Goal: Task Accomplishment & Management: Manage account settings

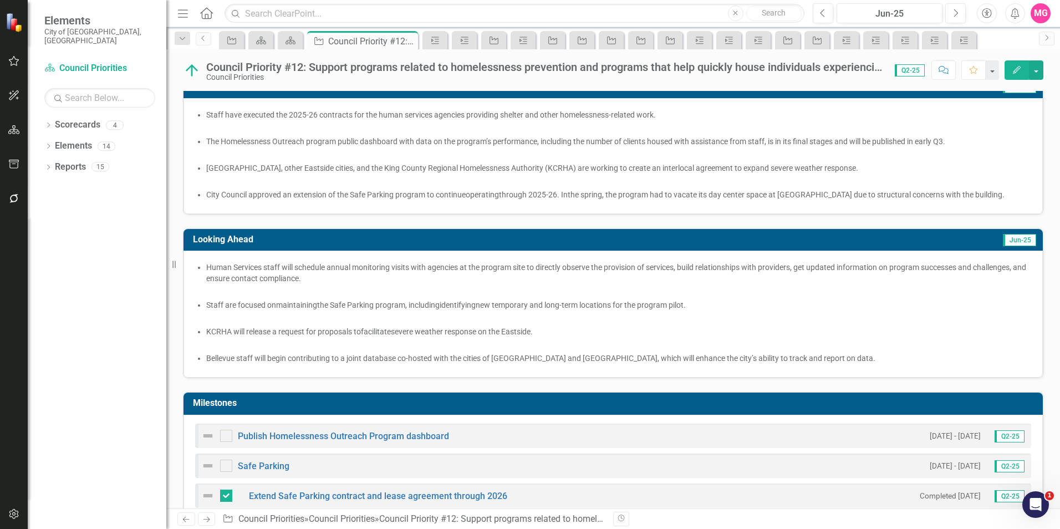
scroll to position [237, 0]
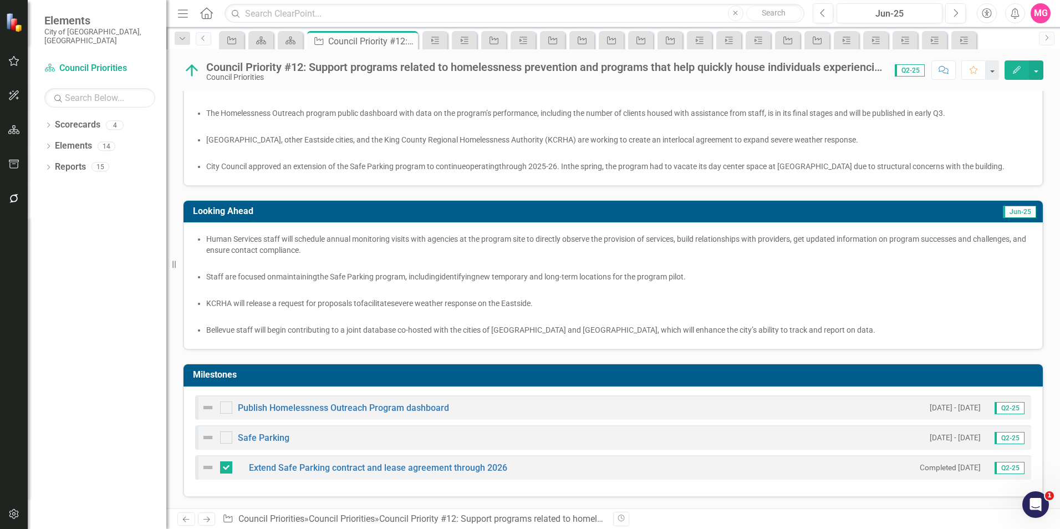
click at [800, 418] on div "Publish Homelessness Outreach Program dashboard [DATE] - [DATE] Q2-25" at bounding box center [613, 407] width 836 height 24
click at [832, 404] on div "Publish Homelessness Outreach Program dashboard [DATE] - [DATE] Q2-25" at bounding box center [613, 407] width 836 height 24
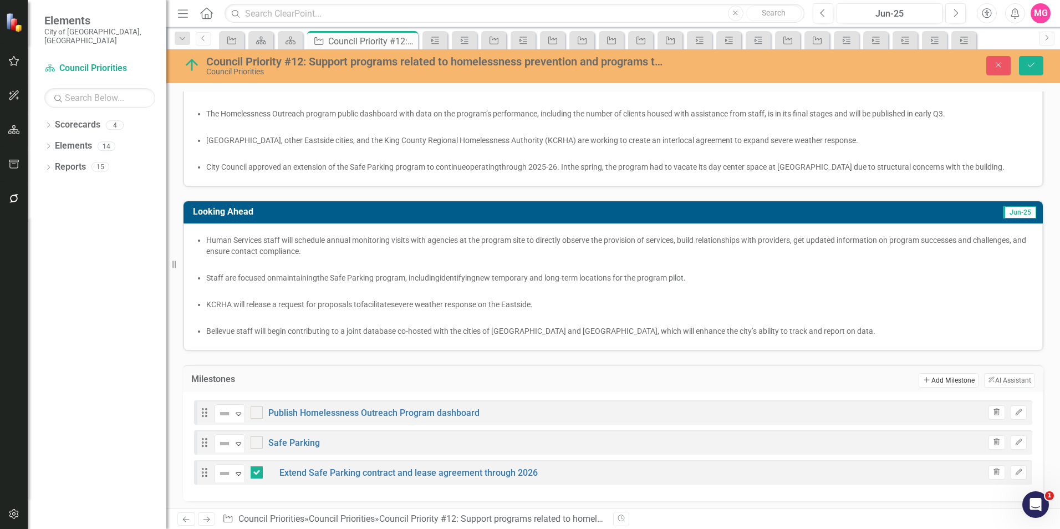
click at [934, 378] on button "Add Add Milestone" at bounding box center [948, 380] width 59 height 14
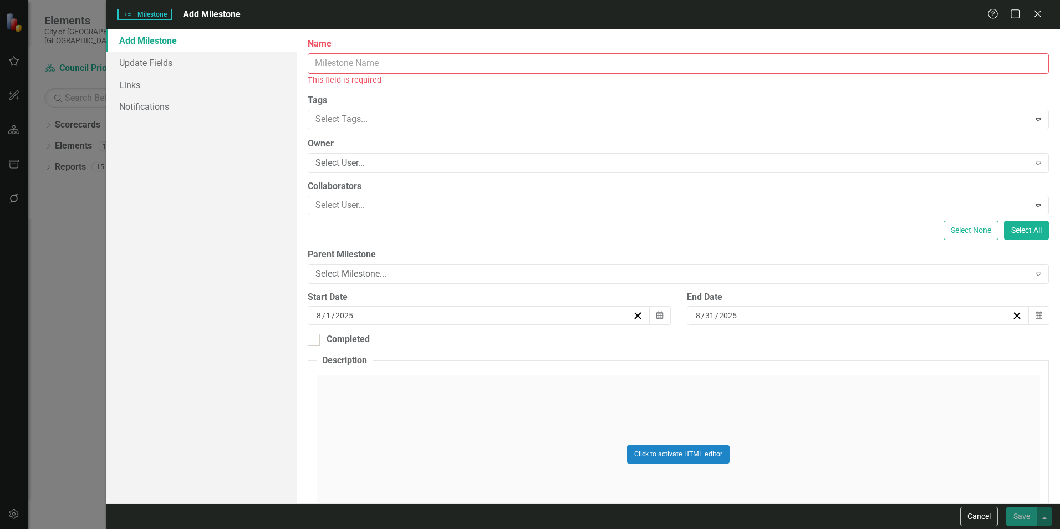
click at [388, 73] on input "Name" at bounding box center [678, 63] width 741 height 21
paste input "Extend Safe Parking contract and lease agreement through 2026 Identify potentia…"
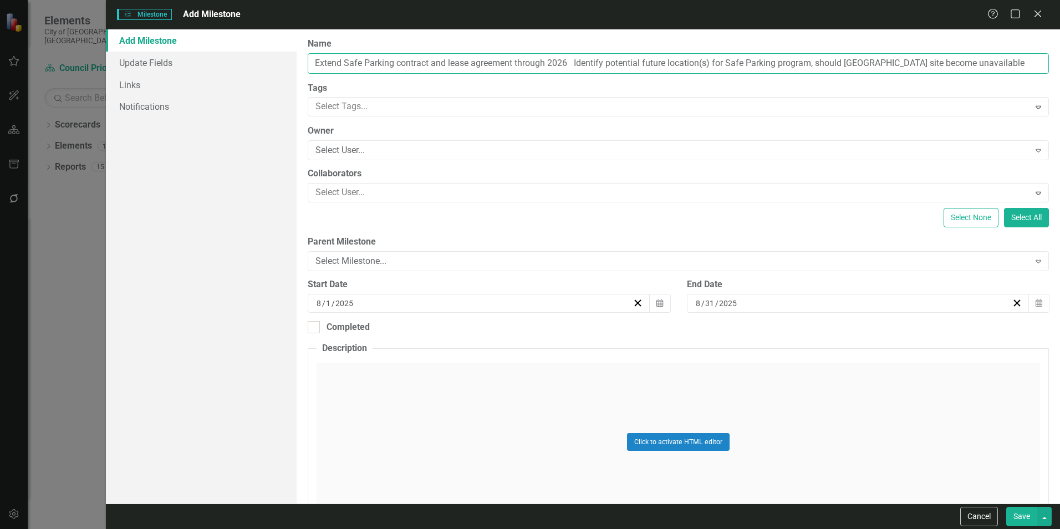
click at [590, 61] on input "Extend Safe Parking contract and lease agreement through 2026 Identify potentia…" at bounding box center [678, 63] width 741 height 21
type input "Identify potential future location(s) for Safe Parking program, should [GEOGRAP…"
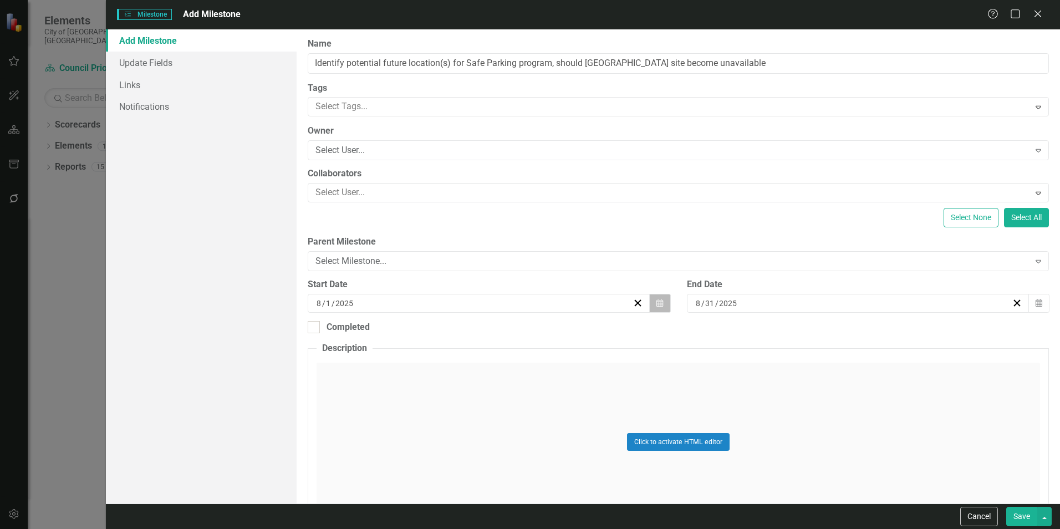
click at [651, 303] on button "Calendar" at bounding box center [659, 303] width 21 height 19
click at [410, 328] on button "‹" at bounding box center [417, 331] width 24 height 24
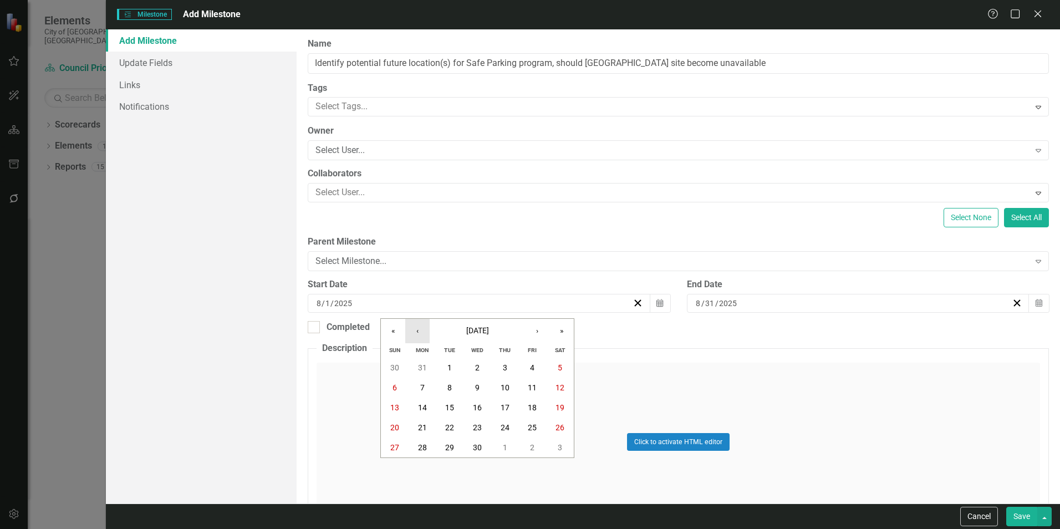
click at [410, 328] on button "‹" at bounding box center [417, 331] width 24 height 24
click at [480, 365] on button "1" at bounding box center [478, 368] width 28 height 20
click at [1036, 299] on icon "Calendar" at bounding box center [1039, 303] width 7 height 8
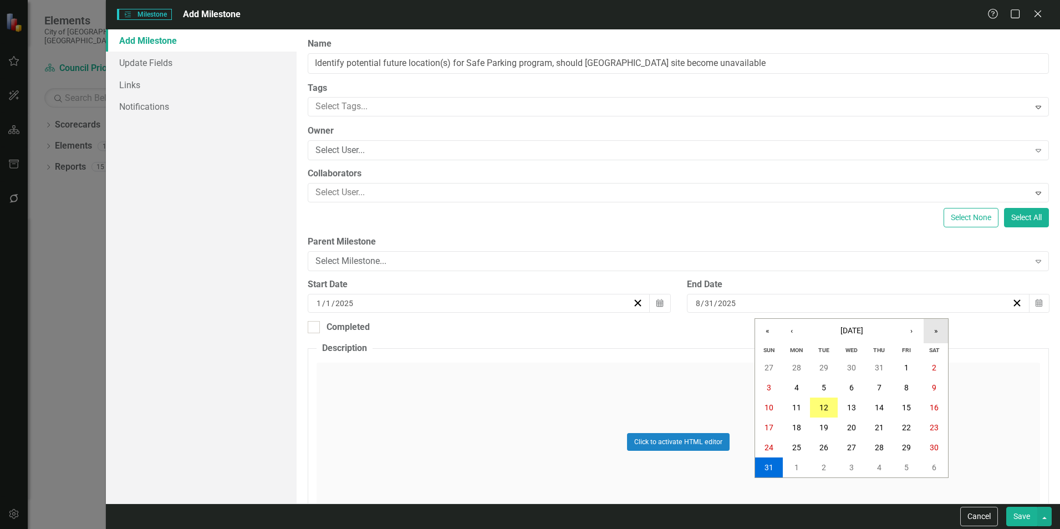
click at [925, 329] on button "»" at bounding box center [936, 331] width 24 height 24
click at [794, 336] on button "‹" at bounding box center [792, 331] width 24 height 24
click at [912, 445] on button "29" at bounding box center [907, 447] width 28 height 20
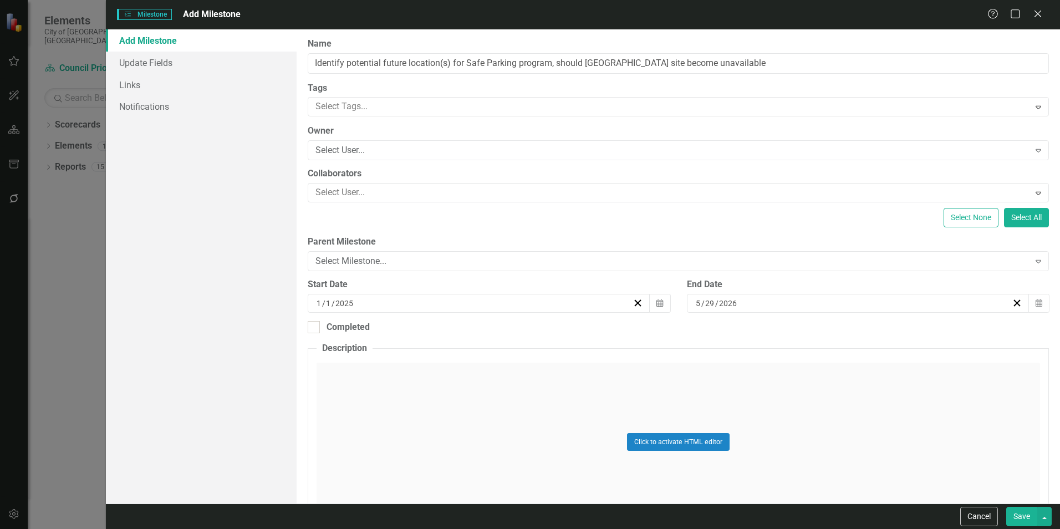
click at [1015, 515] on button "Save" at bounding box center [1021, 516] width 31 height 19
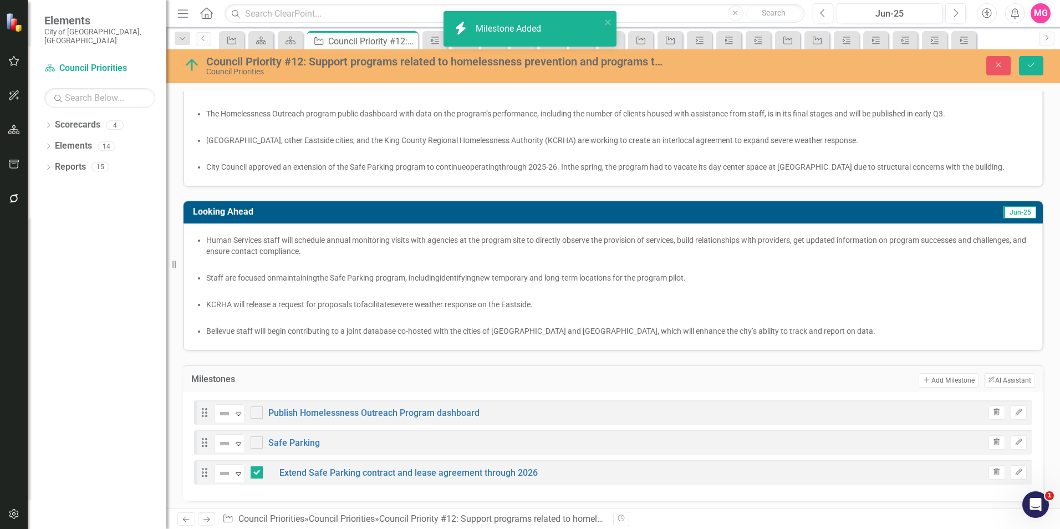
checkbox input "true"
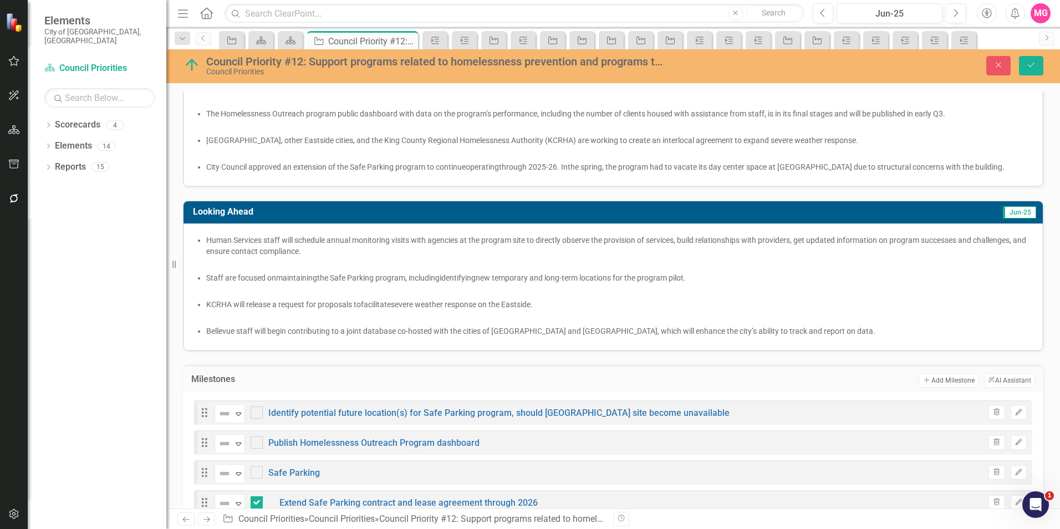
scroll to position [270, 0]
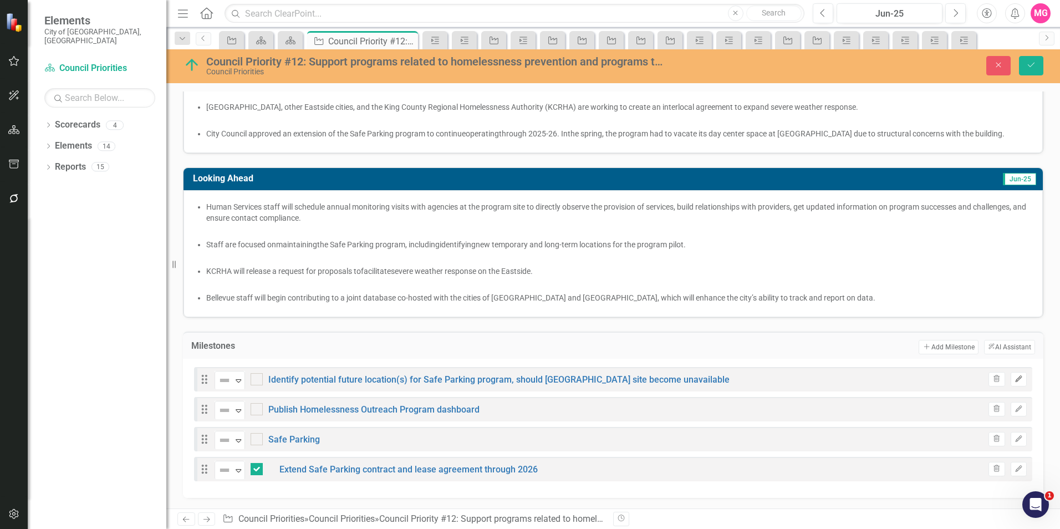
click at [1011, 385] on button "Edit" at bounding box center [1019, 379] width 16 height 14
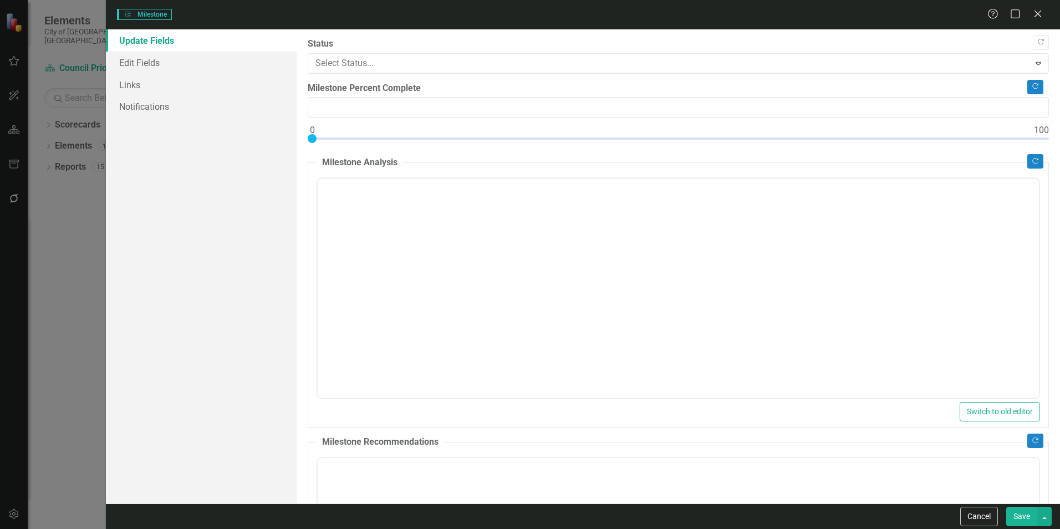
type input "0"
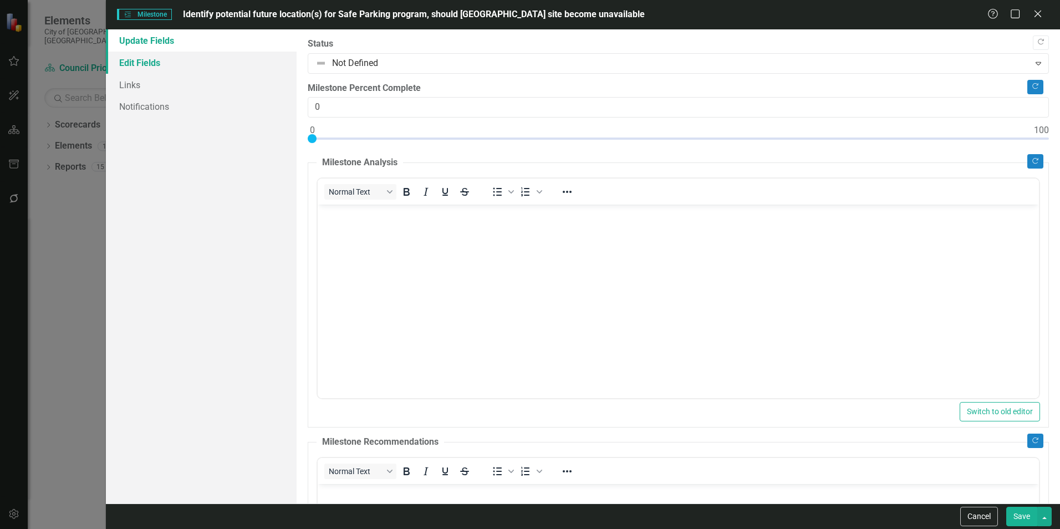
scroll to position [0, 0]
click at [137, 64] on link "Edit Fields" at bounding box center [201, 63] width 191 height 22
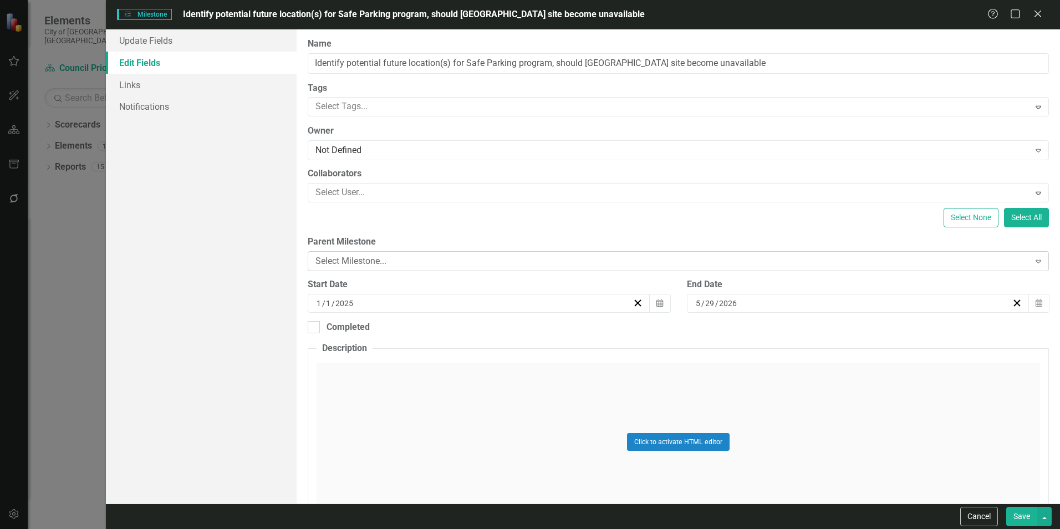
click at [502, 261] on div "Select Milestone..." at bounding box center [672, 261] width 714 height 13
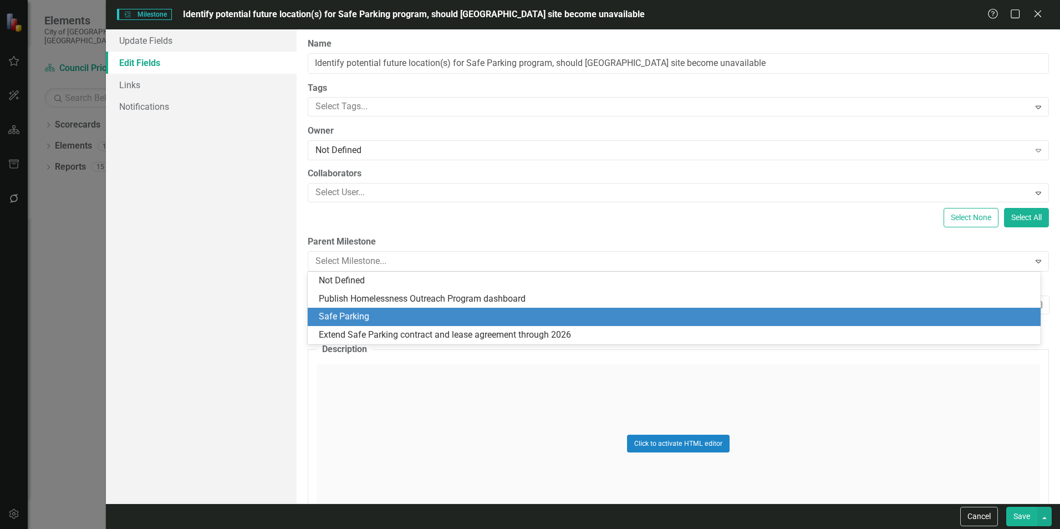
click at [459, 322] on div "Safe Parking" at bounding box center [676, 316] width 715 height 13
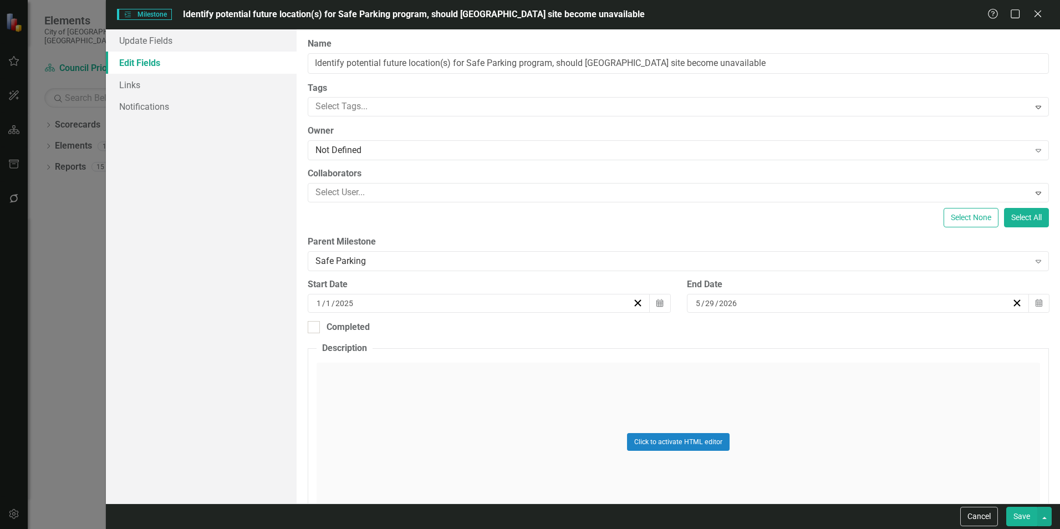
click at [1024, 511] on button "Save" at bounding box center [1021, 516] width 31 height 19
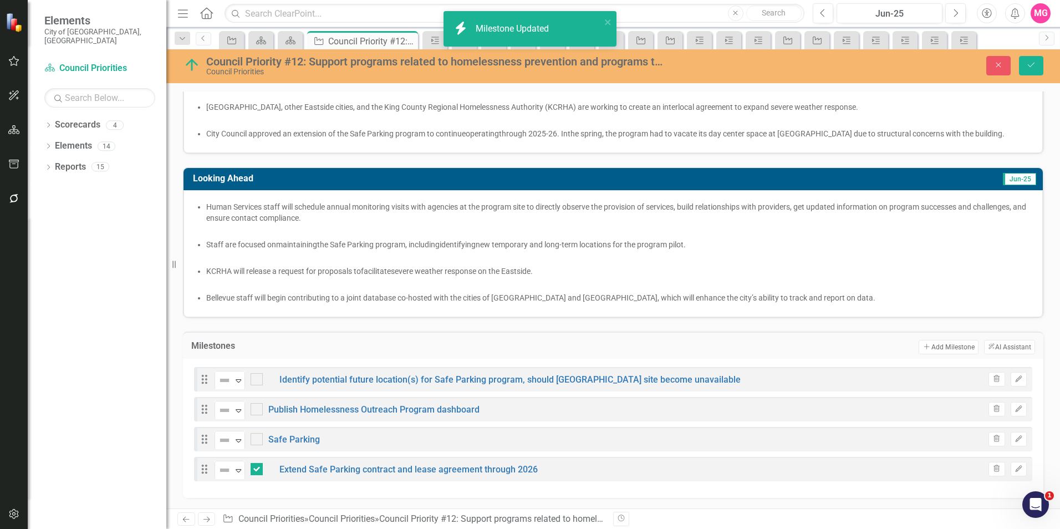
checkbox input "true"
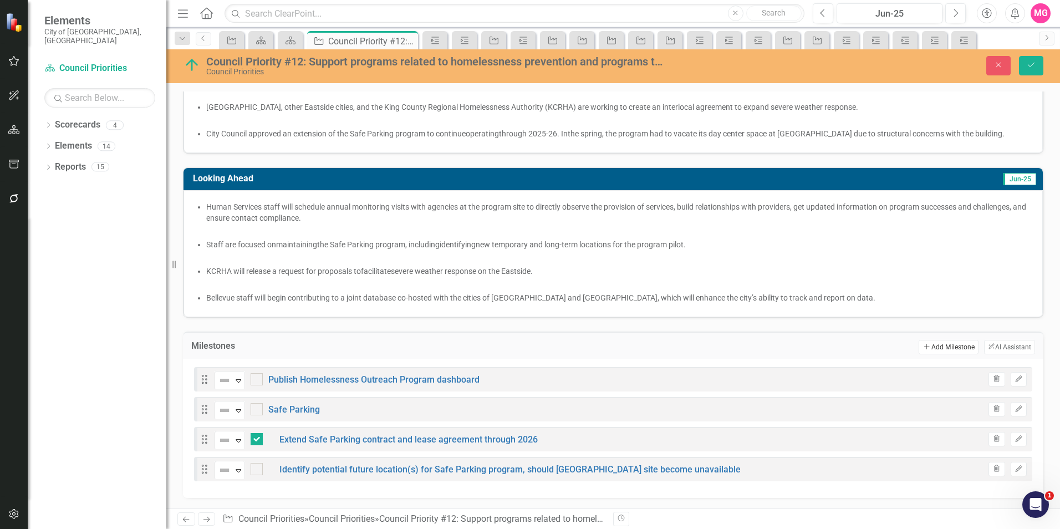
click at [924, 343] on button "Add Add Milestone" at bounding box center [948, 347] width 59 height 14
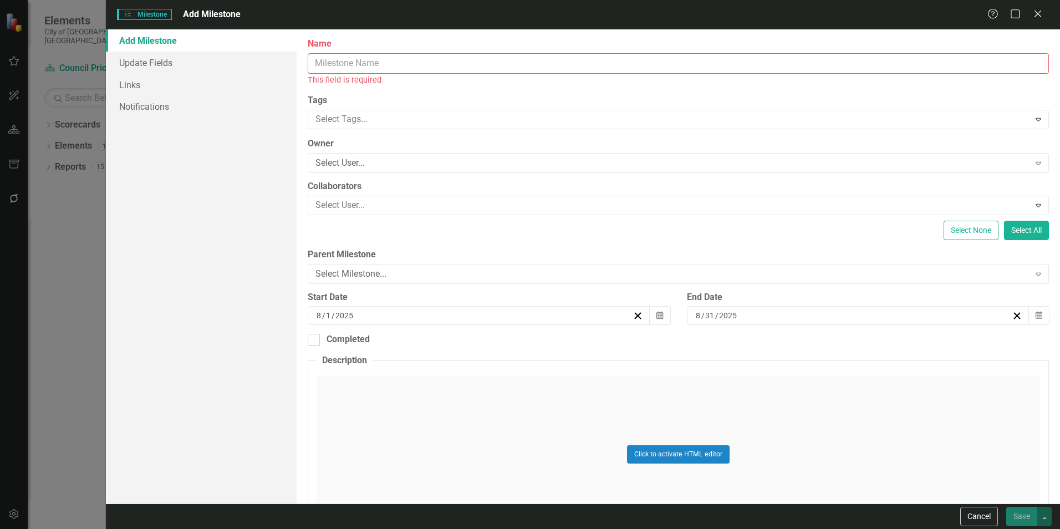
click at [556, 63] on input "Name" at bounding box center [678, 63] width 741 height 21
paste input "Severe Weather:"
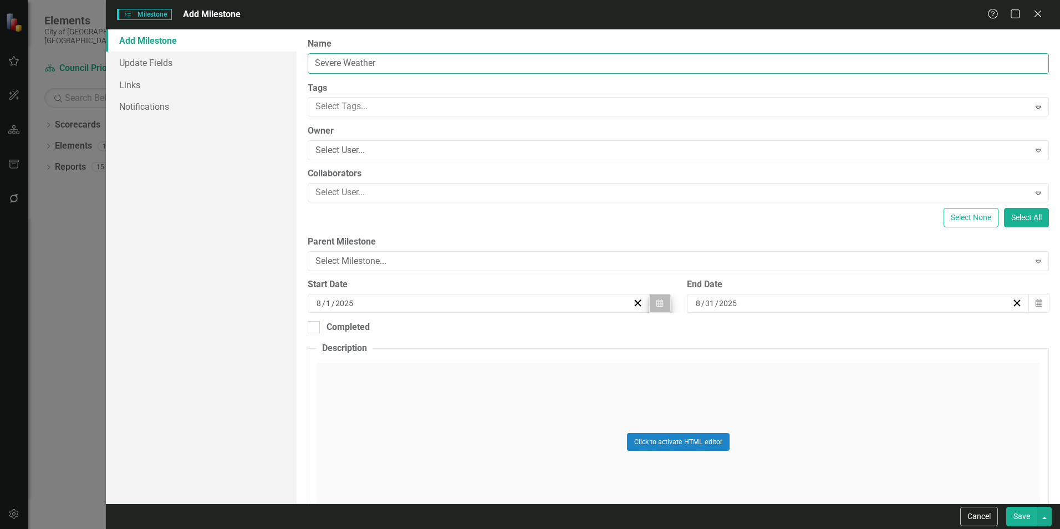
type input "Severe Weather"
click at [663, 299] on button "Calendar" at bounding box center [659, 303] width 21 height 19
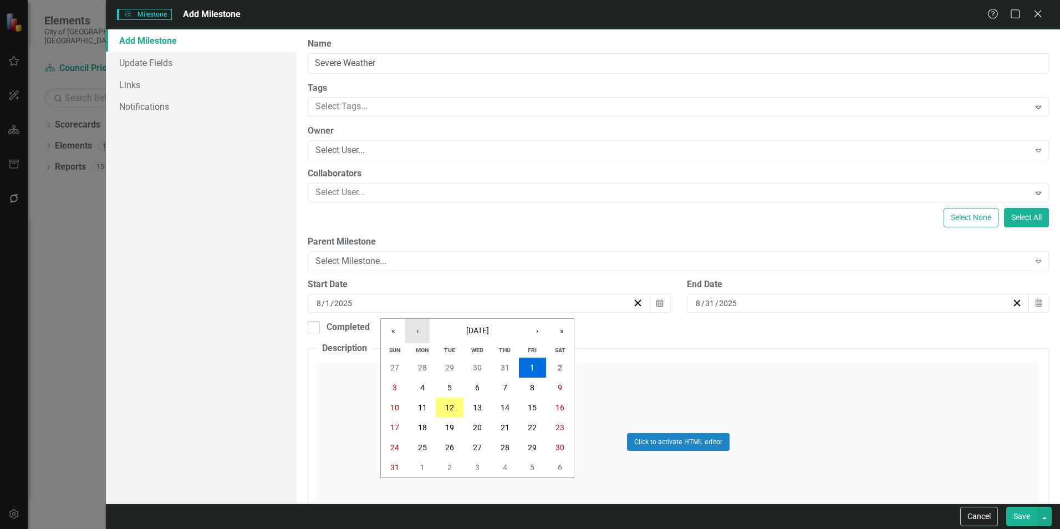
click at [410, 329] on button "‹" at bounding box center [417, 331] width 24 height 24
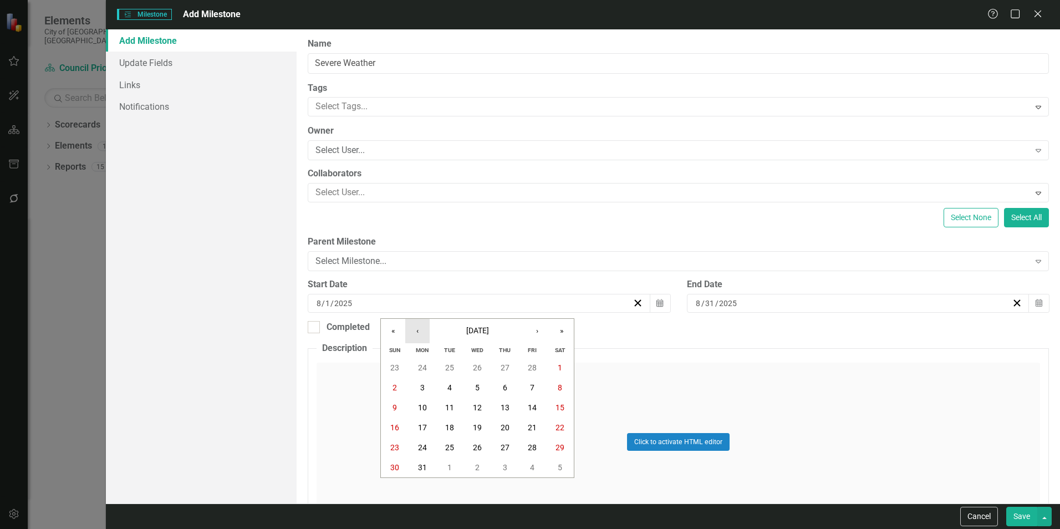
click at [410, 329] on button "‹" at bounding box center [417, 331] width 24 height 24
click at [486, 363] on button "1" at bounding box center [478, 368] width 28 height 20
click at [1015, 304] on div "[DATE]" at bounding box center [858, 303] width 343 height 19
click at [1014, 324] on div "Completed" at bounding box center [678, 327] width 741 height 13
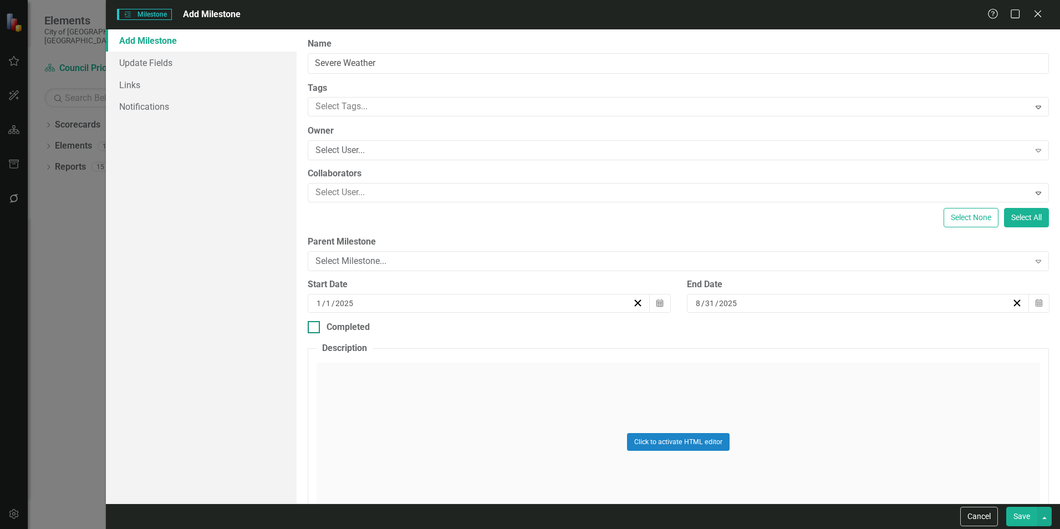
click at [315, 324] on input "Completed" at bounding box center [311, 324] width 7 height 7
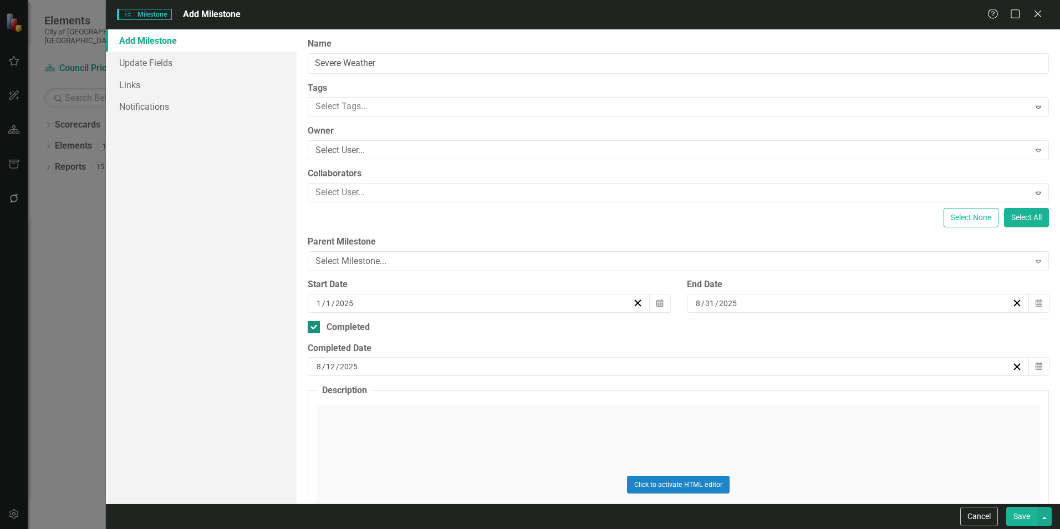
click at [323, 332] on div "Completed" at bounding box center [678, 327] width 741 height 13
click at [315, 328] on input "Completed" at bounding box center [311, 324] width 7 height 7
checkbox input "false"
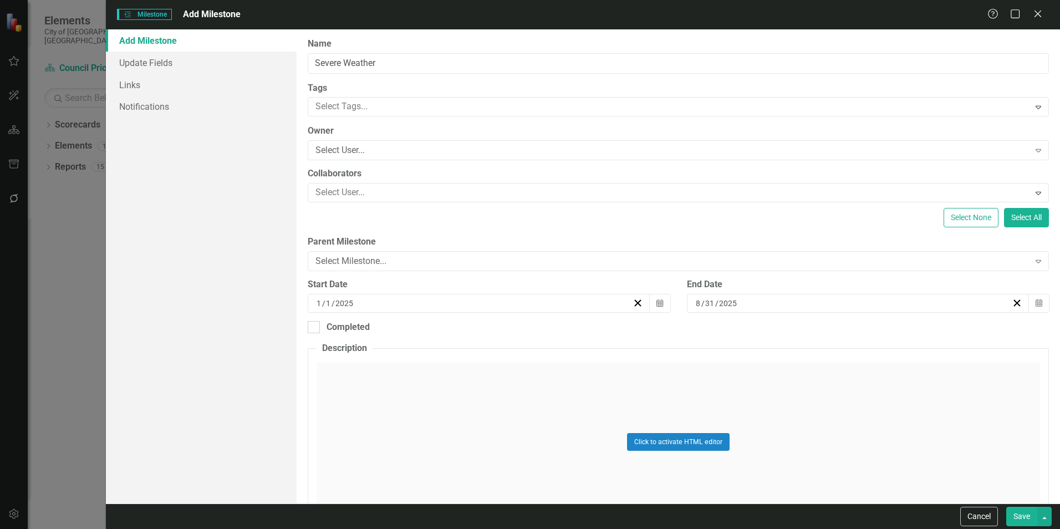
click at [1026, 513] on button "Save" at bounding box center [1021, 516] width 31 height 19
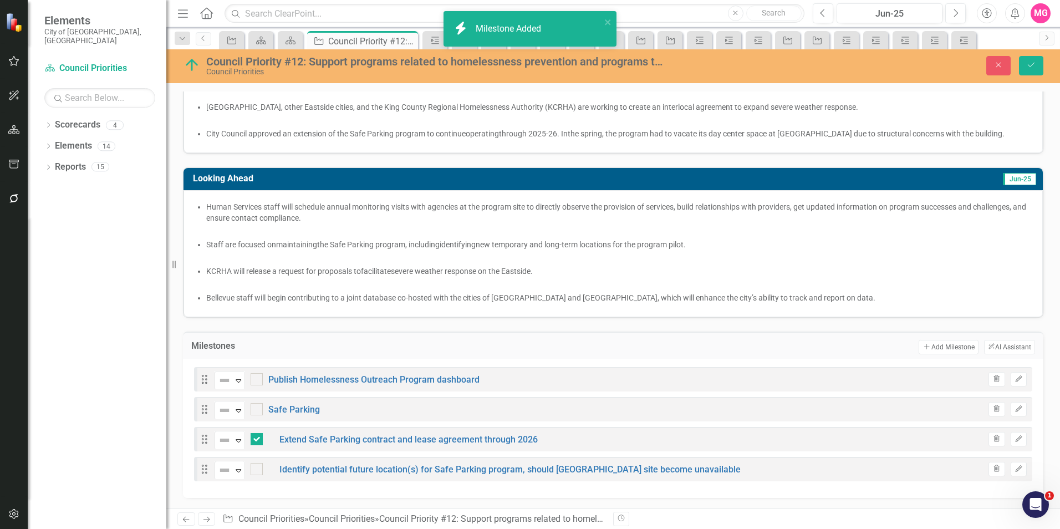
checkbox input "true"
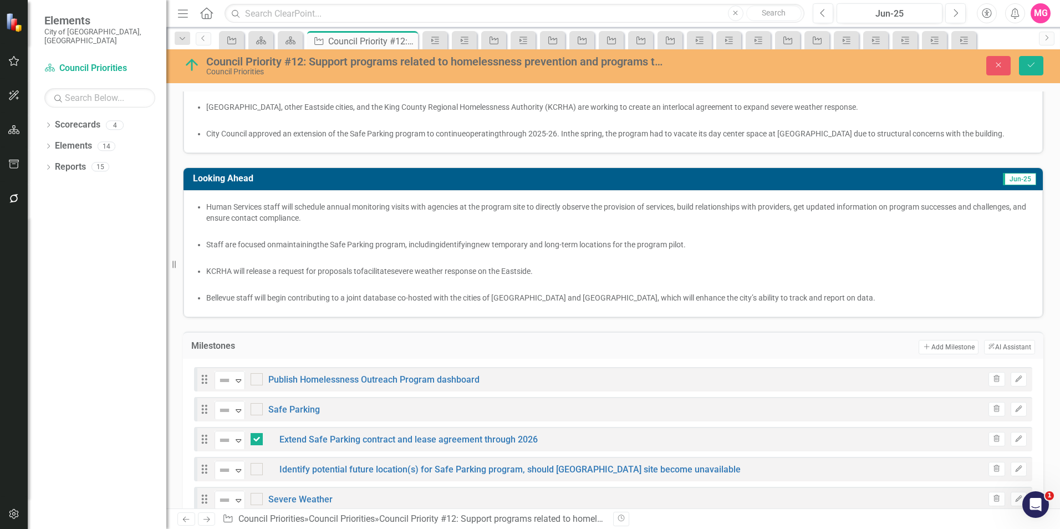
scroll to position [300, 0]
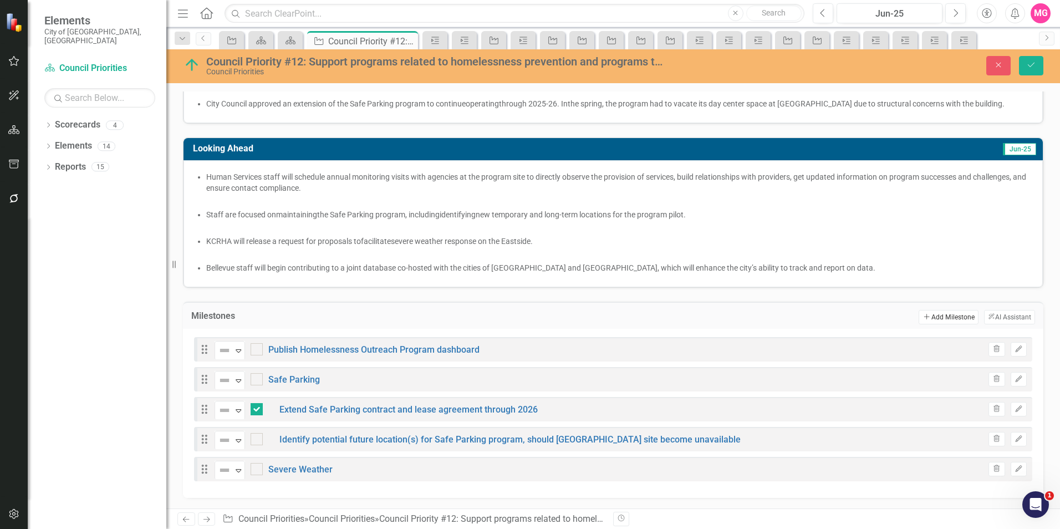
click at [925, 314] on button "Add Add Milestone" at bounding box center [948, 317] width 59 height 14
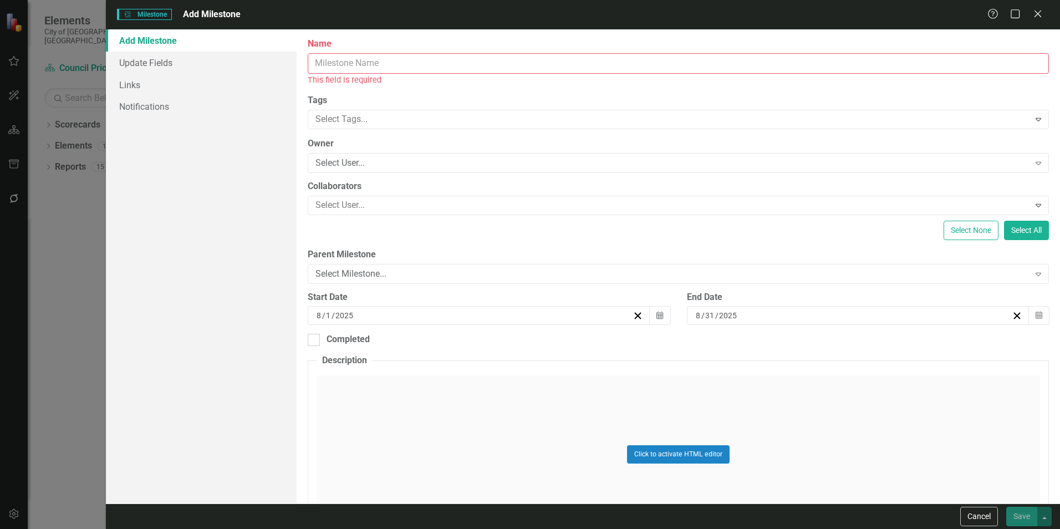
click at [786, 69] on input "Name" at bounding box center [678, 63] width 741 height 21
paste input "Continue hoteling contracts with local providers to allow unhoused individuals …"
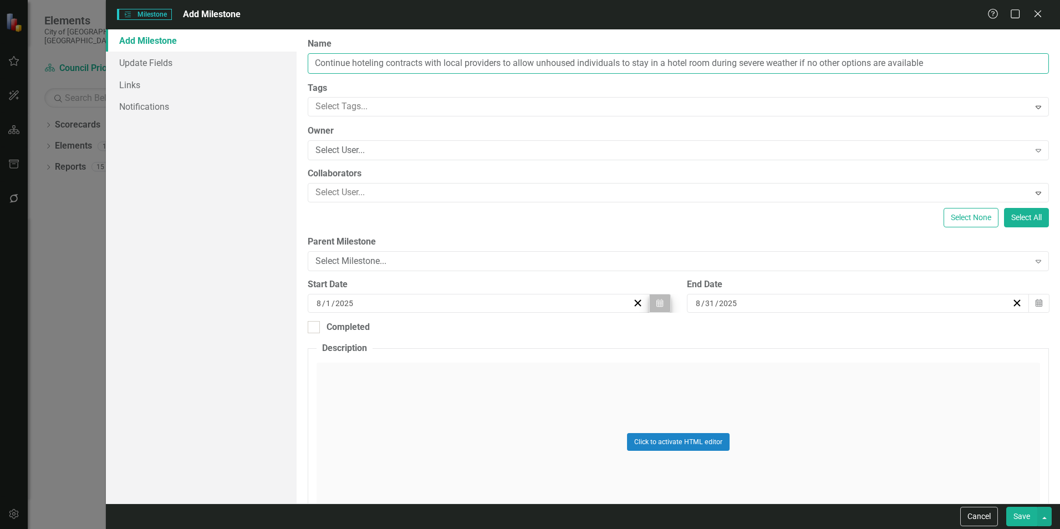
type input "Continue hoteling contracts with local providers to allow unhoused individuals …"
click at [661, 308] on button "Calendar" at bounding box center [659, 303] width 21 height 19
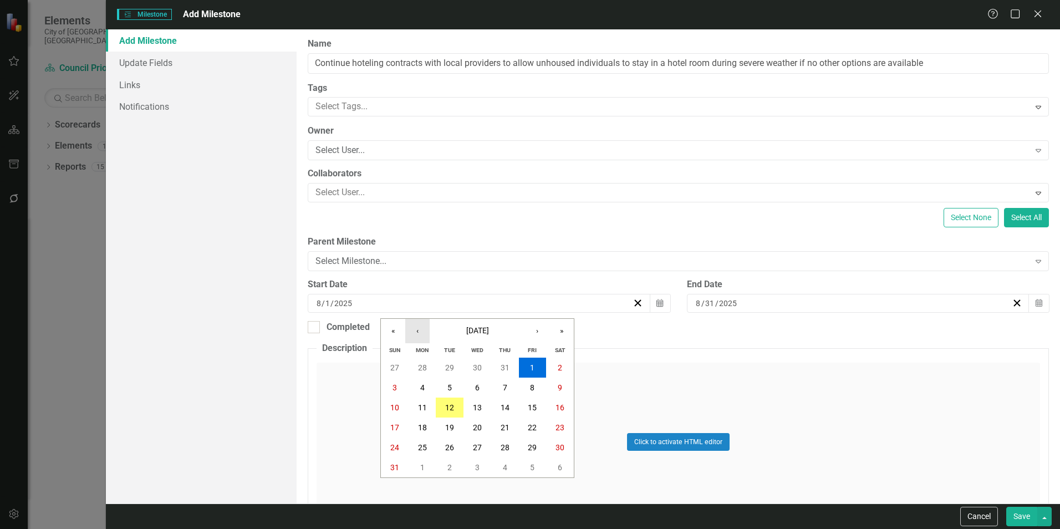
click at [415, 327] on button "‹" at bounding box center [417, 331] width 24 height 24
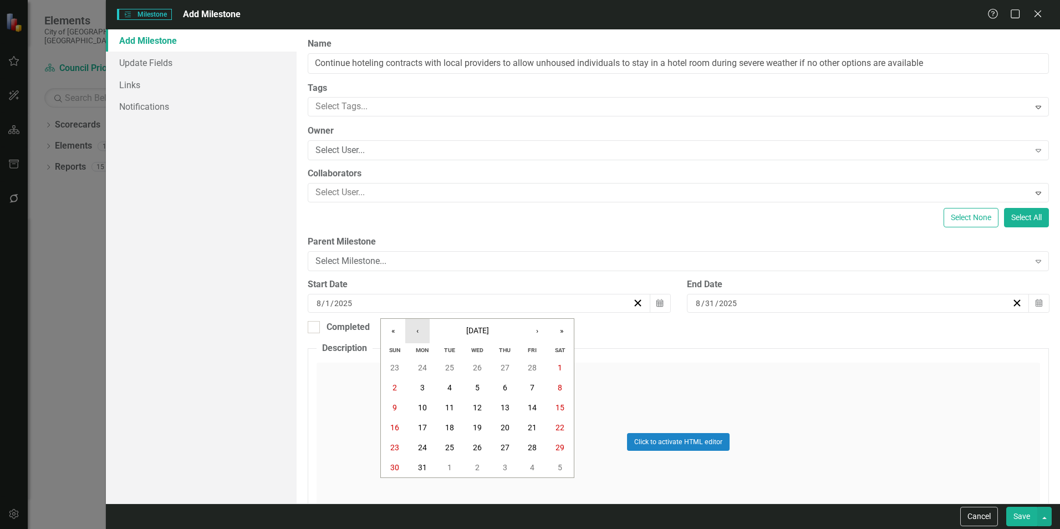
click at [415, 327] on button "‹" at bounding box center [417, 331] width 24 height 24
click at [476, 452] on button "1" at bounding box center [478, 447] width 28 height 20
click at [668, 268] on div "Select Milestone... Expand" at bounding box center [678, 261] width 741 height 20
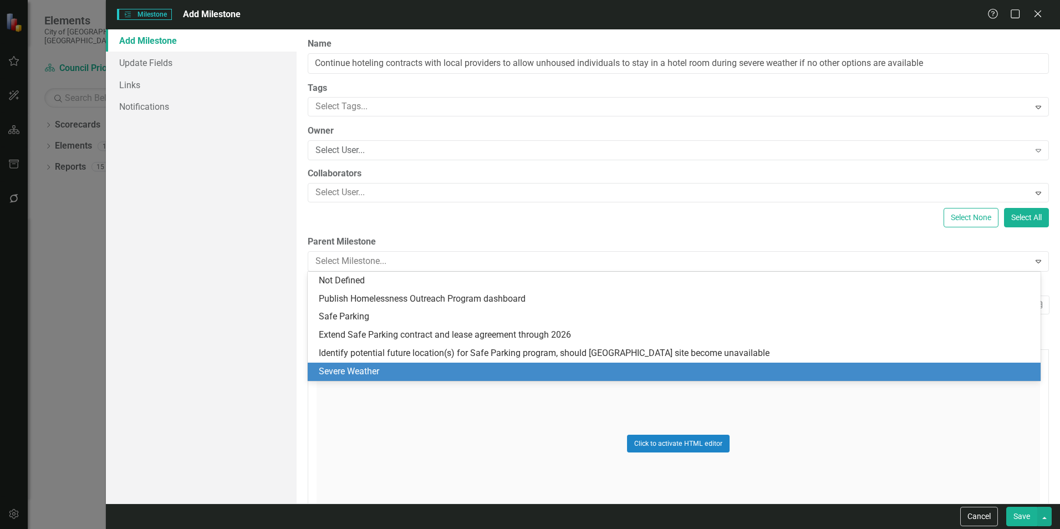
click at [391, 379] on div "Severe Weather" at bounding box center [674, 372] width 733 height 18
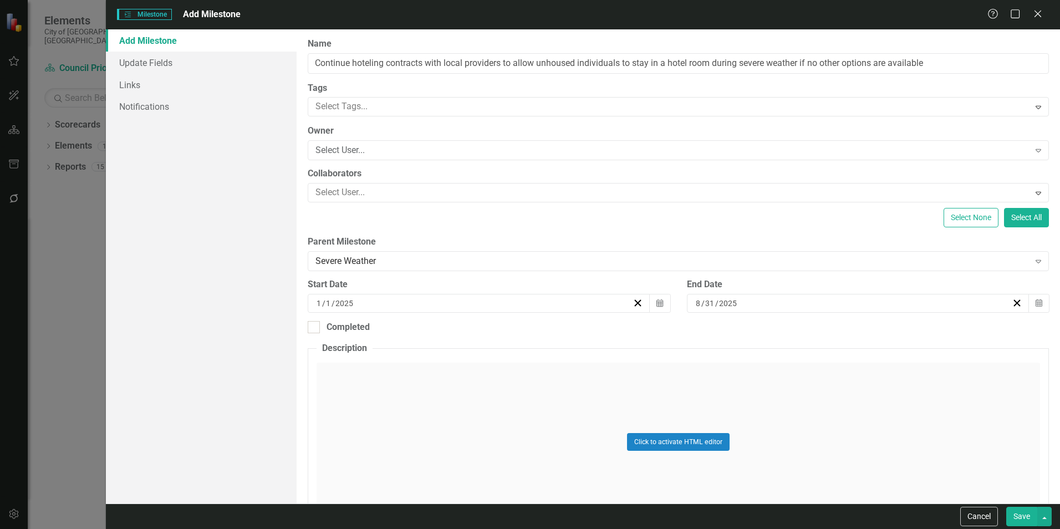
click at [1016, 517] on button "Save" at bounding box center [1021, 516] width 31 height 19
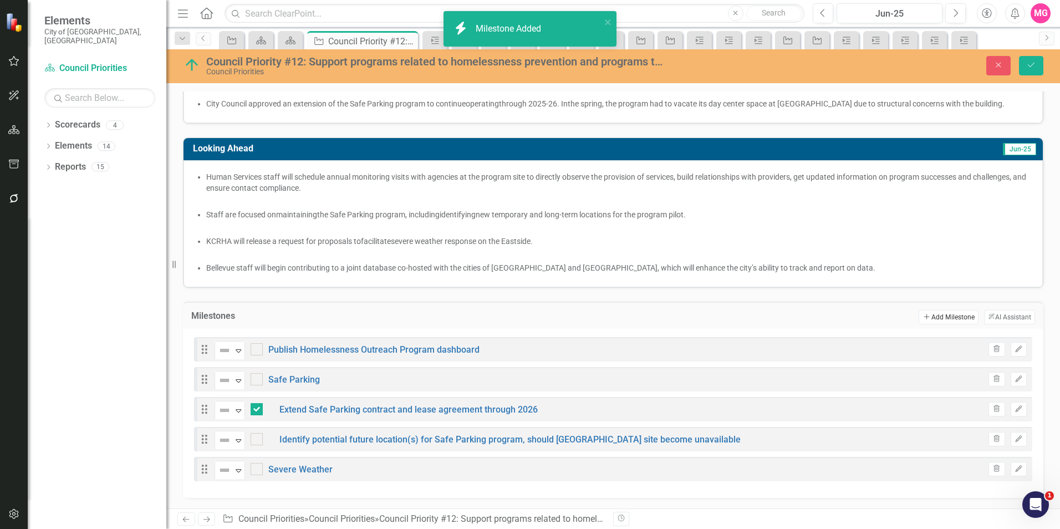
checkbox input "true"
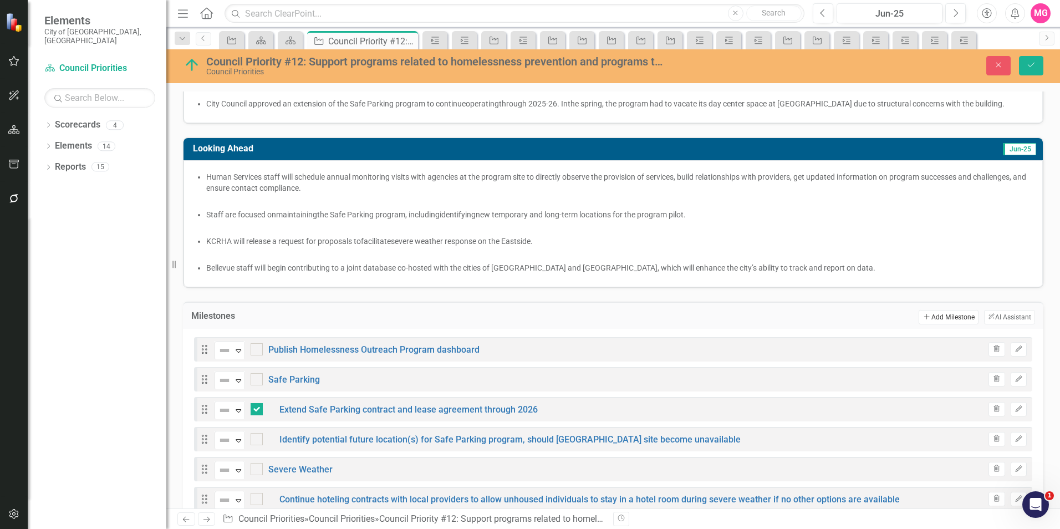
click at [930, 315] on button "Add Add Milestone" at bounding box center [948, 317] width 59 height 14
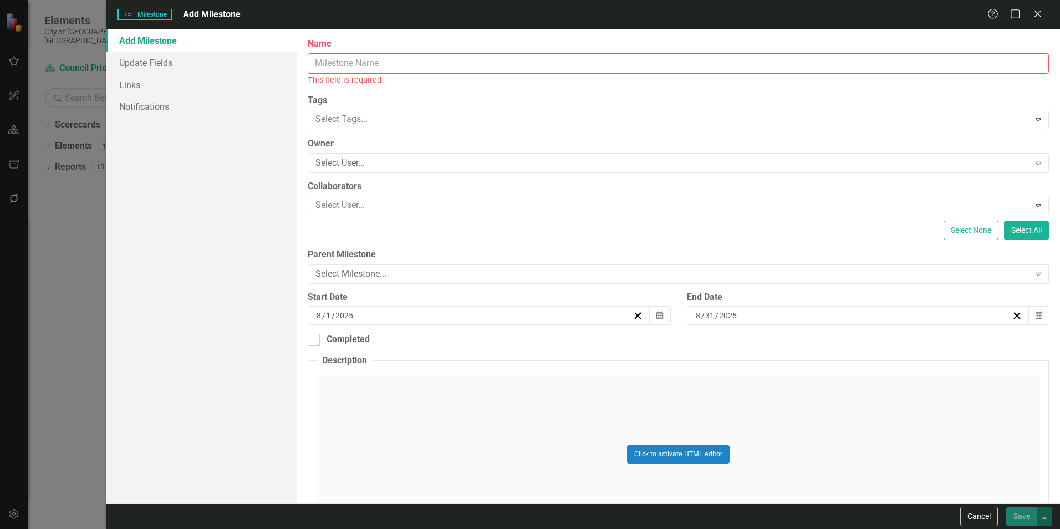
click at [681, 62] on input "Name" at bounding box center [678, 63] width 741 height 21
paste input "Work with regional partners to expand severe weather services on the [GEOGRAPHI…"
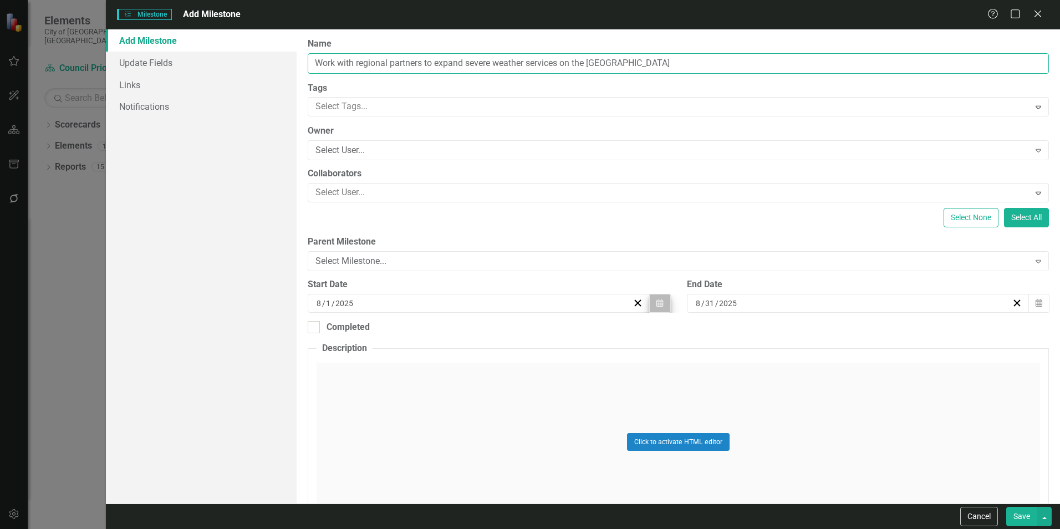
type input "Work with regional partners to expand severe weather services on the [GEOGRAPHI…"
click at [651, 304] on button "Calendar" at bounding box center [659, 303] width 21 height 19
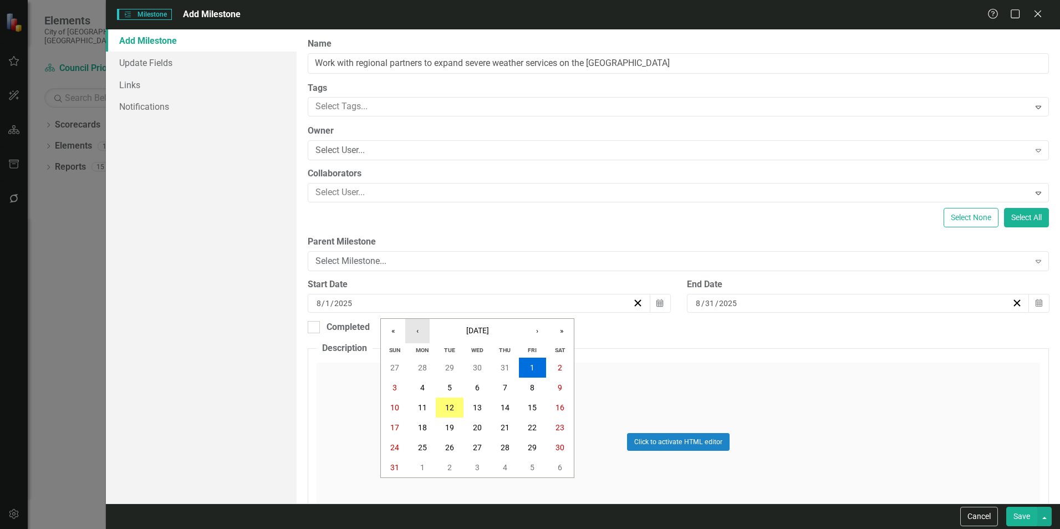
click at [417, 333] on button "‹" at bounding box center [417, 331] width 24 height 24
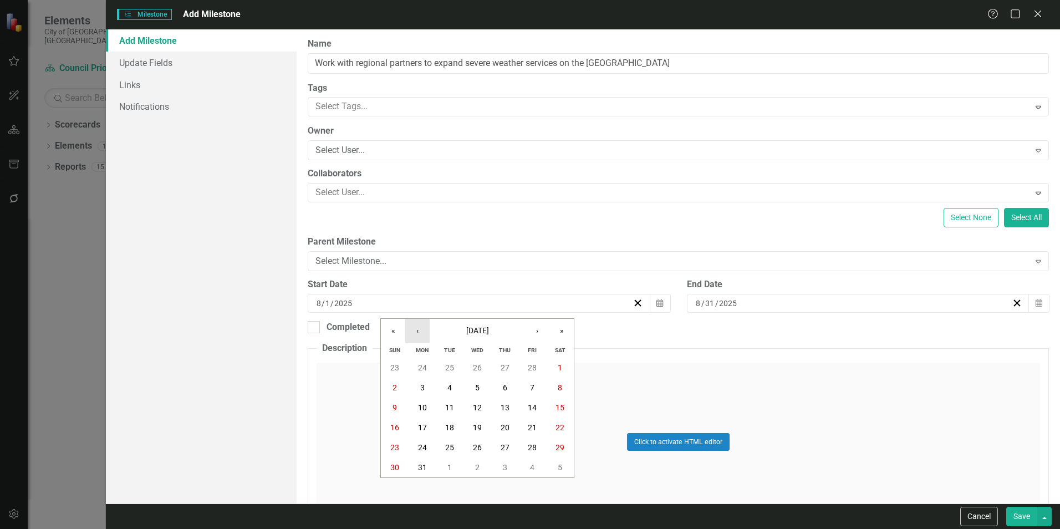
click at [417, 333] on button "‹" at bounding box center [417, 331] width 24 height 24
click at [482, 363] on button "1" at bounding box center [478, 368] width 28 height 20
click at [584, 259] on div "Select Milestone..." at bounding box center [672, 261] width 714 height 13
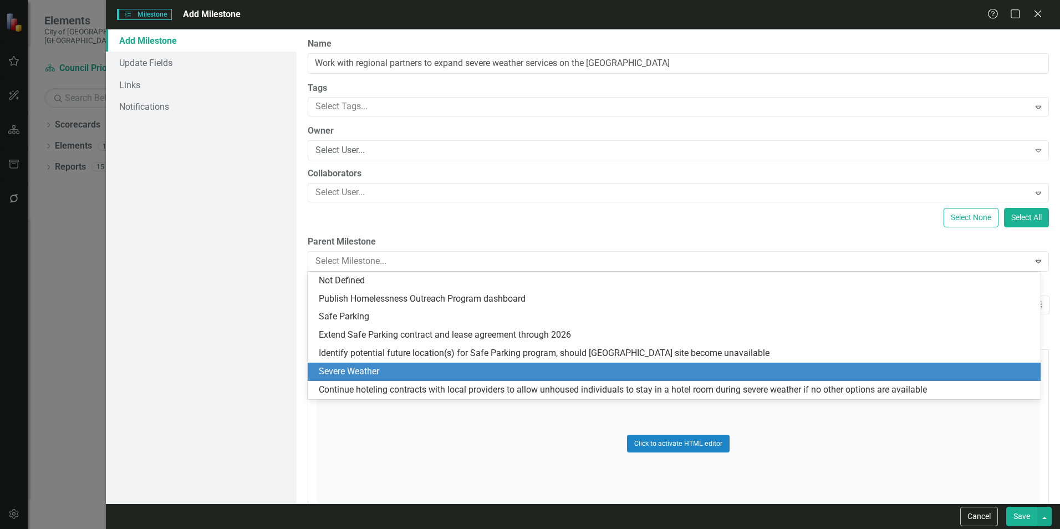
click at [423, 370] on div "Severe Weather" at bounding box center [676, 371] width 715 height 13
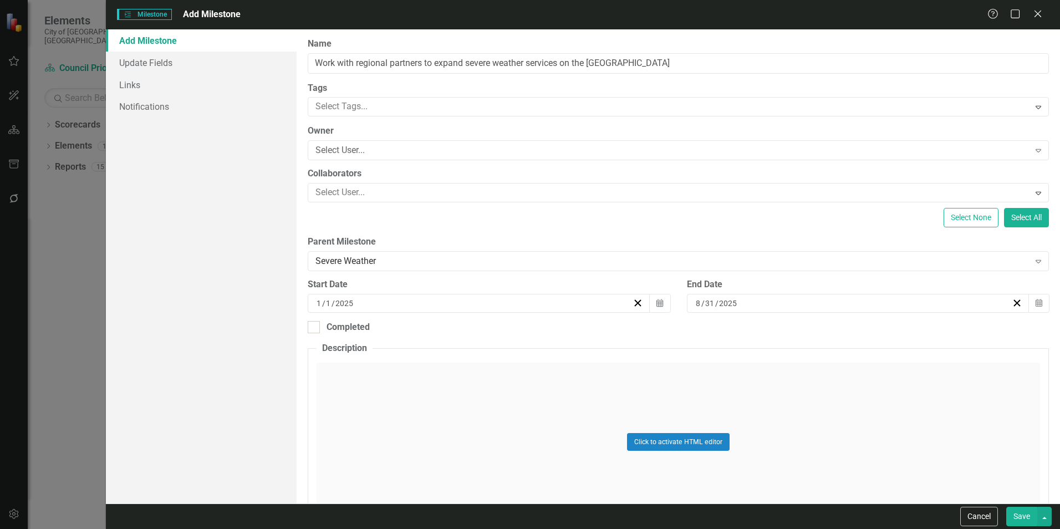
click at [1024, 513] on button "Save" at bounding box center [1021, 516] width 31 height 19
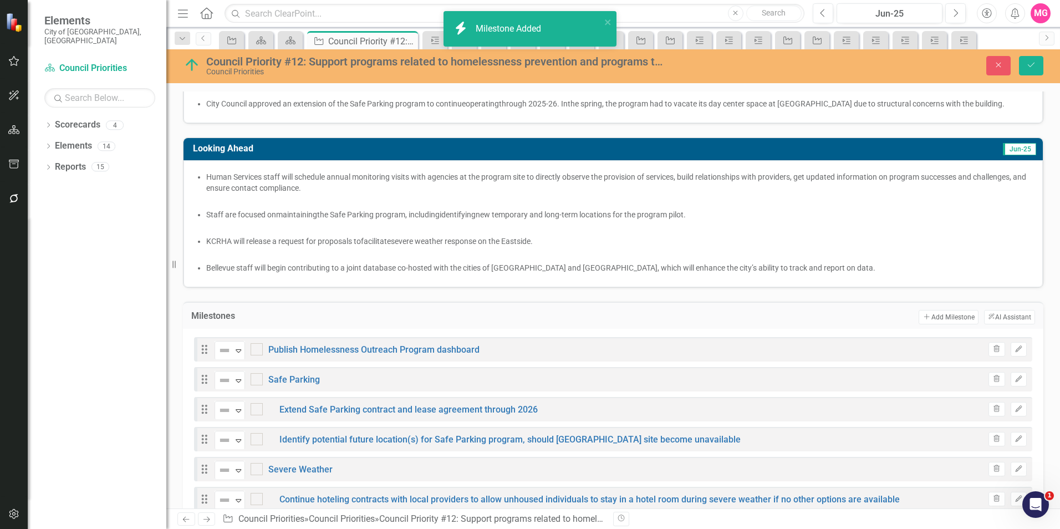
checkbox input "true"
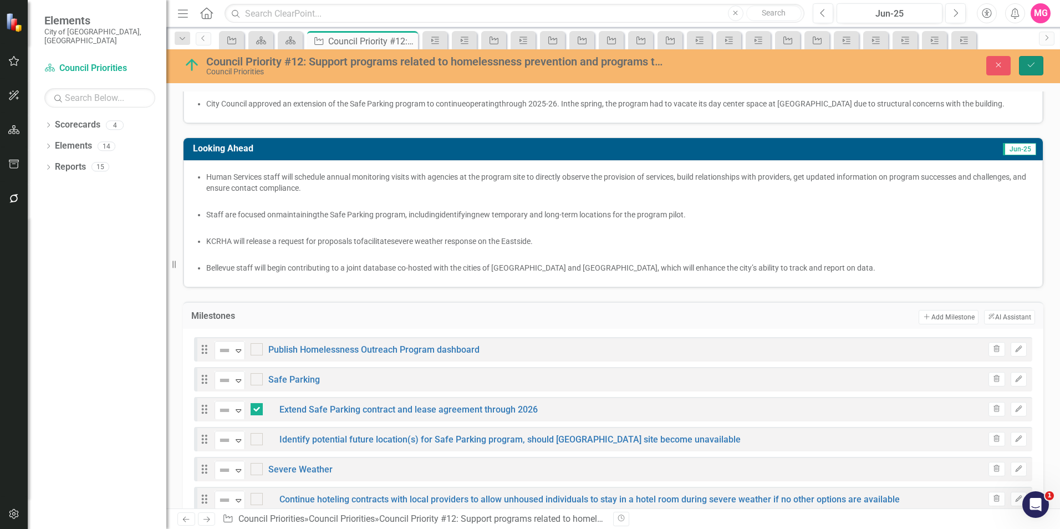
click at [1031, 74] on button "Save" at bounding box center [1031, 65] width 24 height 19
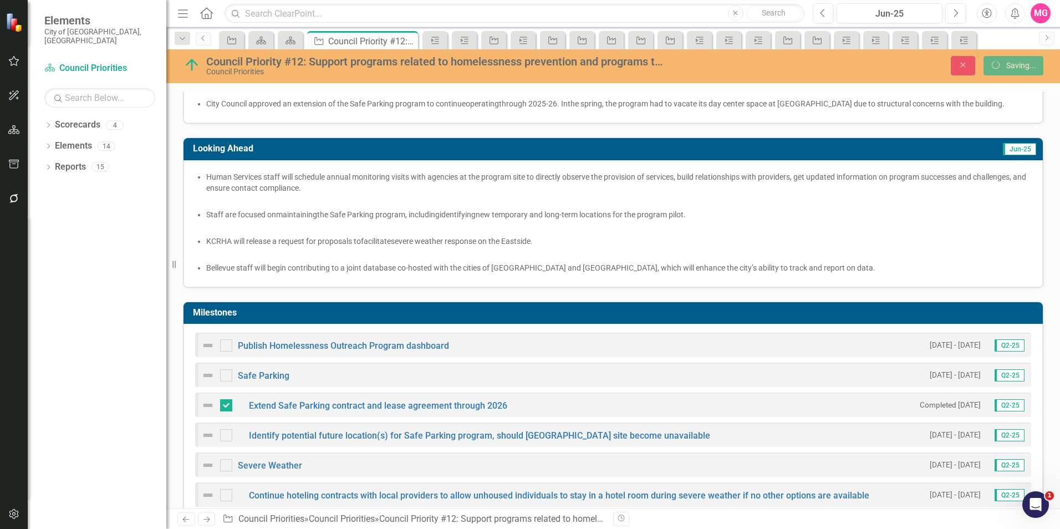
checkbox input "true"
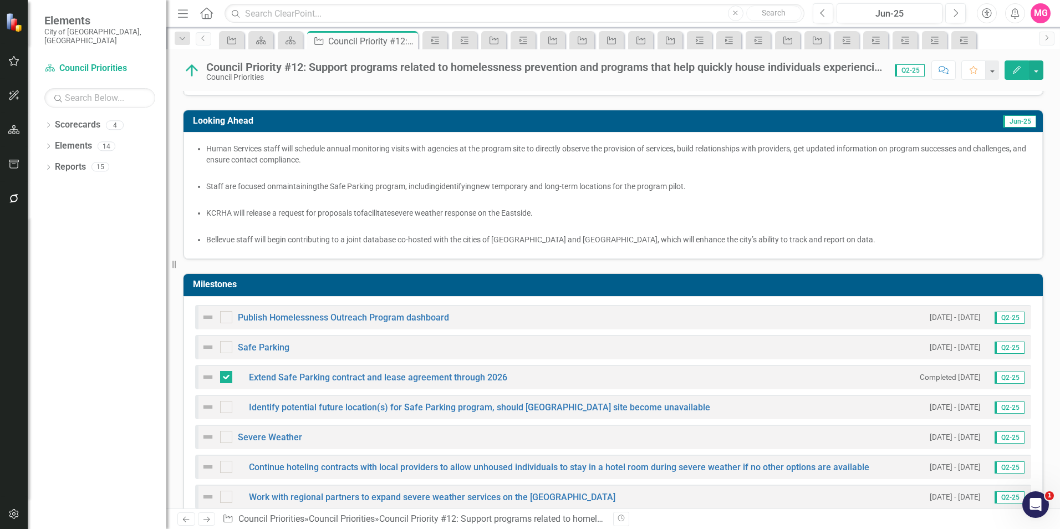
scroll to position [357, 0]
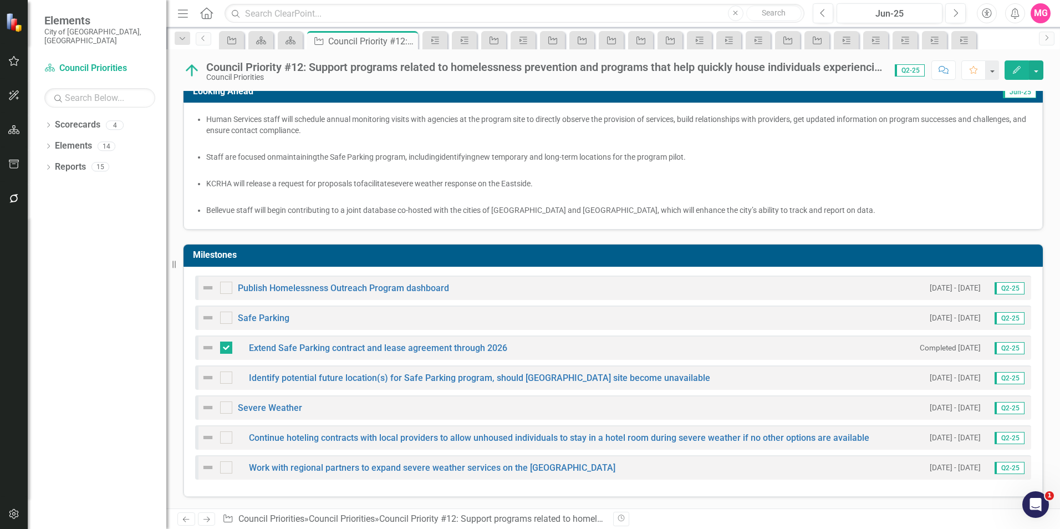
checkbox input "true"
click at [270, 319] on link "Safe Parking" at bounding box center [264, 318] width 52 height 11
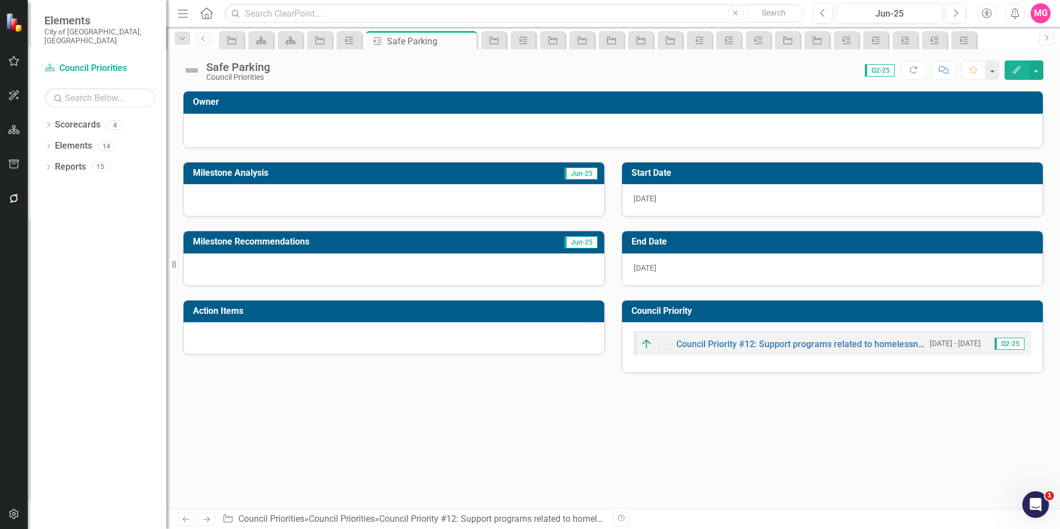
click at [403, 202] on div at bounding box center [394, 200] width 421 height 32
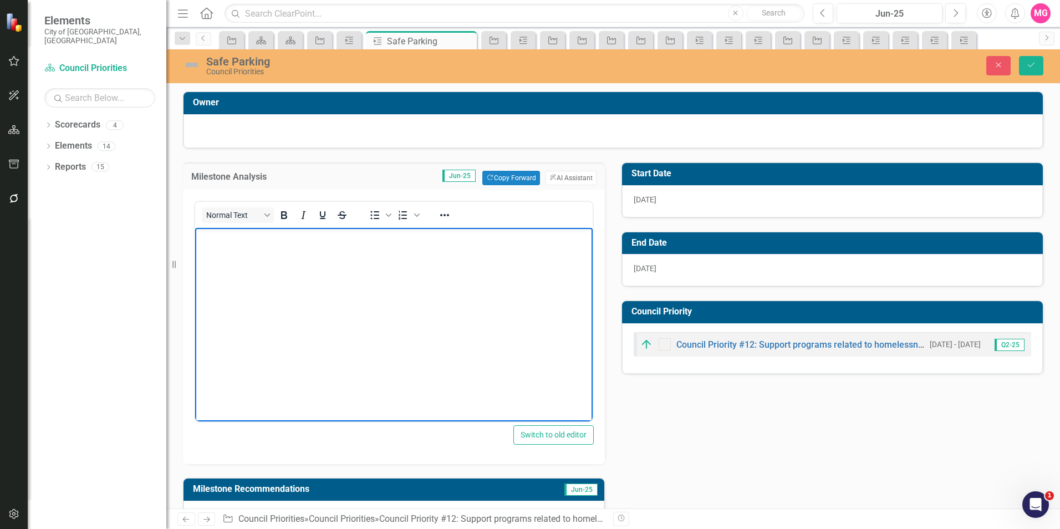
click at [357, 305] on body "Rich Text Area. Press ALT-0 for help." at bounding box center [394, 311] width 398 height 166
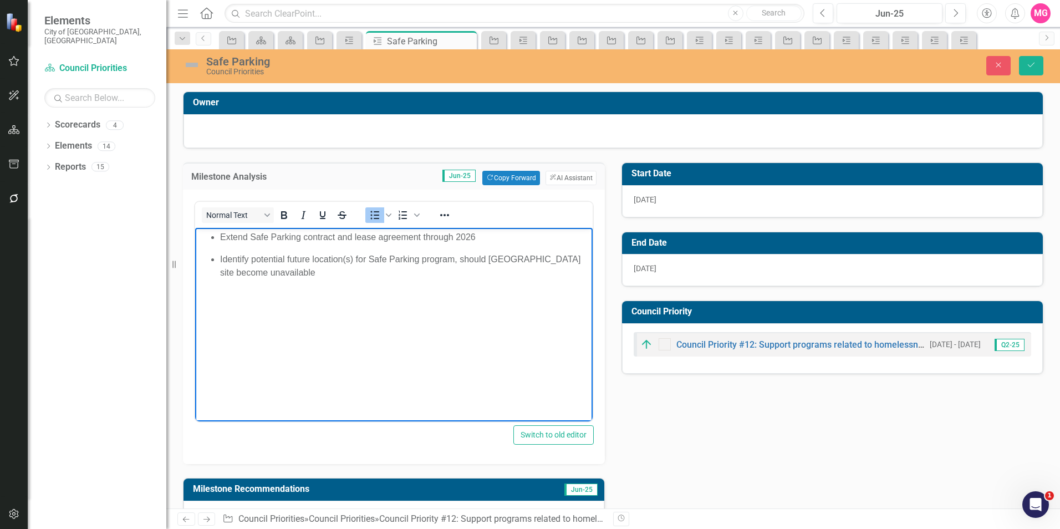
click at [414, 357] on body "Extend Safe Parking contract and lease agreement through 2026 Identify potentia…" at bounding box center [394, 311] width 398 height 166
click at [204, 294] on span "Contract Completed" at bounding box center [237, 294] width 79 height 9
drag, startPoint x: 335, startPoint y: 320, endPoint x: 189, endPoint y: 297, distance: 148.2
click at [195, 297] on html "Extend Safe Parking contract and lease agreement through 2026 Identify potentia…" at bounding box center [394, 311] width 398 height 166
click at [216, 236] on ul "Extend Safe Parking contract and lease agreement through 2026" at bounding box center [394, 237] width 392 height 13
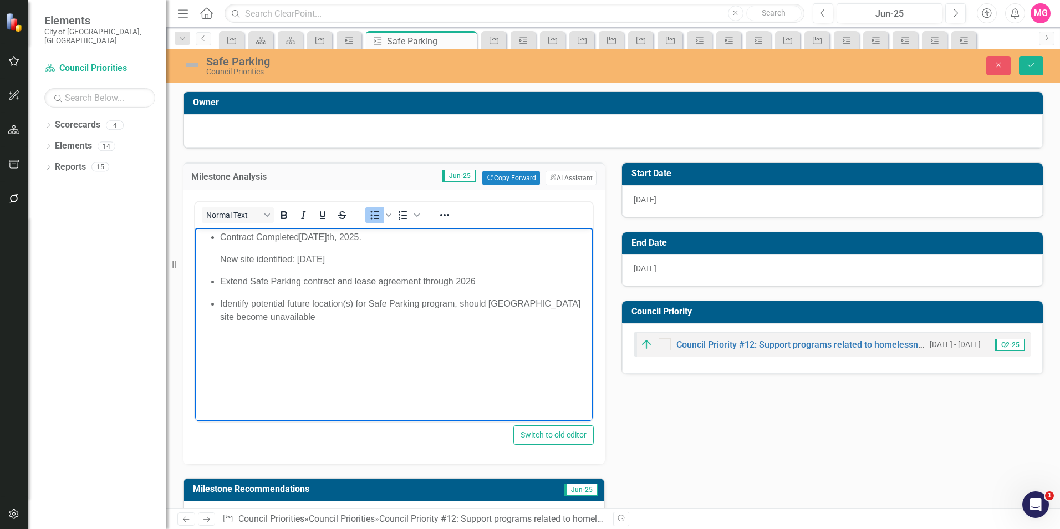
click at [216, 236] on ul "Contract Completed [DATE]. New site identified: [DATE] Extend Safe Parking cont…" at bounding box center [394, 260] width 392 height 58
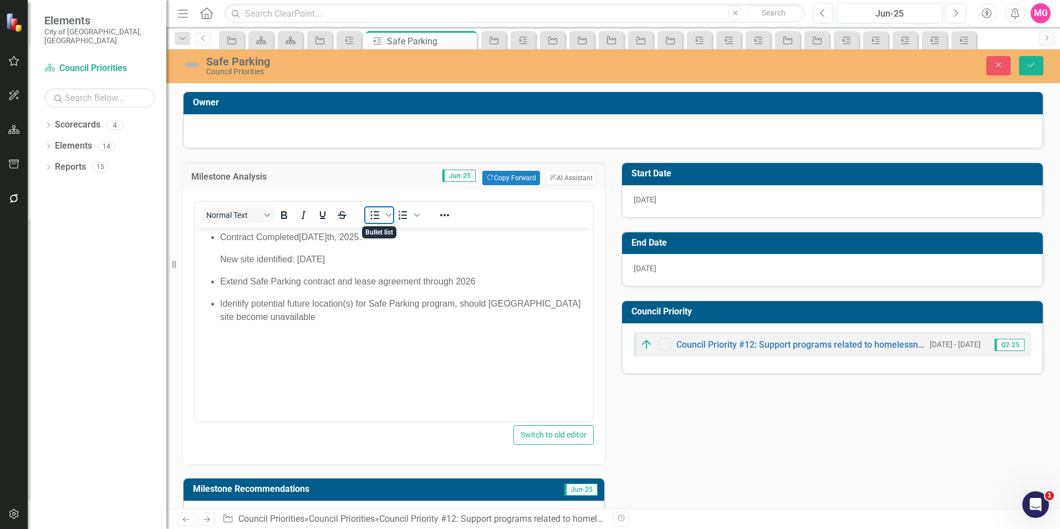
click at [374, 214] on icon "Bullet list" at bounding box center [374, 214] width 13 height 13
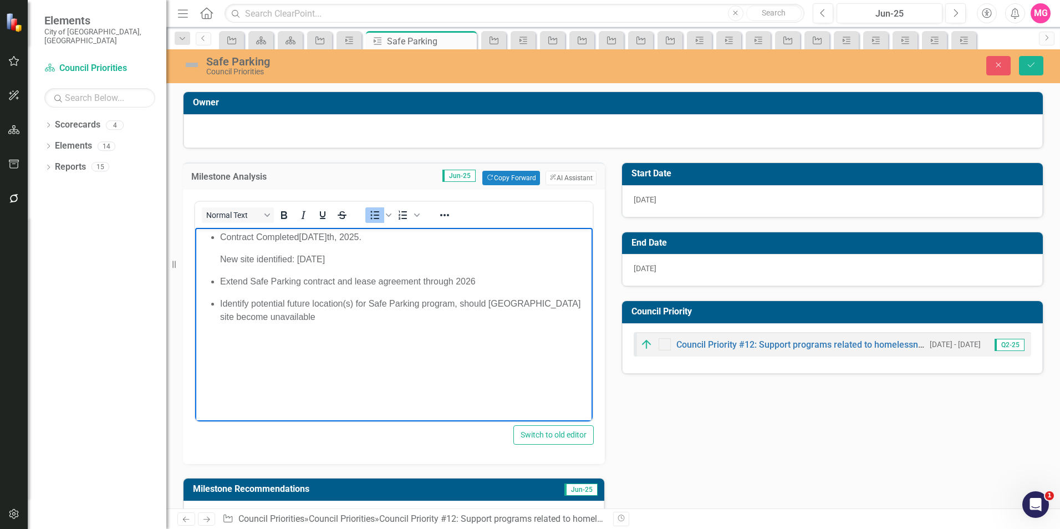
click at [214, 244] on ul "Contract Completed [DATE]. New site identified: [DATE] Extend Safe Parking cont…" at bounding box center [394, 260] width 392 height 58
click at [215, 239] on ul "Contract Completed [DATE]. New site identified: [DATE] Extend Safe Parking cont…" at bounding box center [394, 260] width 392 height 58
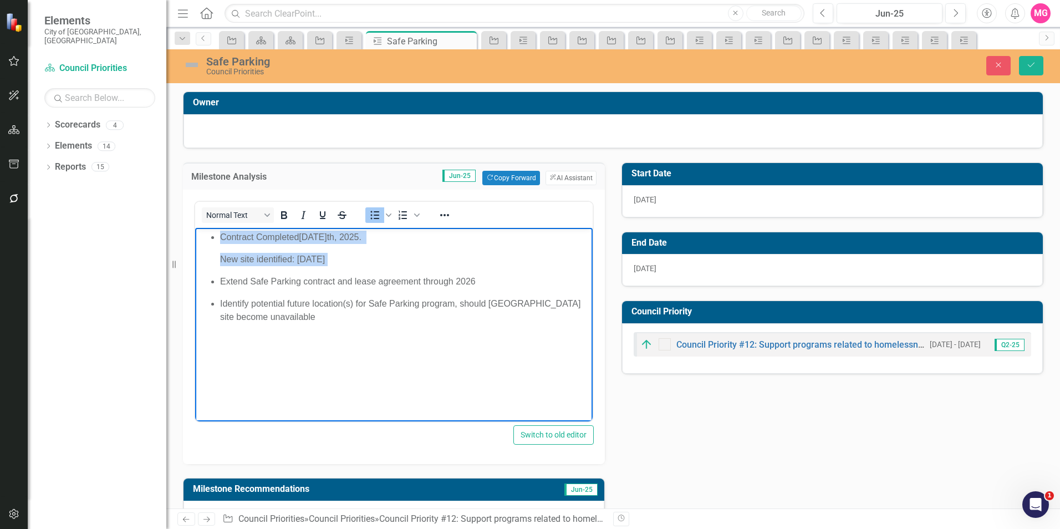
drag, startPoint x: 351, startPoint y: 254, endPoint x: 220, endPoint y: 233, distance: 132.5
click at [220, 233] on li "Contract Completed [DATE]. New site identified: [DATE]" at bounding box center [405, 248] width 370 height 35
click at [371, 215] on icon "Bullet list" at bounding box center [375, 215] width 9 height 8
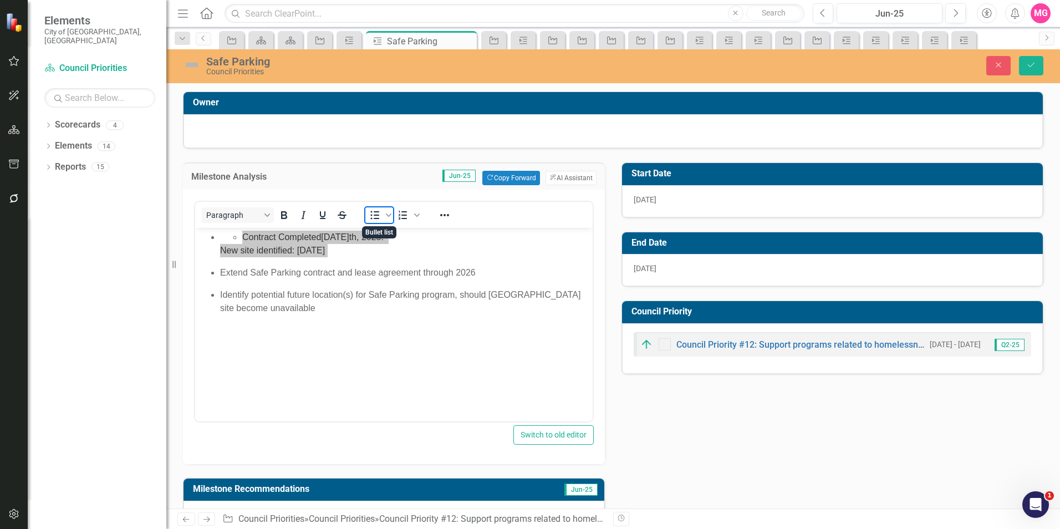
click at [371, 215] on icon "Bullet list" at bounding box center [375, 215] width 9 height 8
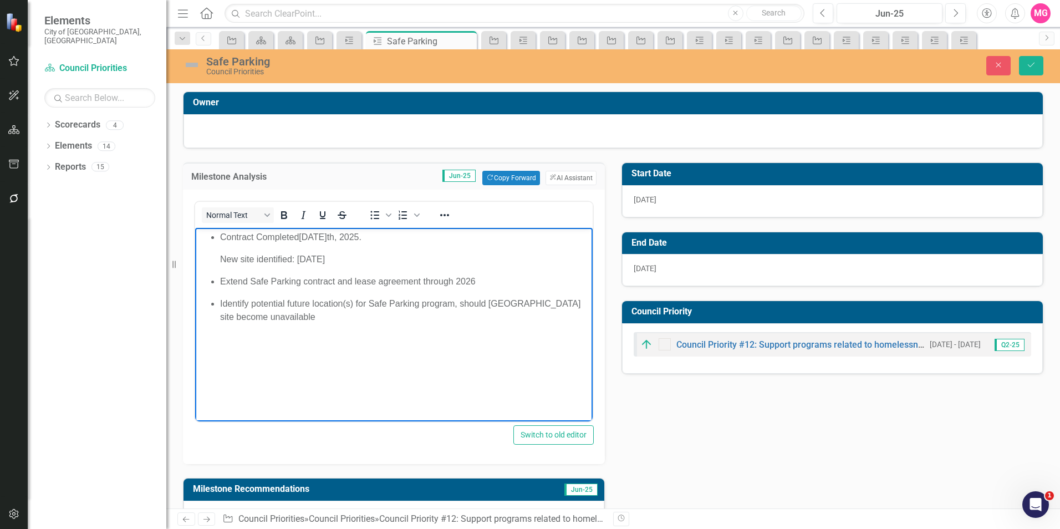
click at [474, 345] on p "Rich Text Area. Press ALT-0 for help." at bounding box center [394, 339] width 392 height 13
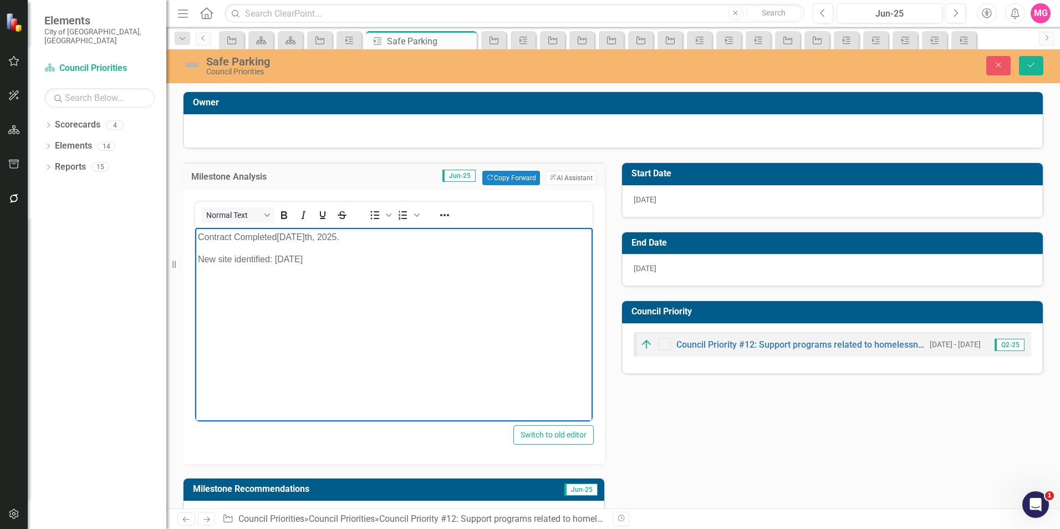
click at [297, 246] on body "Contract Completed [DATE]. New site identified: [DATE]" at bounding box center [394, 311] width 398 height 166
click at [347, 339] on body "Contract Completed [DATE]. New site identified: [DATE]" at bounding box center [394, 311] width 398 height 166
click at [406, 231] on p "Contract Completed [DATE]." at bounding box center [394, 237] width 392 height 13
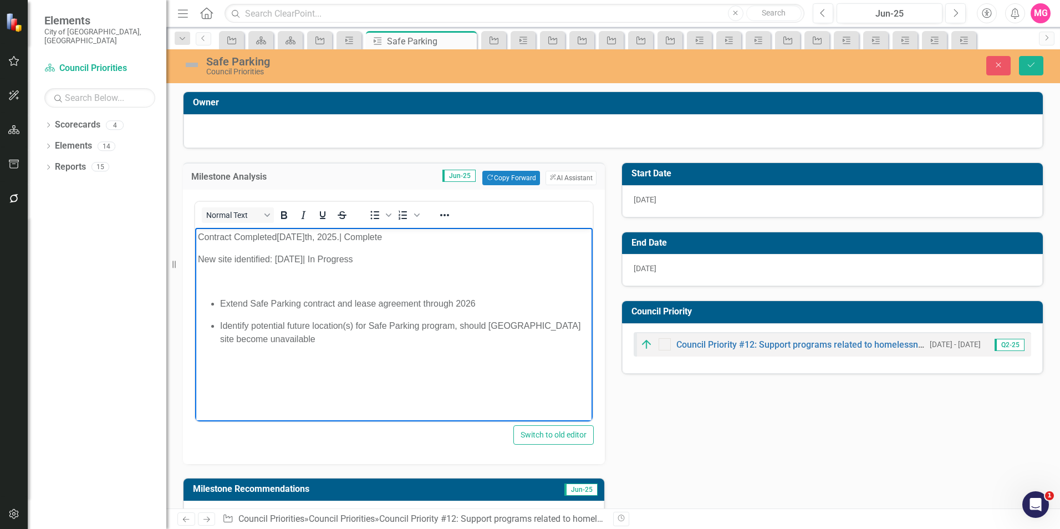
click at [235, 287] on p "Rich Text Area. Press ALT-0 for help." at bounding box center [394, 281] width 392 height 13
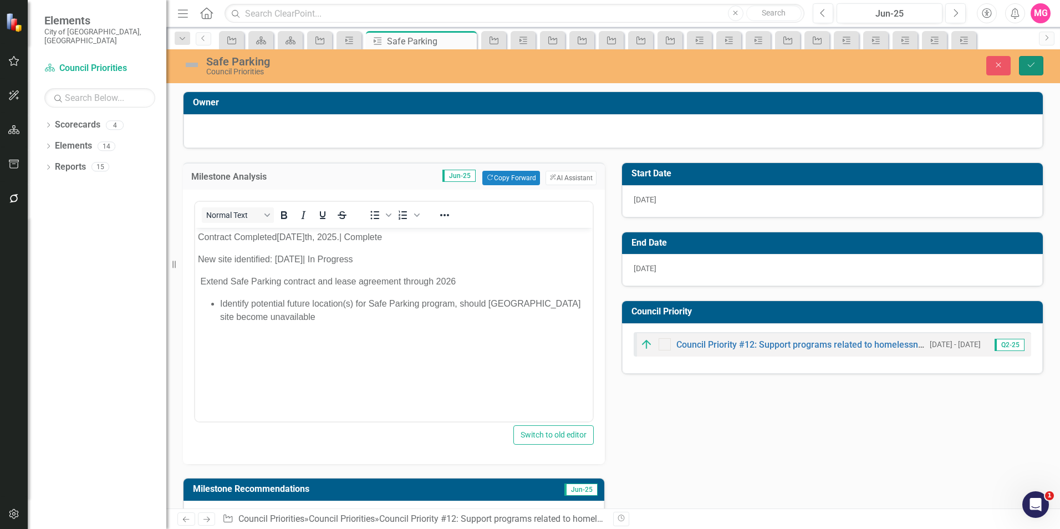
click at [1035, 73] on button "Save" at bounding box center [1031, 65] width 24 height 19
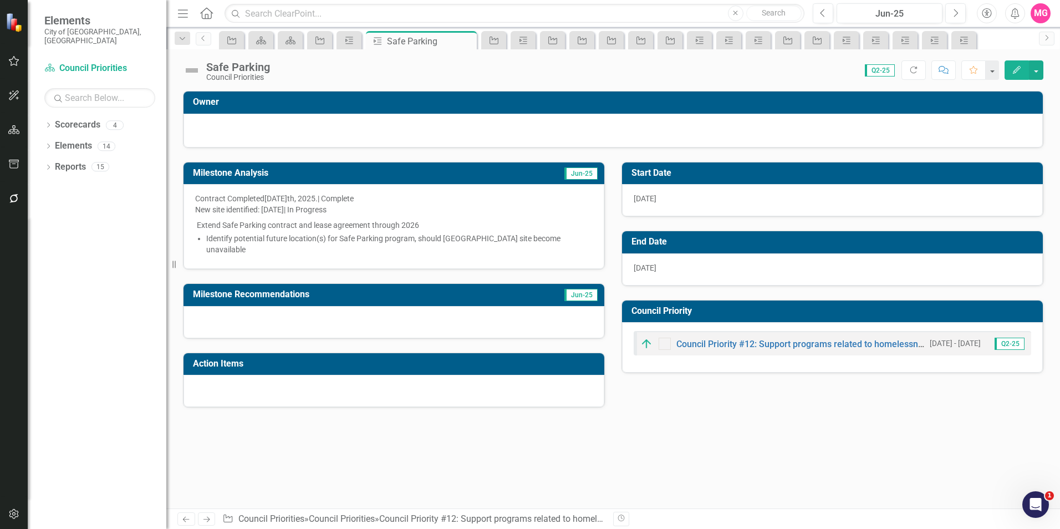
click at [308, 233] on p "Identify potential future location(s) for Safe Parking program, should [GEOGRAP…" at bounding box center [399, 244] width 386 height 22
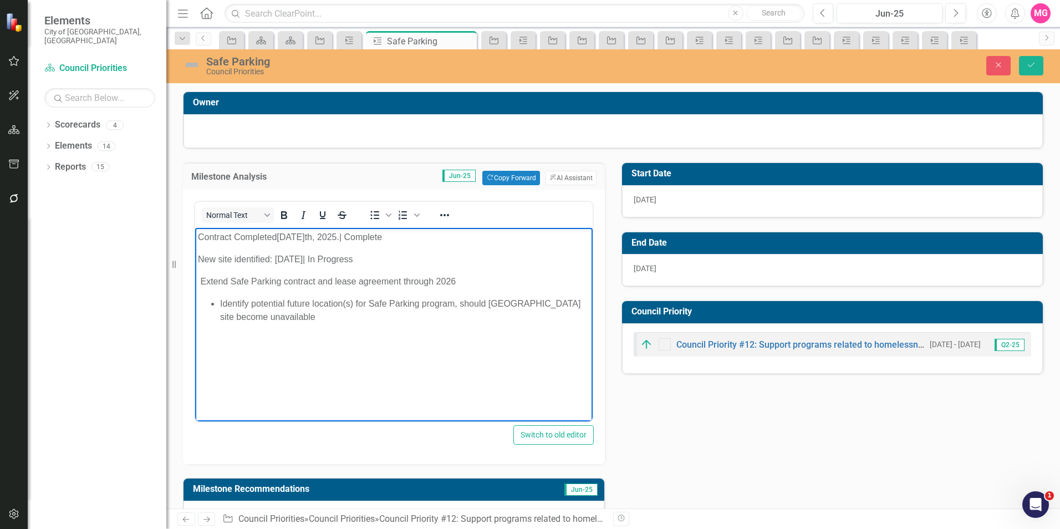
click at [199, 281] on p "Extend Safe Parking contract and lease agreement through 2026" at bounding box center [394, 281] width 392 height 13
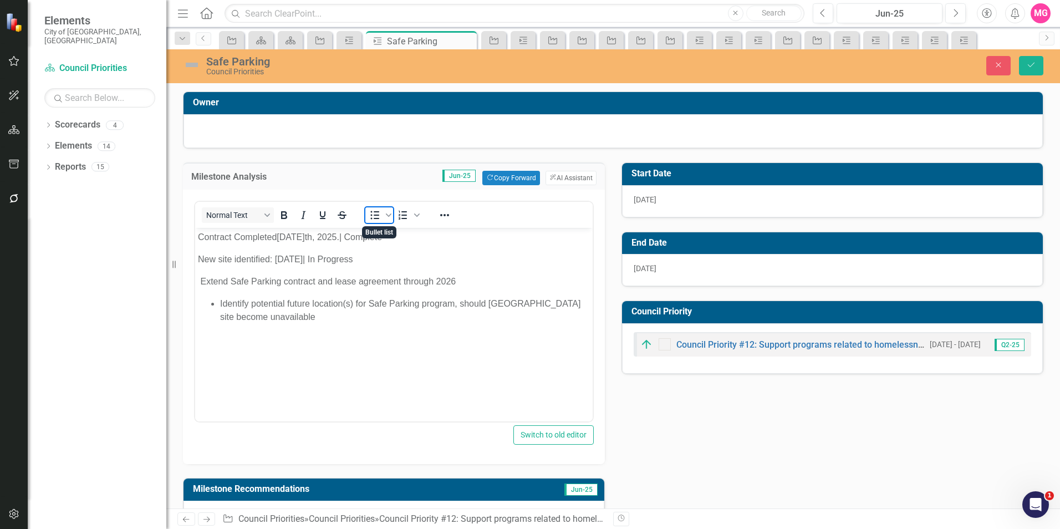
click at [371, 214] on icon "Bullet list" at bounding box center [374, 214] width 13 height 13
click at [1023, 71] on button "Save" at bounding box center [1031, 65] width 24 height 19
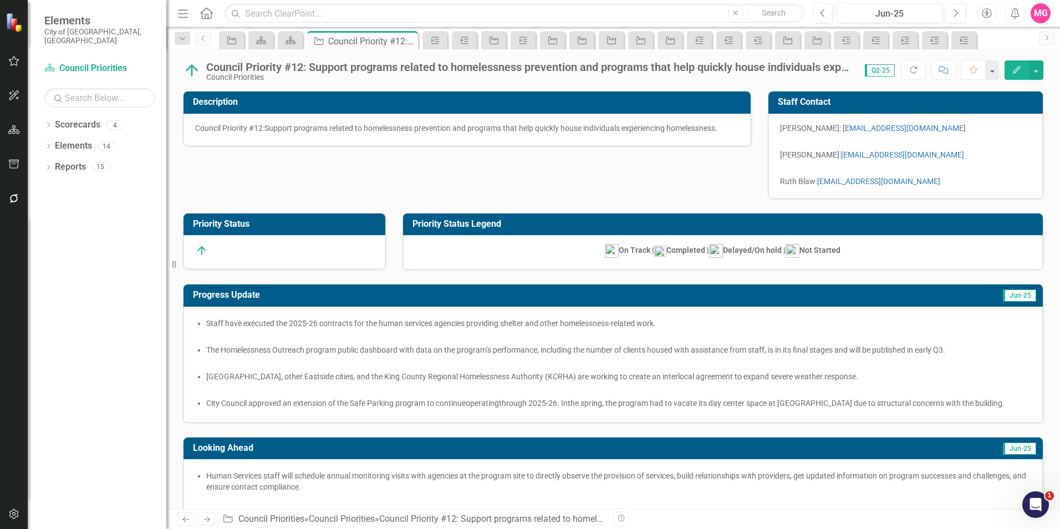
checkbox input "true"
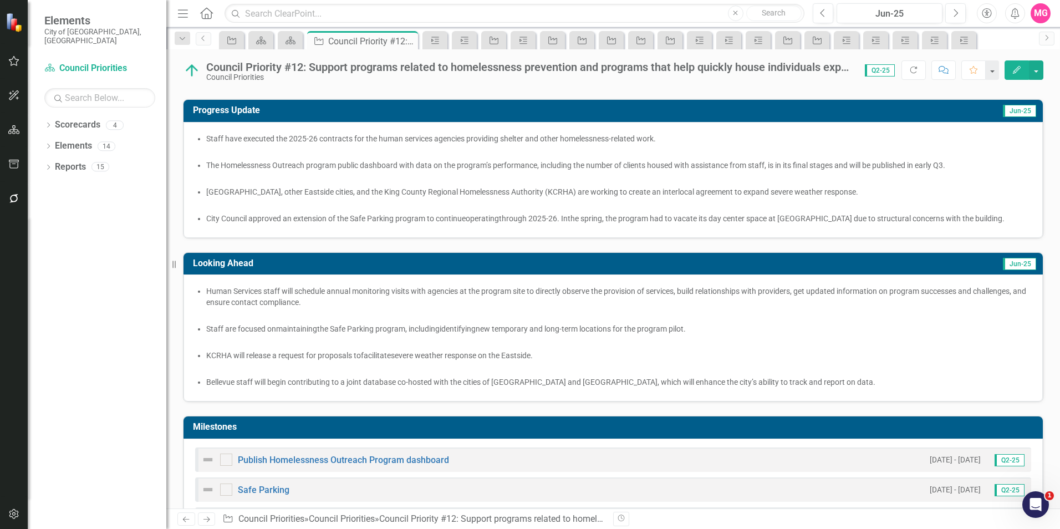
scroll to position [357, 0]
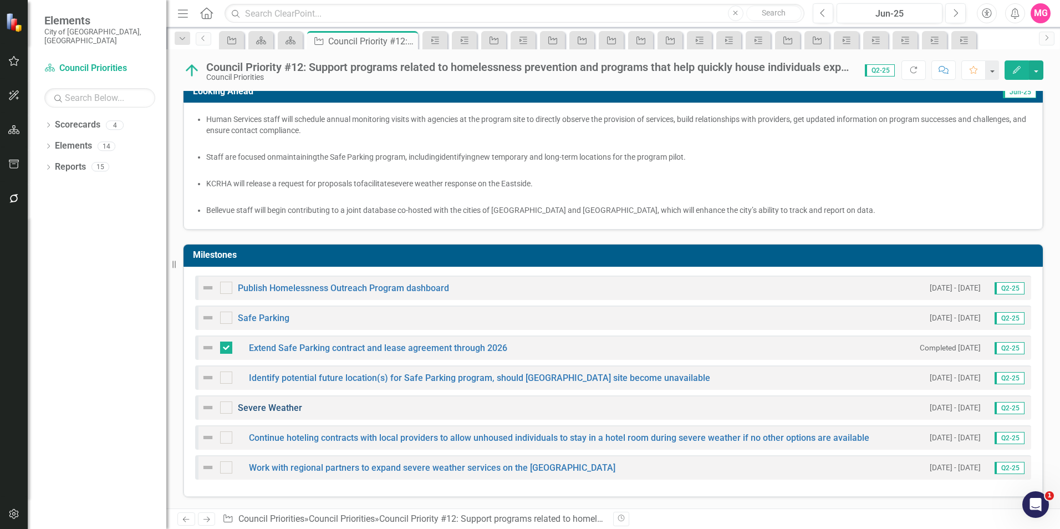
click at [275, 413] on link "Severe Weather" at bounding box center [270, 408] width 64 height 11
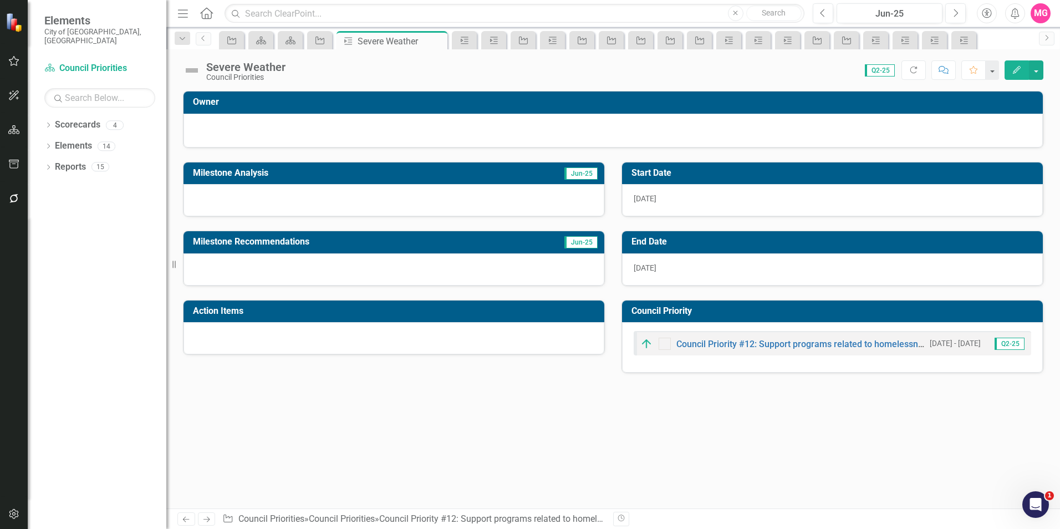
click at [287, 197] on div at bounding box center [394, 200] width 421 height 32
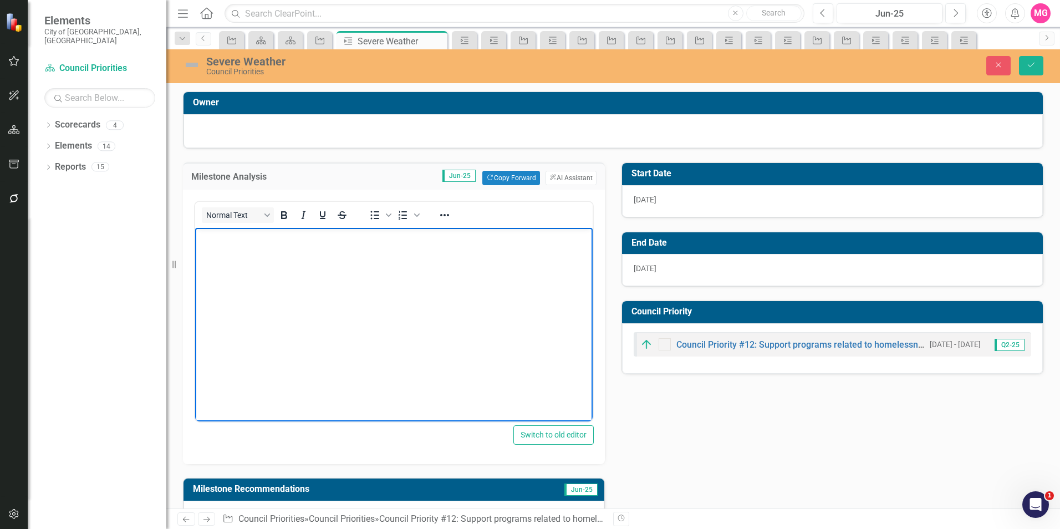
click at [344, 266] on body "Rich Text Area. Press ALT-0 for help." at bounding box center [394, 311] width 398 height 166
click at [235, 228] on body "[DATE] (COB, KCRHA and other eastside cities working to release RFP" at bounding box center [394, 311] width 398 height 166
click at [250, 235] on span "[DATE] (COB, KCRHA and other eastside cities working to release RFP" at bounding box center [338, 236] width 281 height 9
click at [572, 239] on p "[DATE]: (COB, KCRHA and other eastside cities working to release RFP" at bounding box center [394, 237] width 392 height 13
click at [374, 312] on body "[DATE]: (COB, KCRHA and other eastside cities working to release RFP)" at bounding box center [394, 311] width 398 height 166
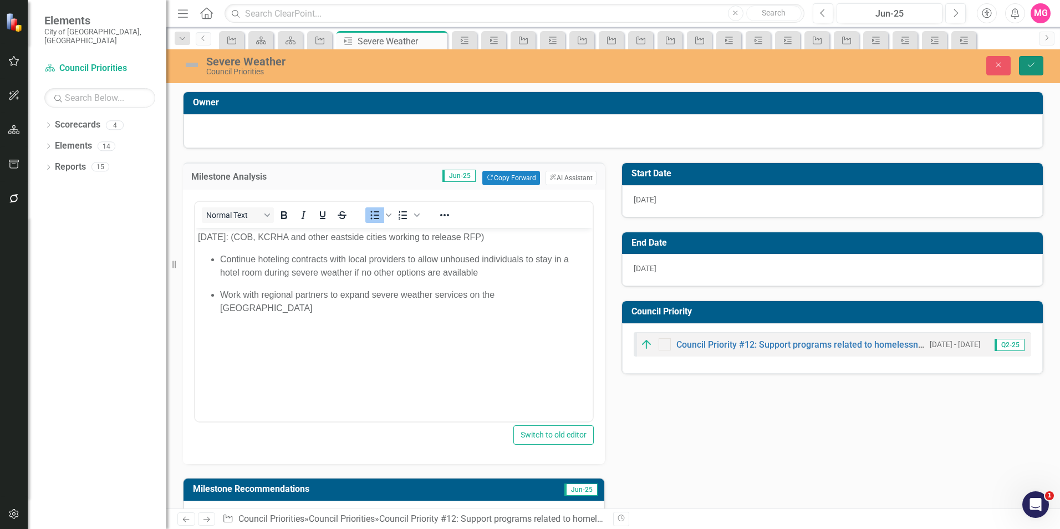
click at [1039, 63] on button "Save" at bounding box center [1031, 65] width 24 height 19
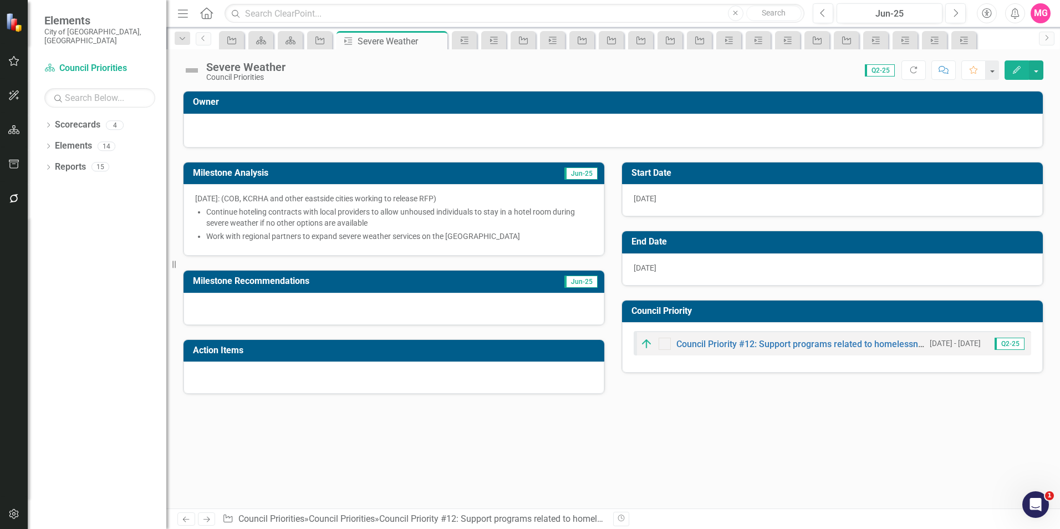
click at [782, 441] on div "Owner Milestone Analysis Jun-[DATE]: (COB, KCRHA and other eastside cities work…" at bounding box center [613, 300] width 894 height 418
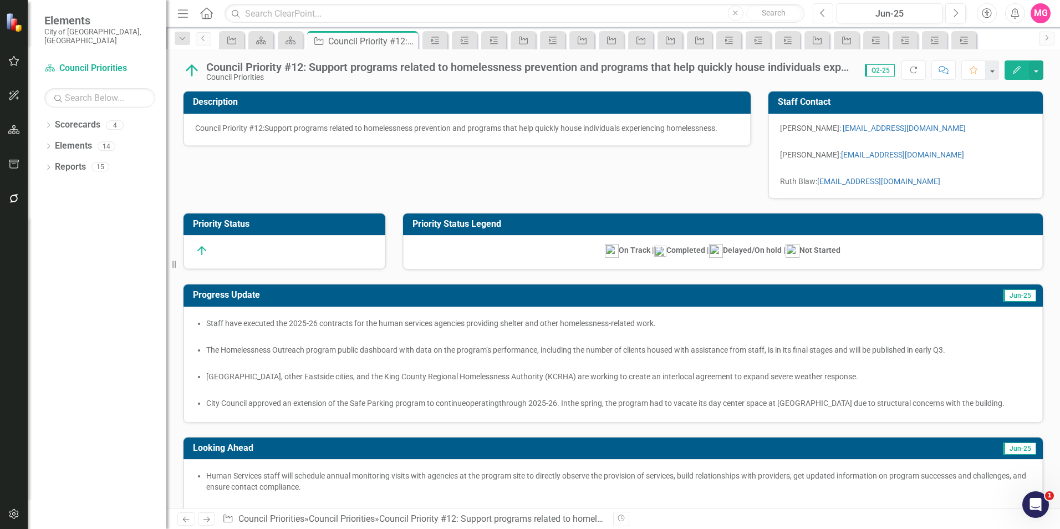
click at [827, 17] on button "Previous" at bounding box center [823, 13] width 21 height 20
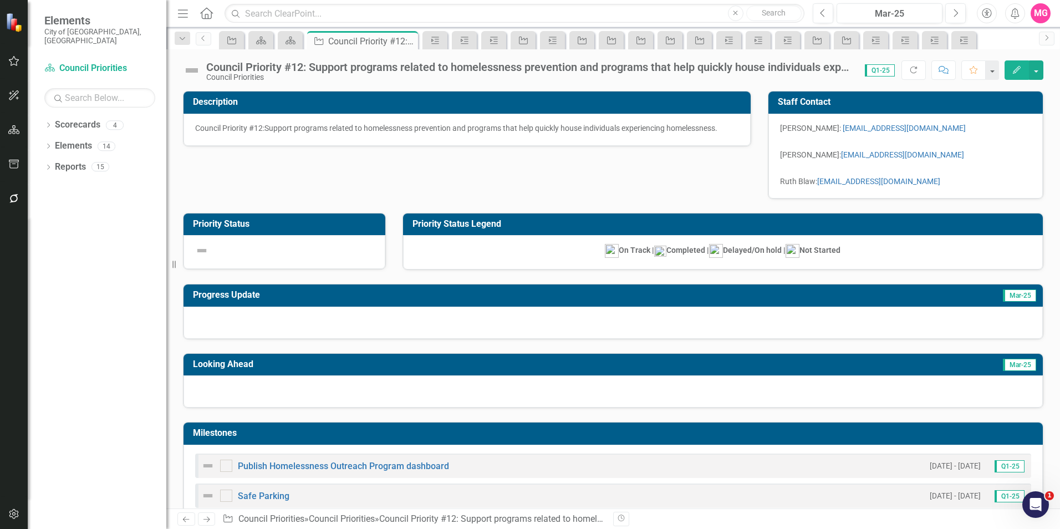
click at [195, 64] on img at bounding box center [192, 71] width 18 height 18
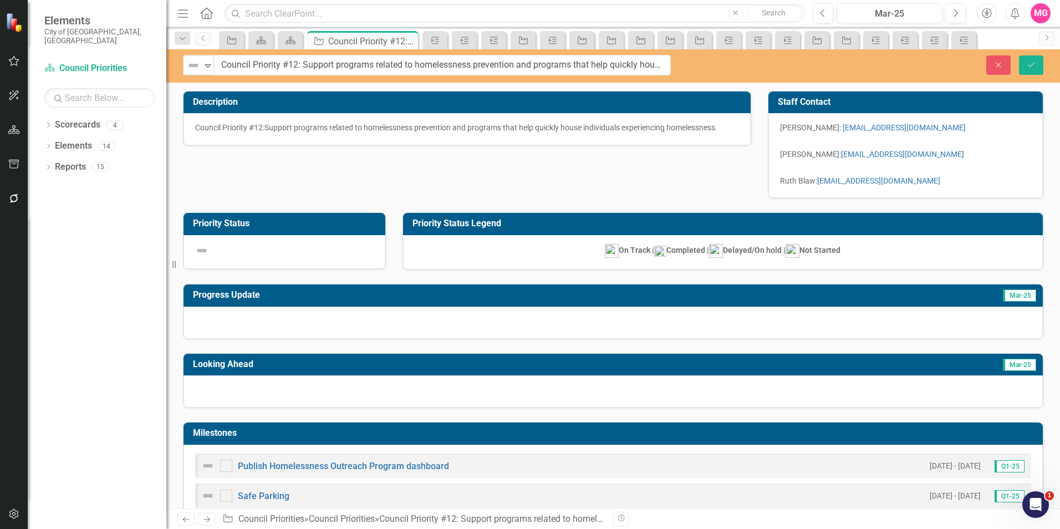
click at [195, 64] on img at bounding box center [193, 65] width 13 height 13
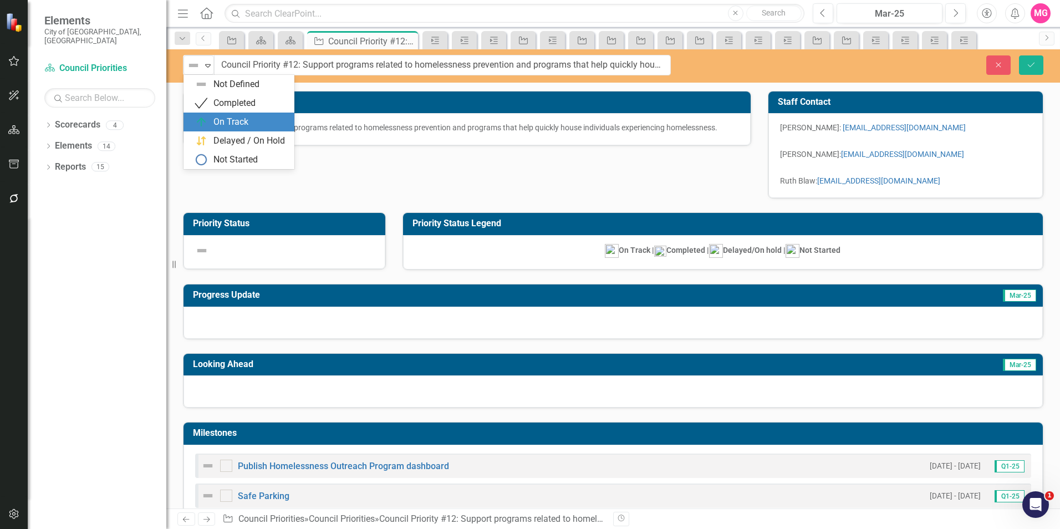
click at [227, 115] on div "On Track" at bounding box center [239, 122] width 111 height 19
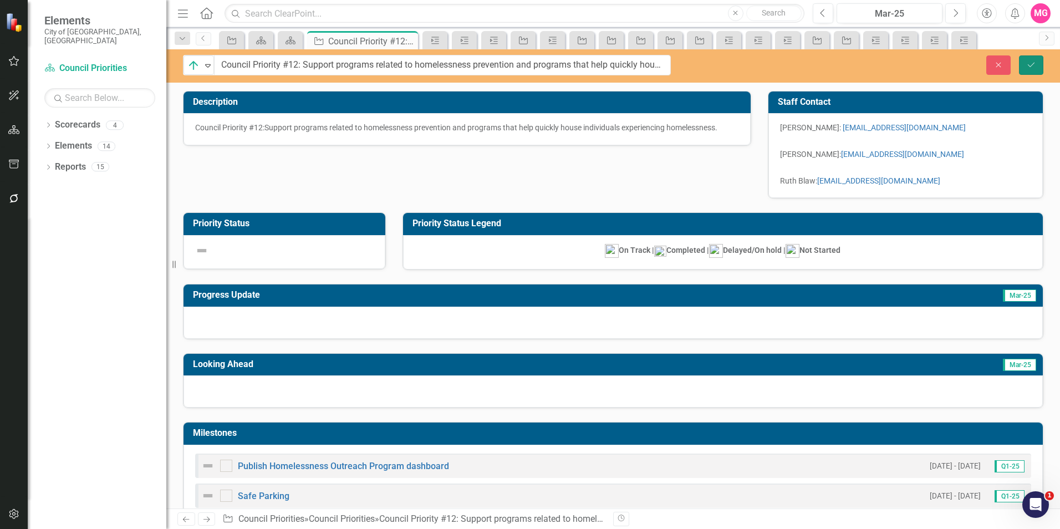
click at [1032, 64] on icon "submit" at bounding box center [1031, 64] width 7 height 4
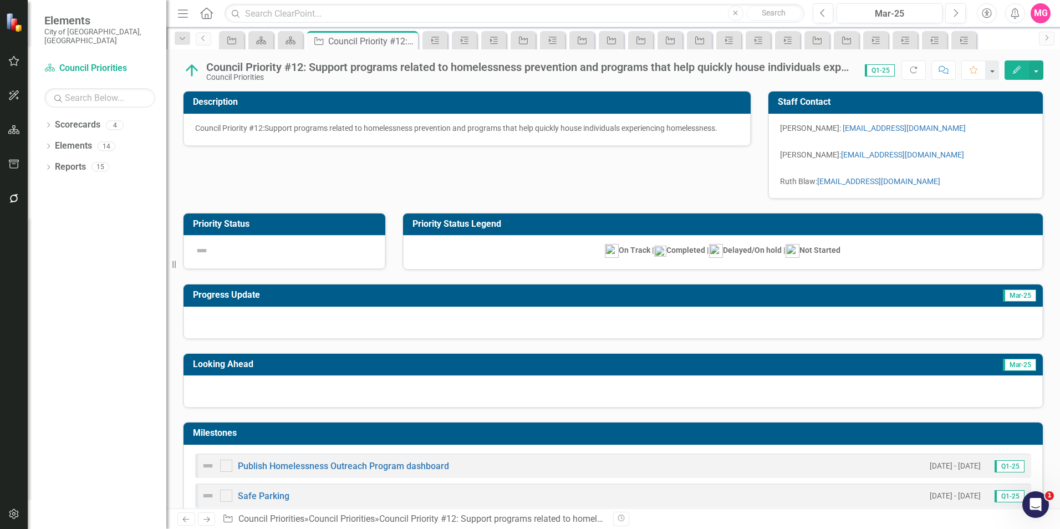
checkbox input "true"
click at [539, 337] on div at bounding box center [613, 323] width 859 height 32
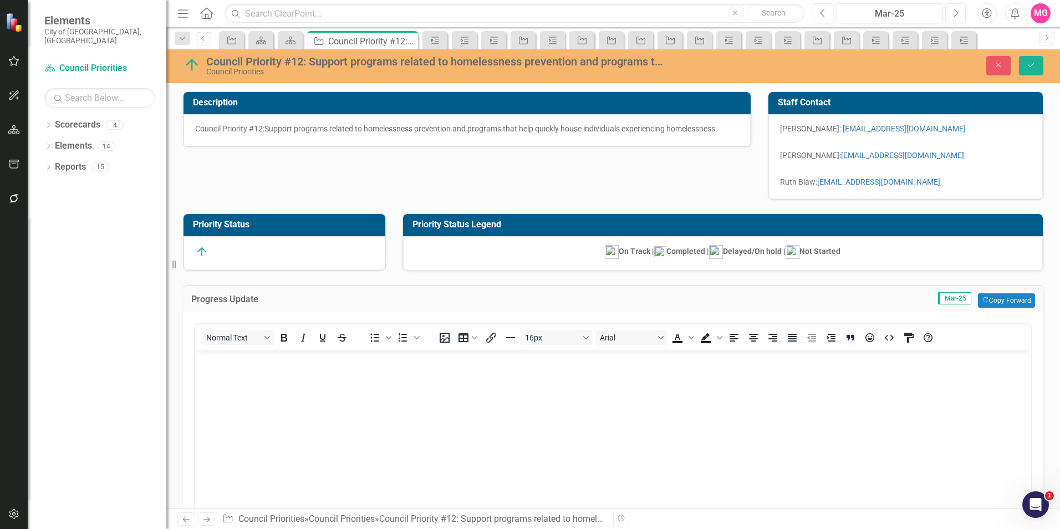
click at [457, 429] on body "Rich Text Area. Press ALT-0 for help." at bounding box center [613, 433] width 836 height 166
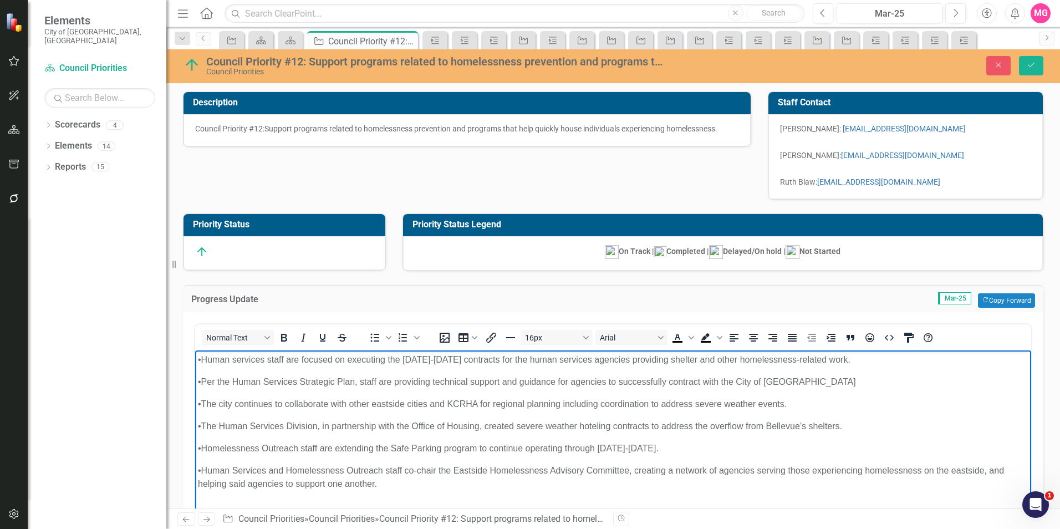
click at [207, 360] on span "•Human services staff are focused on executing the [DATE]-[DATE] contracts for …" at bounding box center [524, 358] width 653 height 9
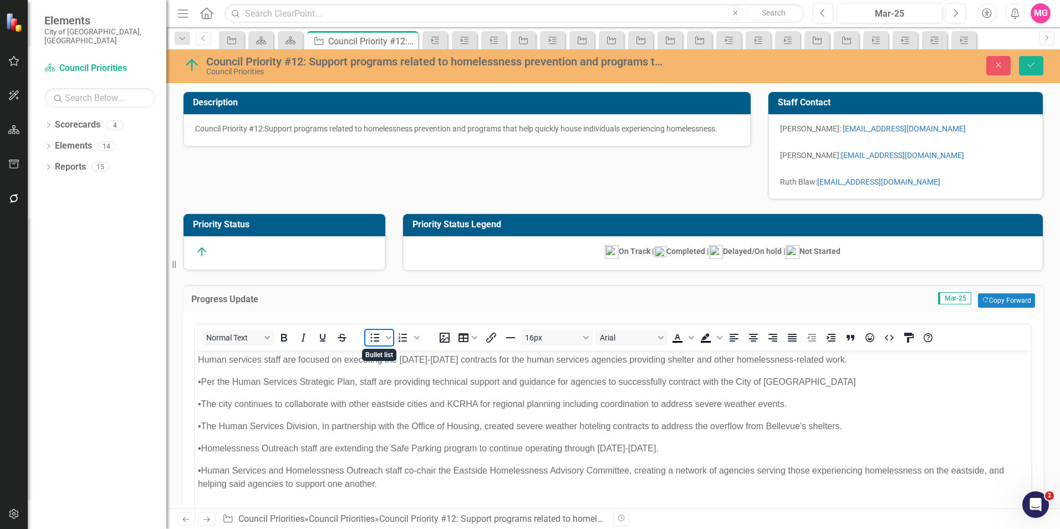
click at [368, 340] on icon "Bullet list" at bounding box center [374, 337] width 13 height 13
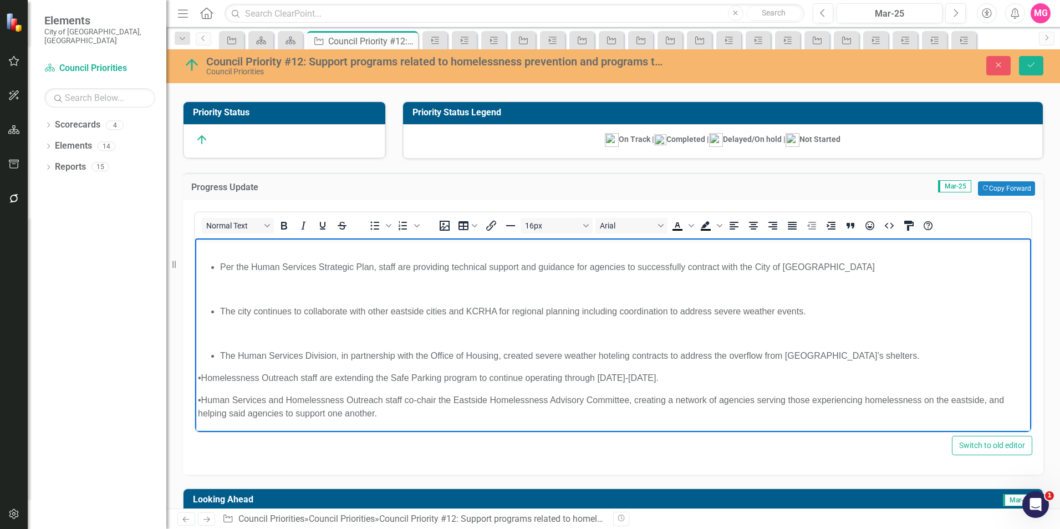
scroll to position [114, 0]
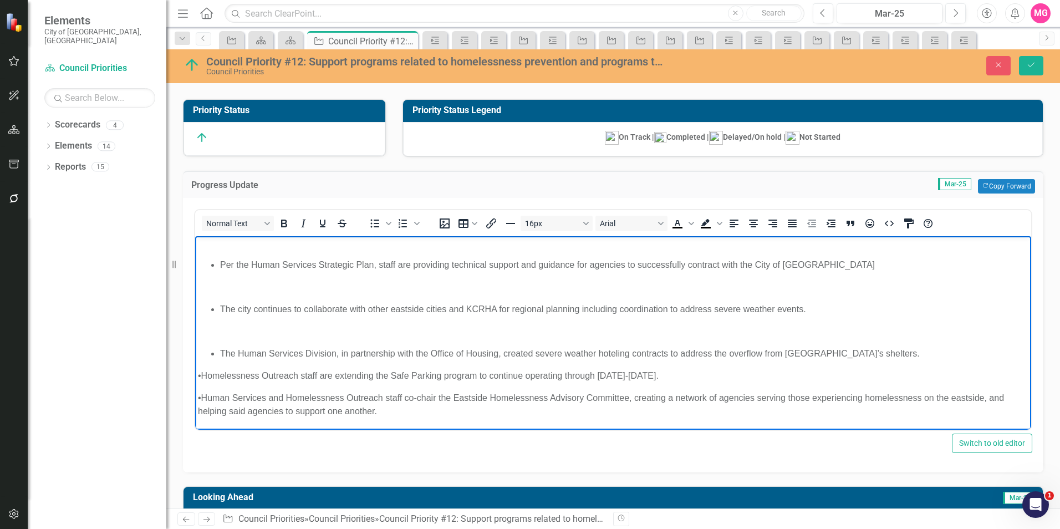
click at [203, 371] on span "•Homelessness Outreach staff are extending the Safe Parking program to continue…" at bounding box center [428, 374] width 461 height 9
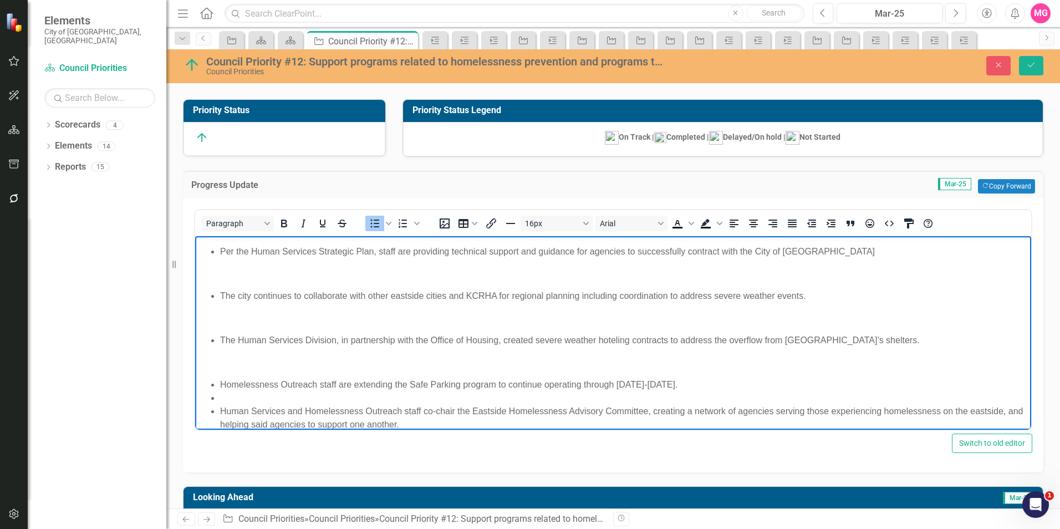
scroll to position [44, 0]
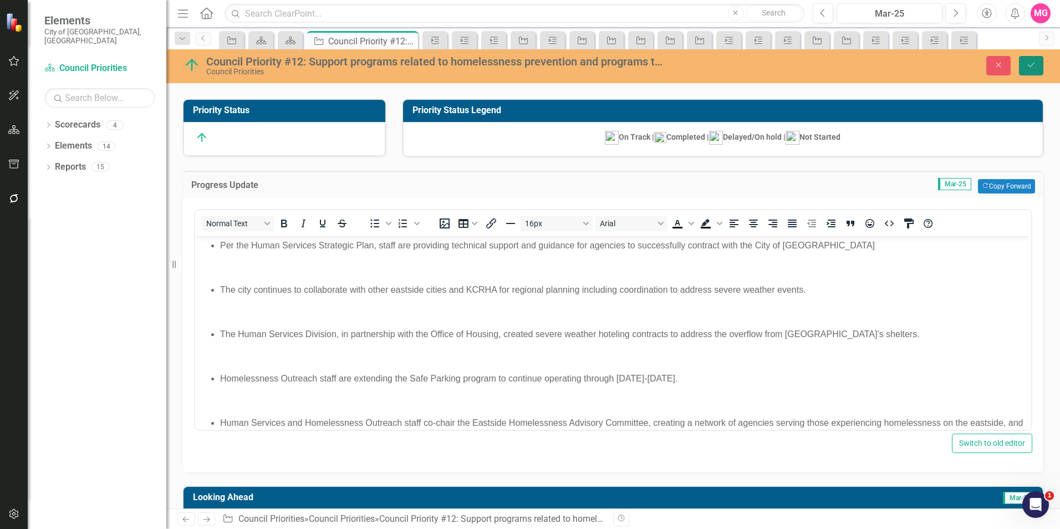
click at [1026, 61] on button "Save" at bounding box center [1031, 65] width 24 height 19
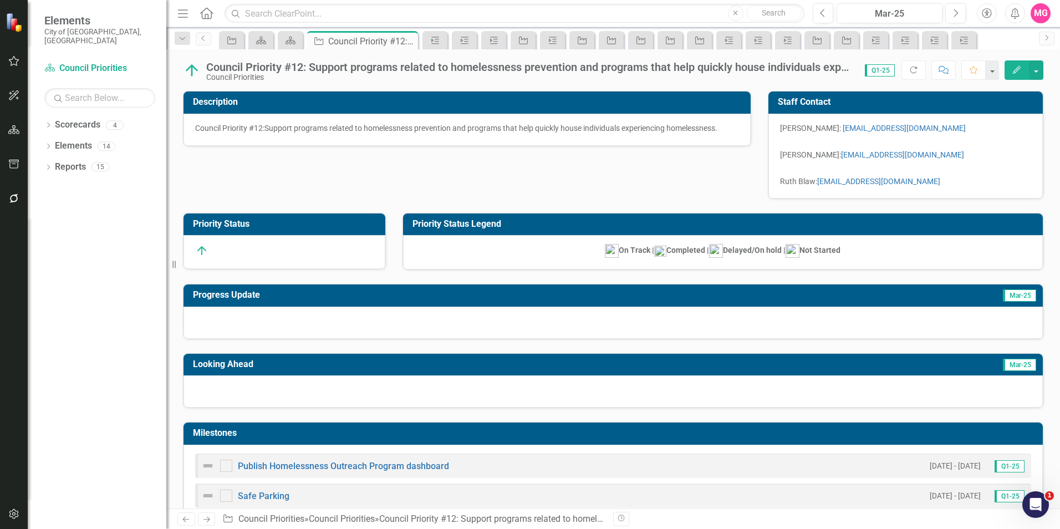
checkbox input "true"
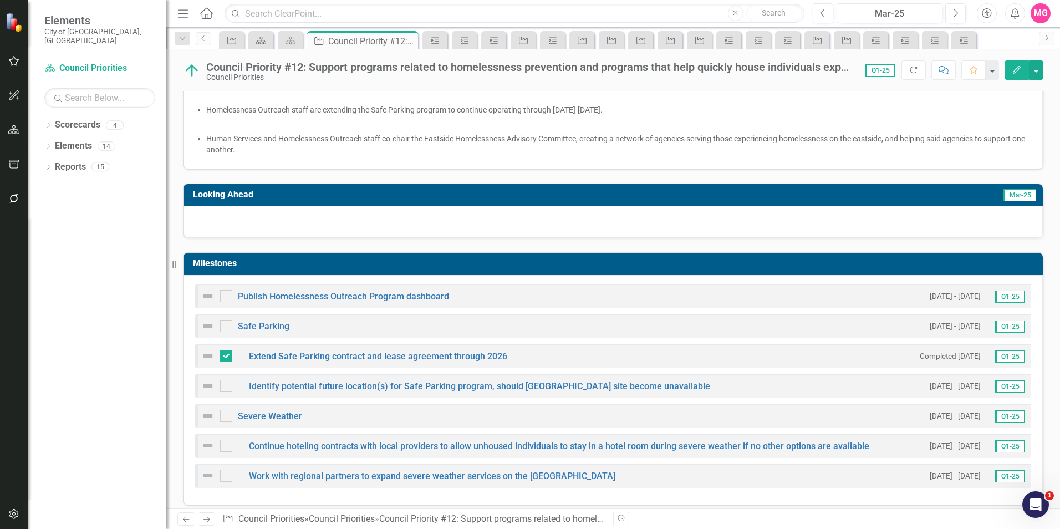
scroll to position [336, 0]
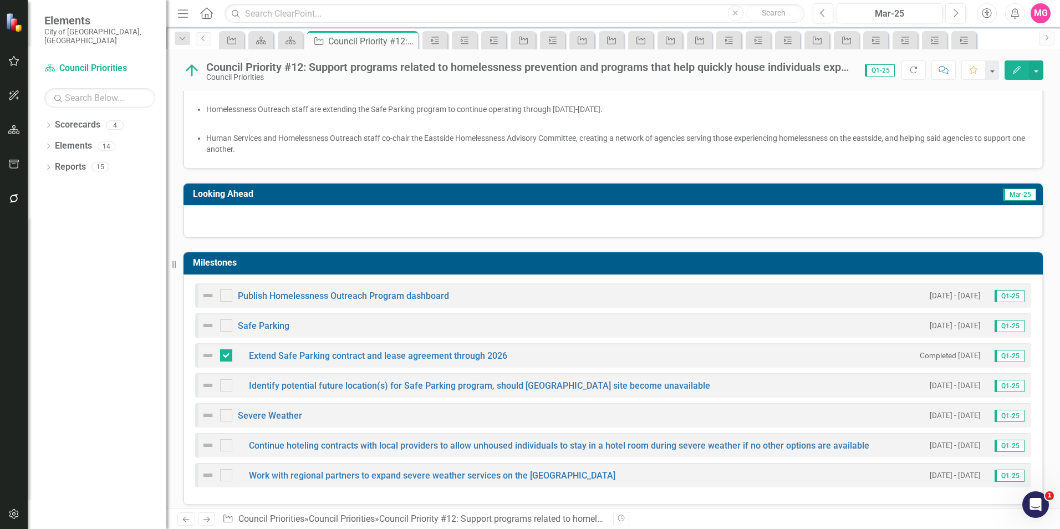
click at [457, 229] on div at bounding box center [613, 221] width 859 height 32
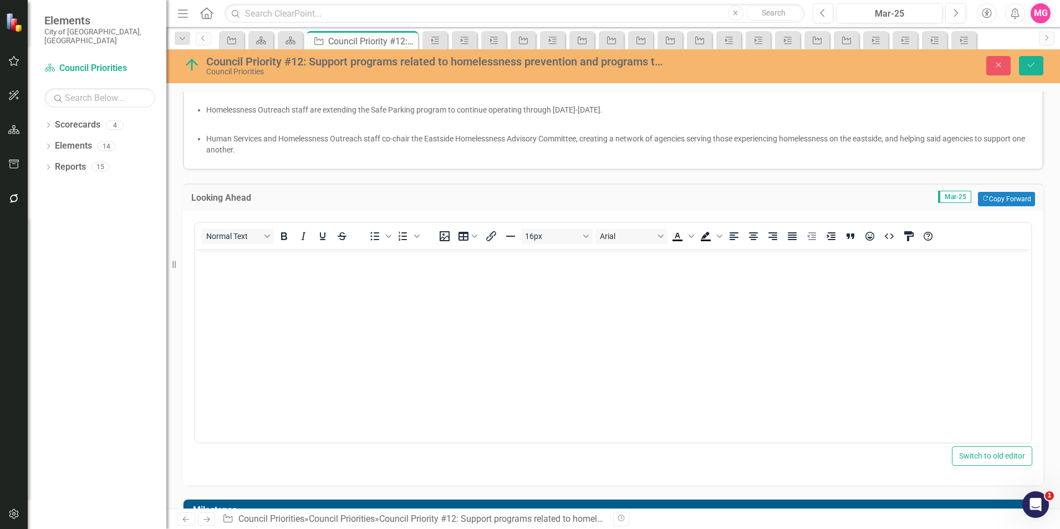
scroll to position [0, 0]
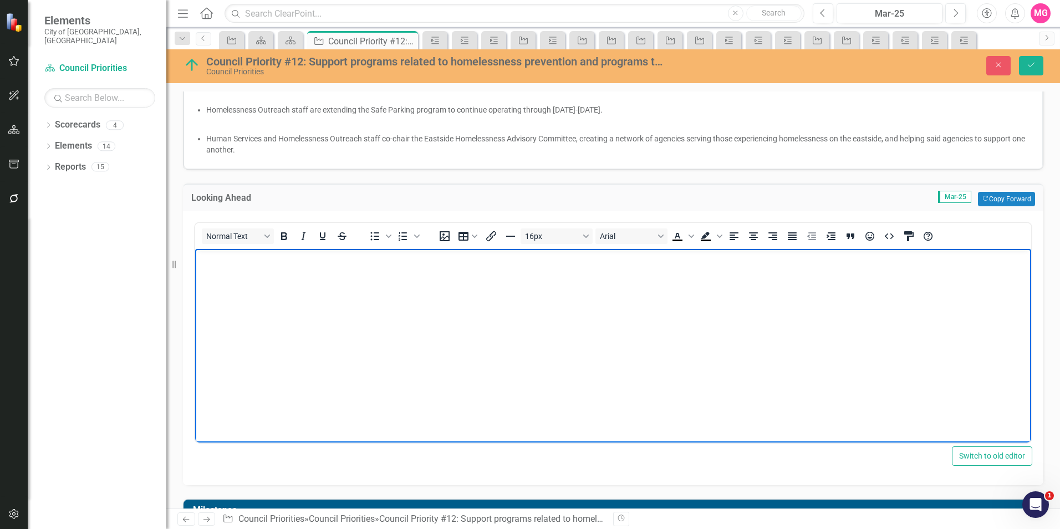
click at [408, 329] on body "Rich Text Area. Press ALT-0 for help." at bounding box center [613, 332] width 836 height 166
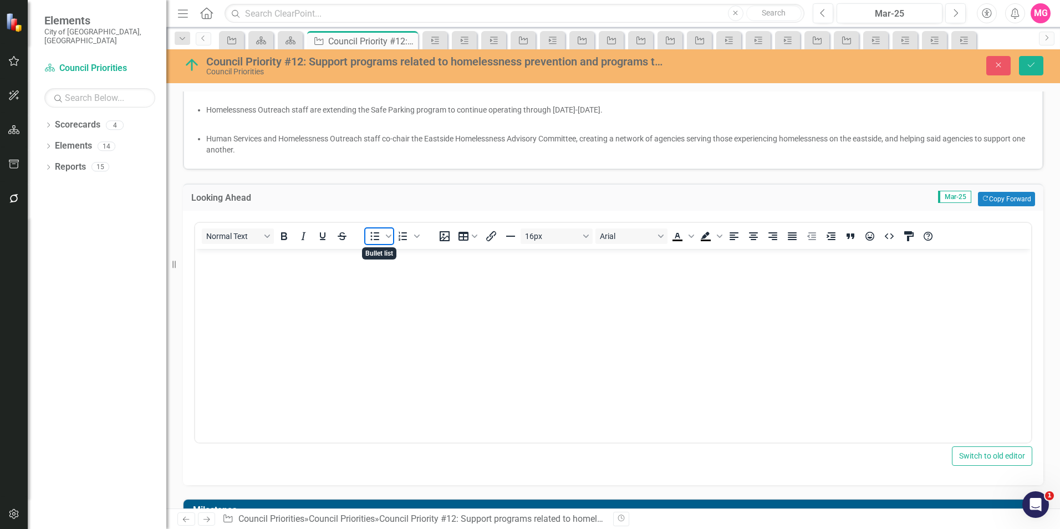
click at [375, 243] on span "Bullet list" at bounding box center [374, 236] width 19 height 16
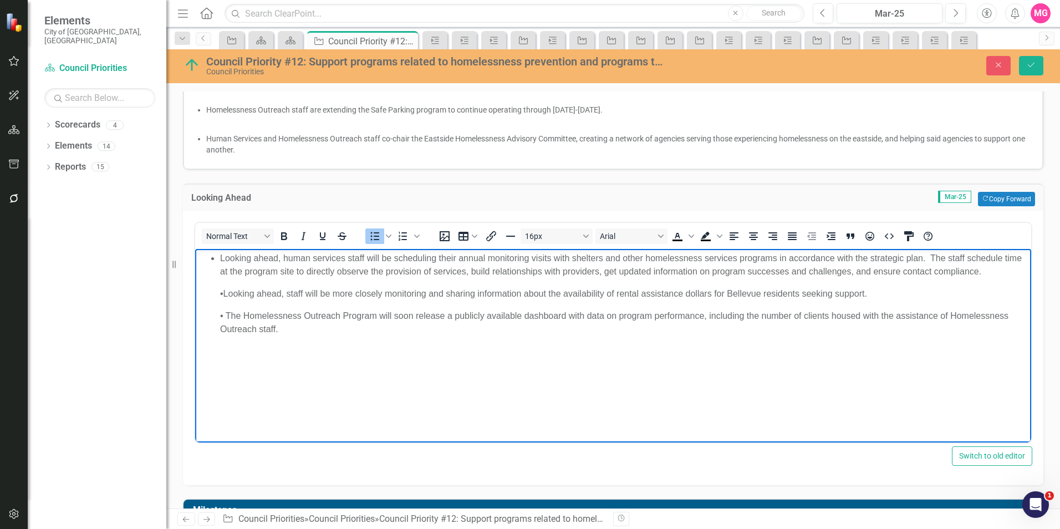
click at [216, 301] on ul "Looking ahead, human services staff will be scheduling their annual monitoring …" at bounding box center [613, 294] width 831 height 84
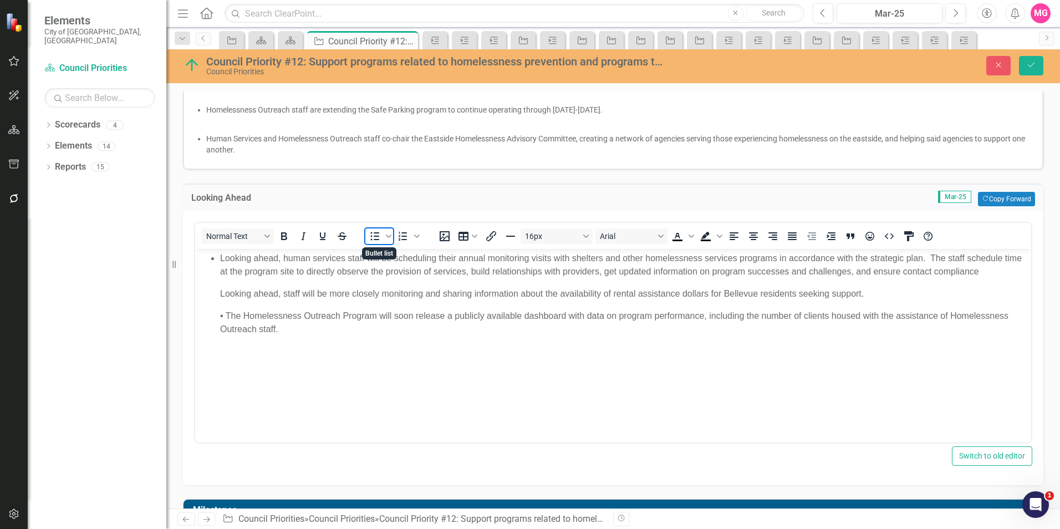
click at [379, 233] on icon "Bullet list" at bounding box center [374, 236] width 13 height 13
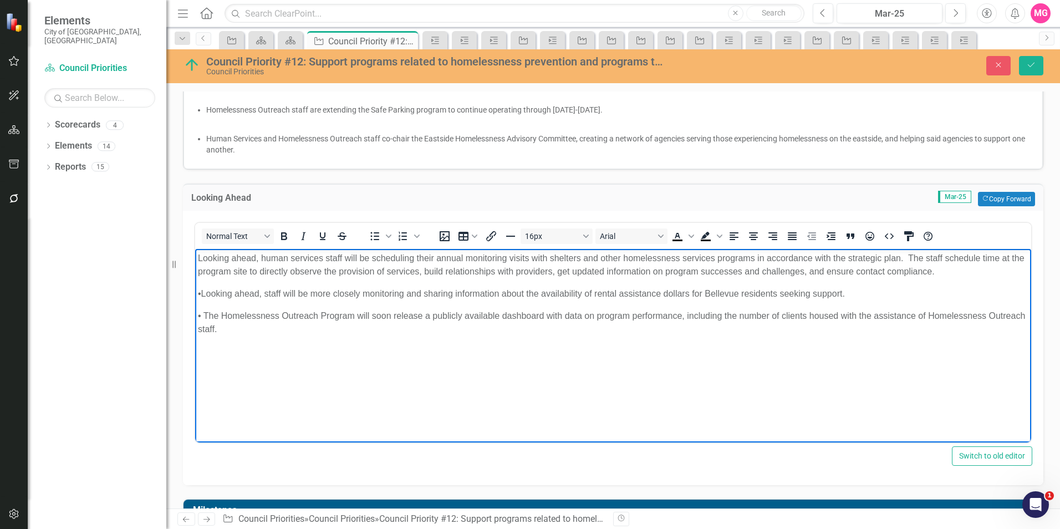
click at [212, 314] on span "• The Homelessness Outreach Program will soon release a publicly available dash…" at bounding box center [611, 322] width 827 height 23
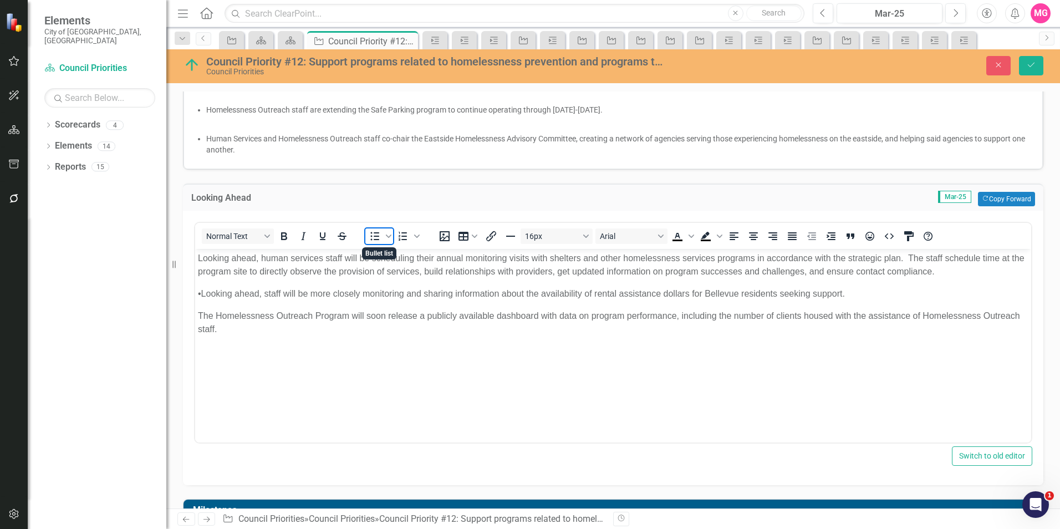
click at [371, 229] on span "Bullet list" at bounding box center [374, 236] width 19 height 16
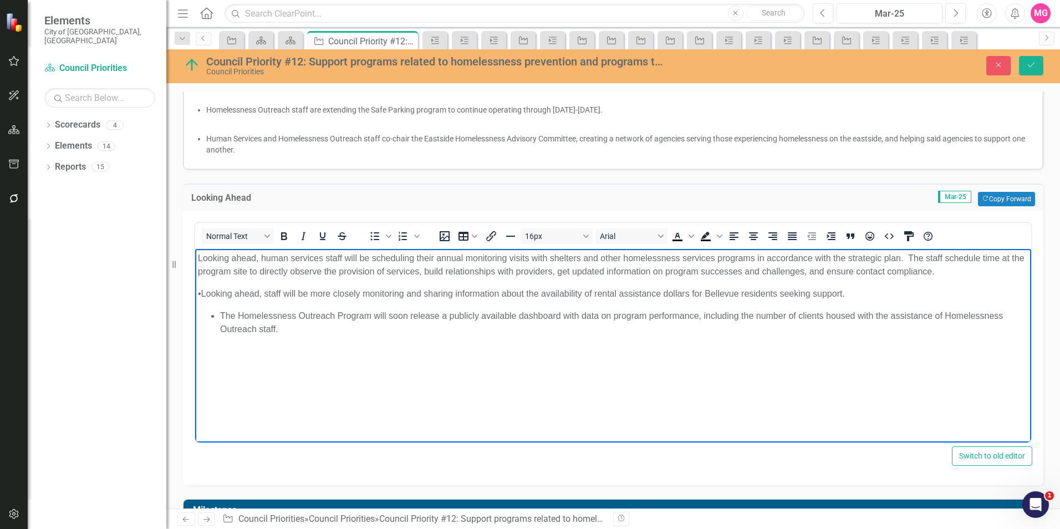
click at [197, 292] on body "Looking ahead, human services staff will be scheduling their annual monitoring …" at bounding box center [613, 332] width 836 height 166
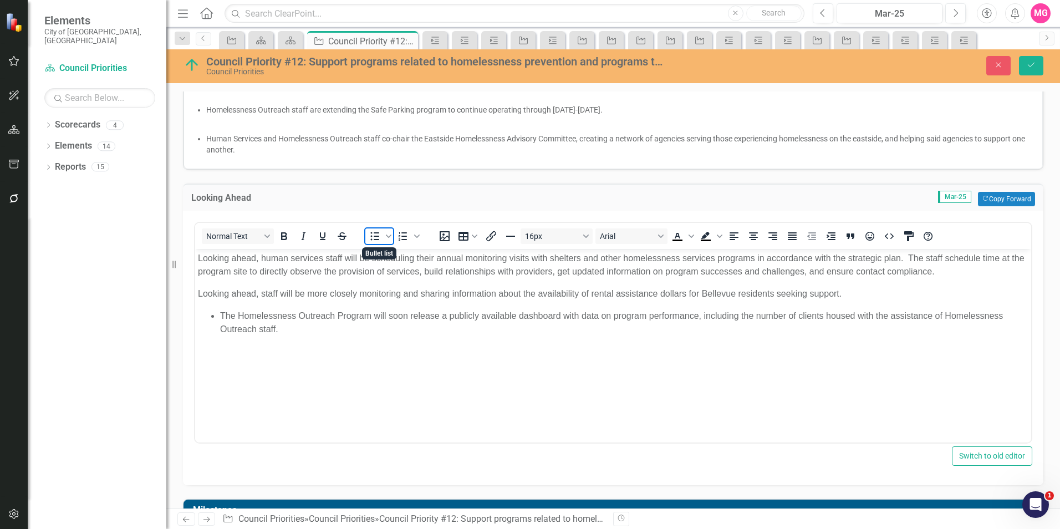
click at [368, 241] on icon "Bullet list" at bounding box center [374, 236] width 13 height 13
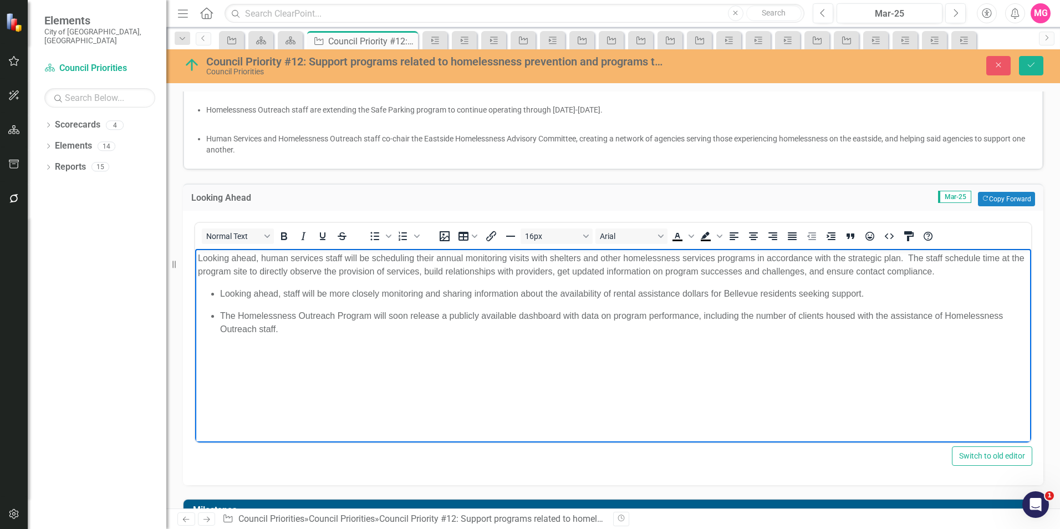
click at [204, 262] on span "Looking ahead, human services staff will be scheduling their annual monitoring …" at bounding box center [611, 264] width 827 height 23
click at [379, 238] on icon "Bullet list" at bounding box center [374, 236] width 13 height 13
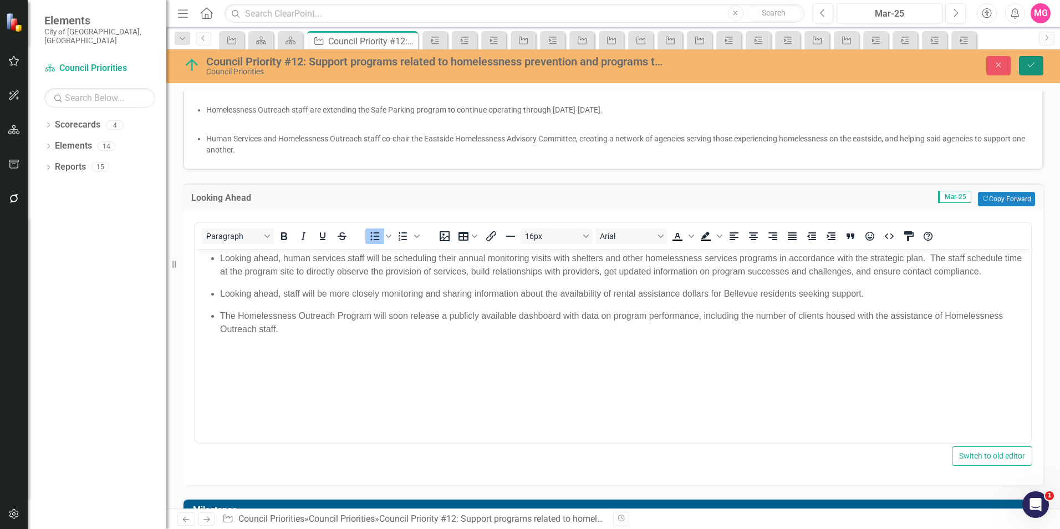
click at [1024, 60] on button "Save" at bounding box center [1031, 65] width 24 height 19
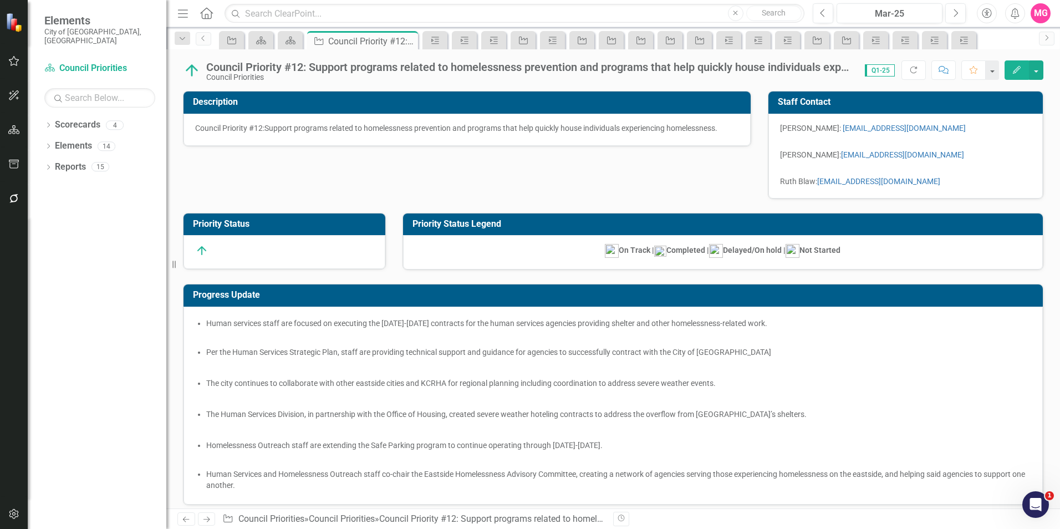
checkbox input "true"
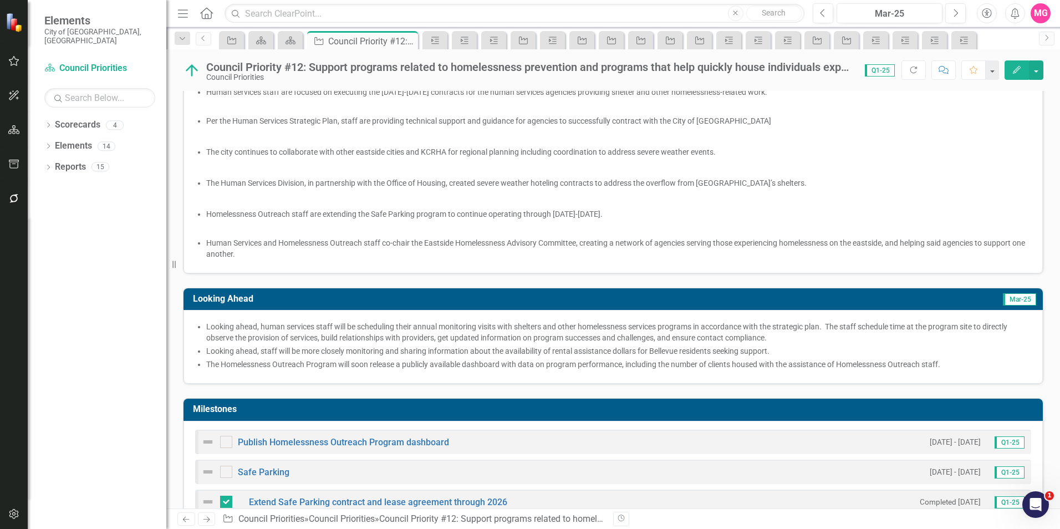
scroll to position [235, 0]
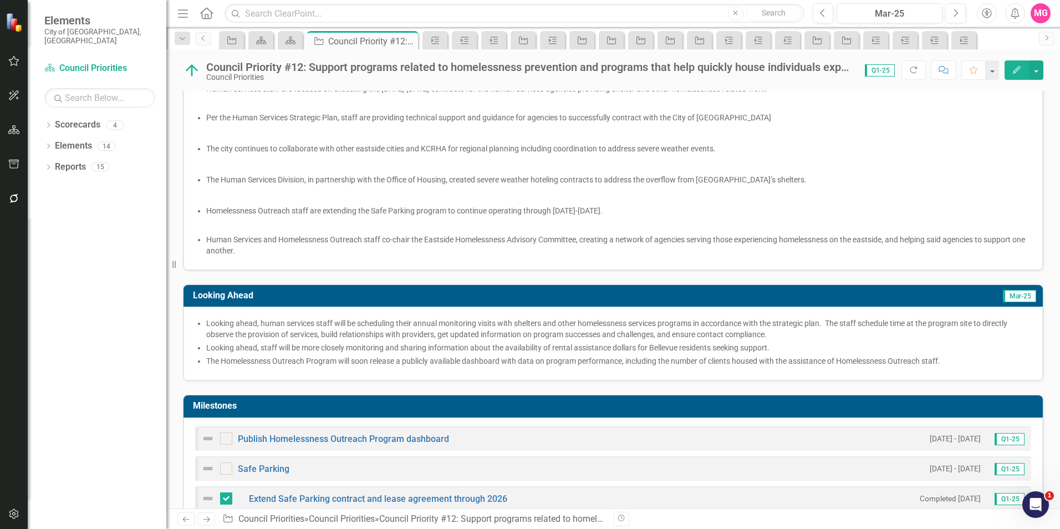
click at [767, 344] on span "Looking ahead, staff will be more closely monitoring and sharing information ab…" at bounding box center [487, 347] width 563 height 9
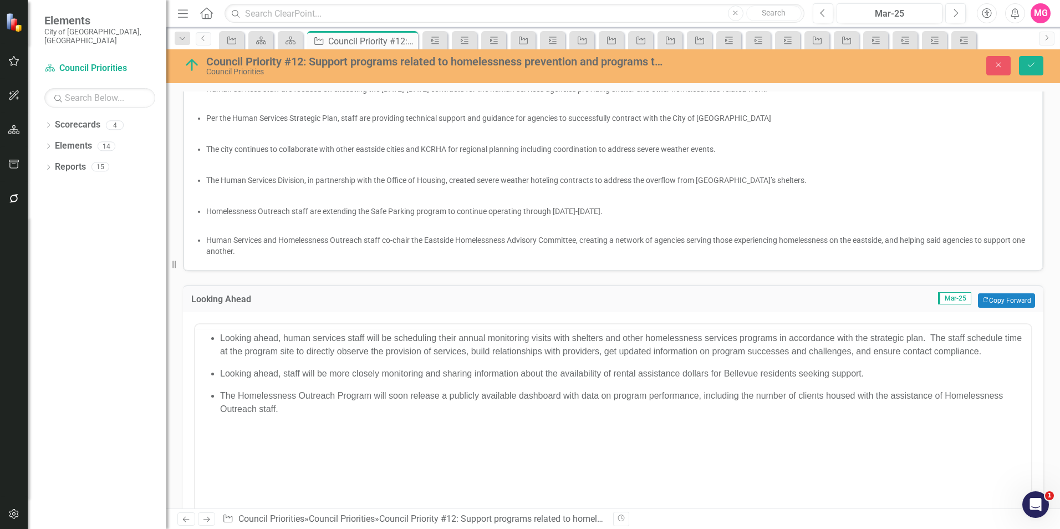
scroll to position [0, 0]
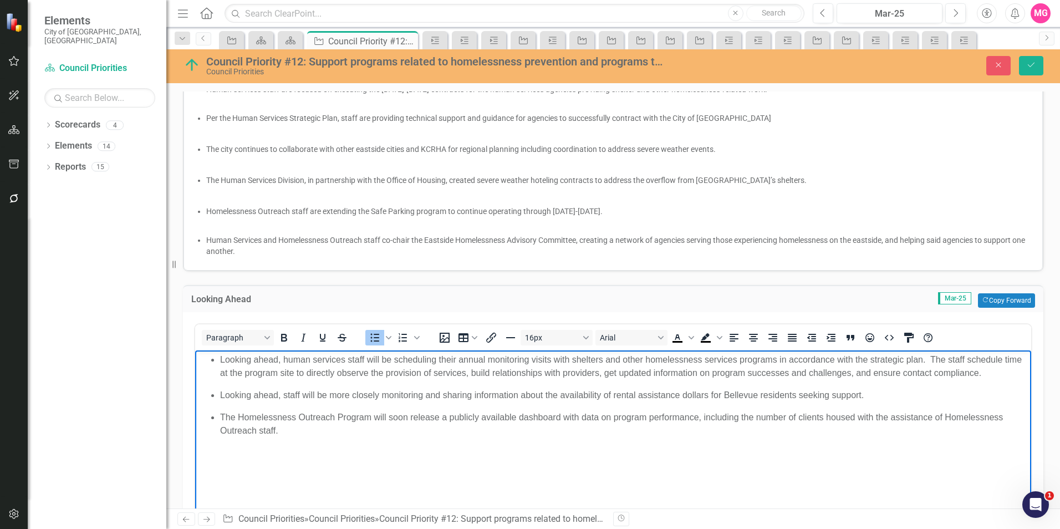
click at [998, 368] on span "Looking ahead, human services staff will be scheduling their annual monitoring …" at bounding box center [621, 366] width 802 height 23
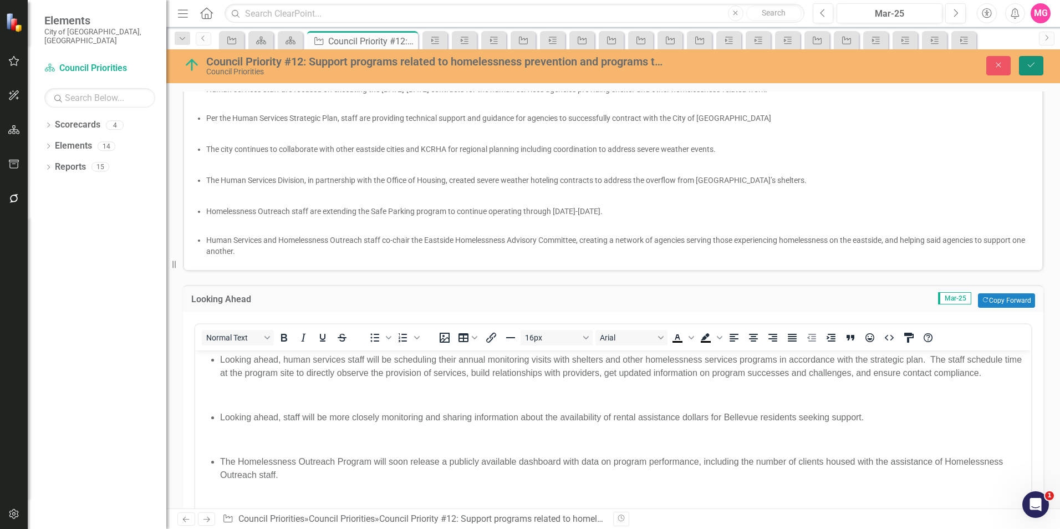
click at [1028, 66] on icon "Save" at bounding box center [1031, 65] width 10 height 8
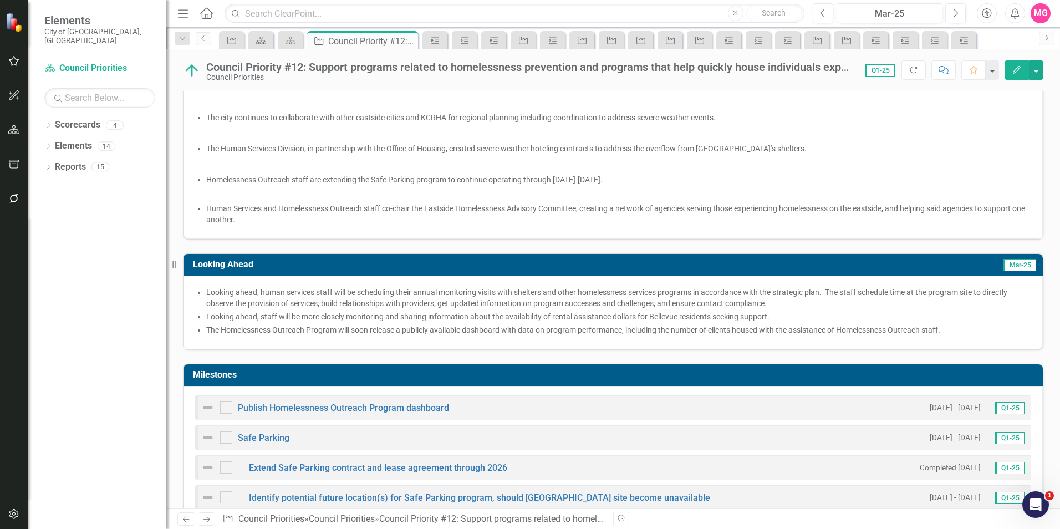
checkbox input "true"
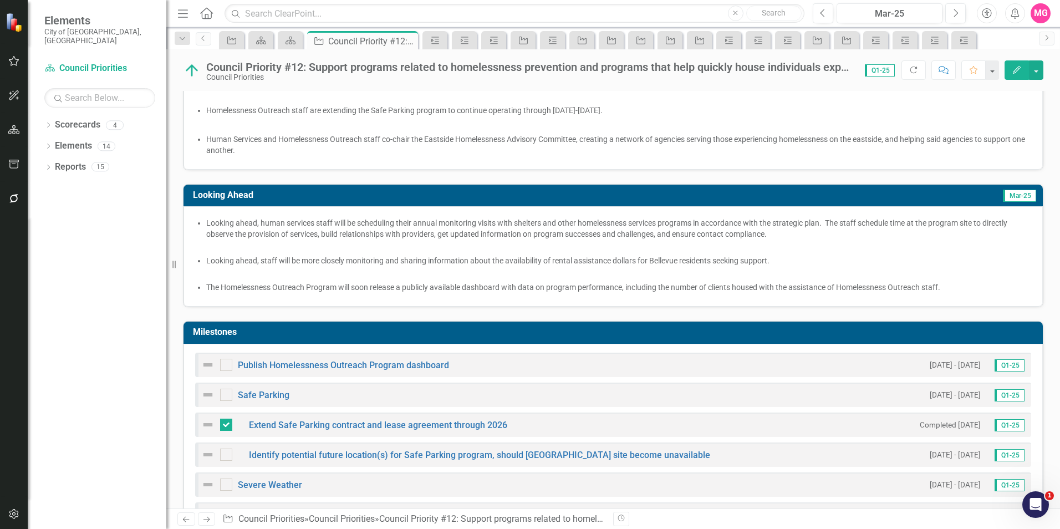
scroll to position [335, 0]
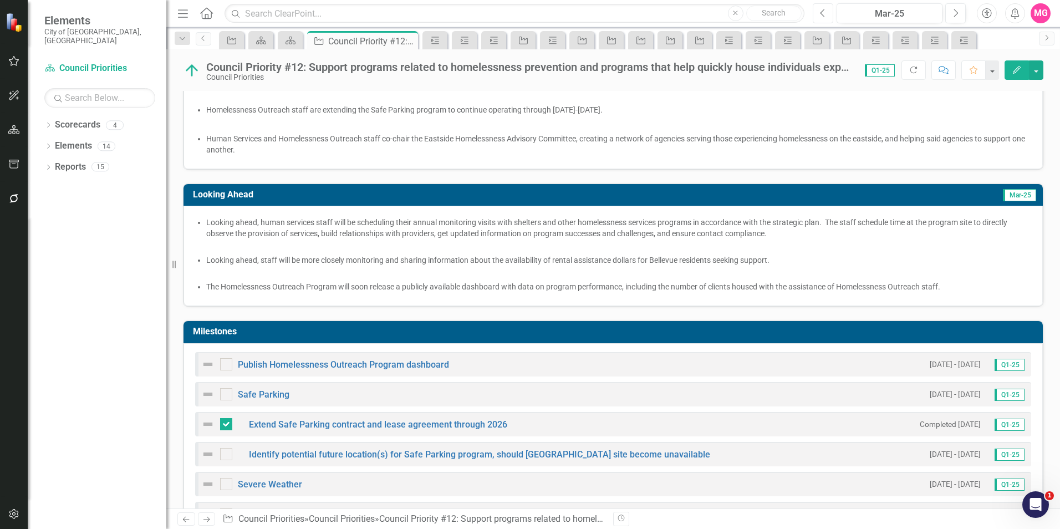
click at [823, 12] on icon "Previous" at bounding box center [823, 13] width 6 height 10
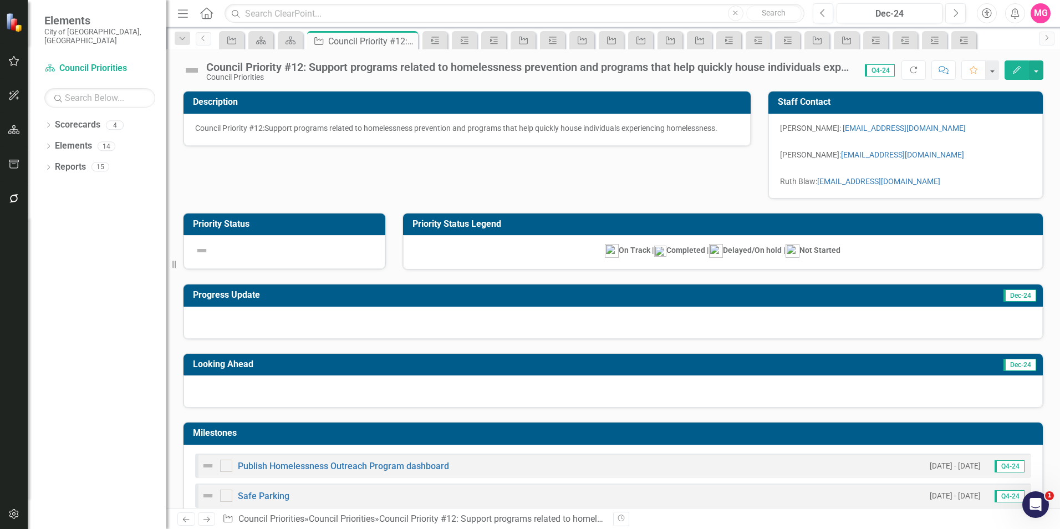
click at [232, 251] on p at bounding box center [284, 250] width 179 height 13
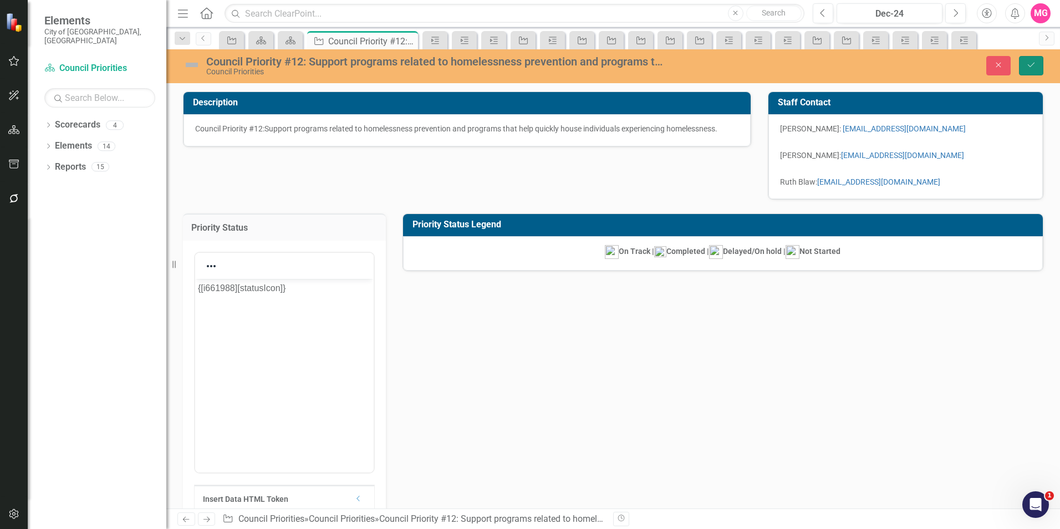
click at [1026, 64] on icon "Save" at bounding box center [1031, 65] width 10 height 8
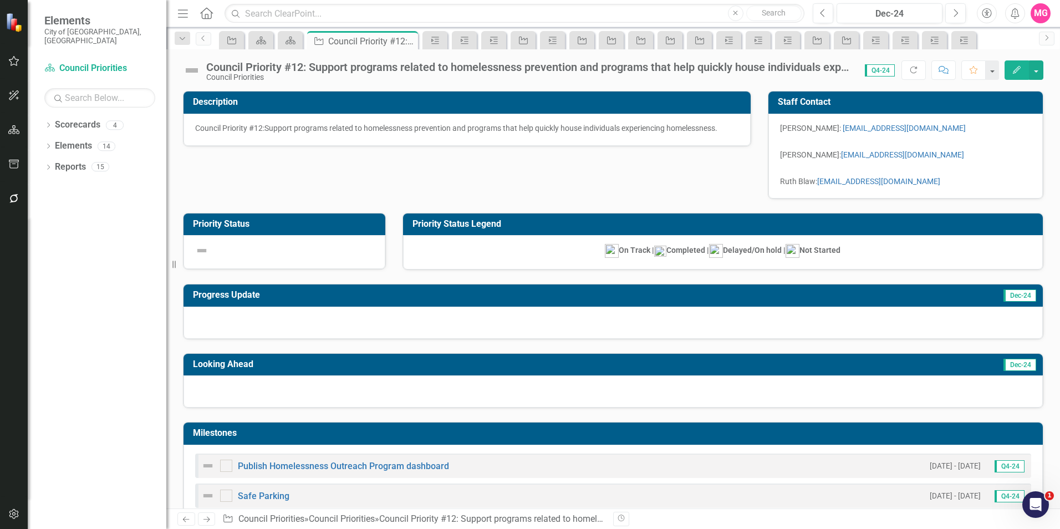
click at [189, 73] on img at bounding box center [192, 71] width 18 height 18
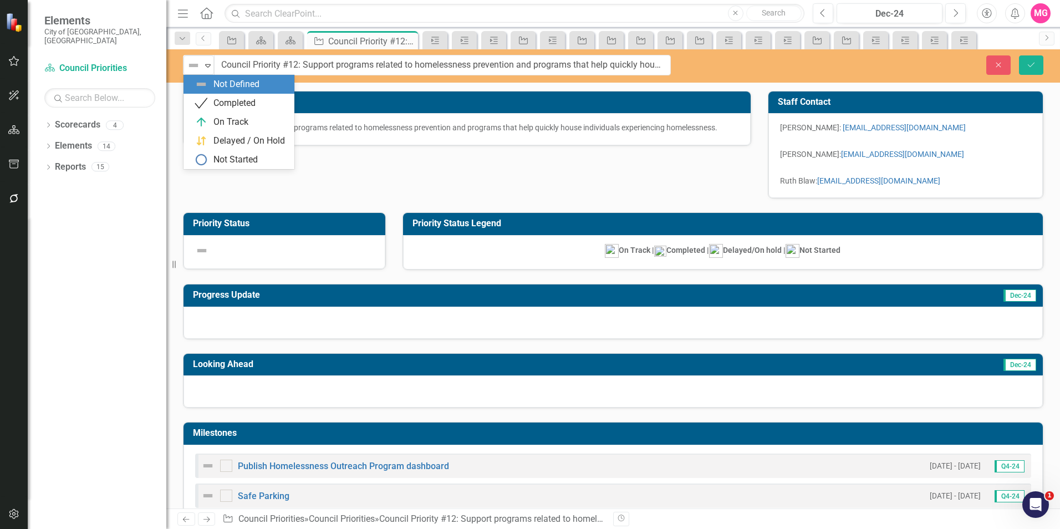
click at [189, 73] on div "Not Defined" at bounding box center [194, 66] width 17 height 16
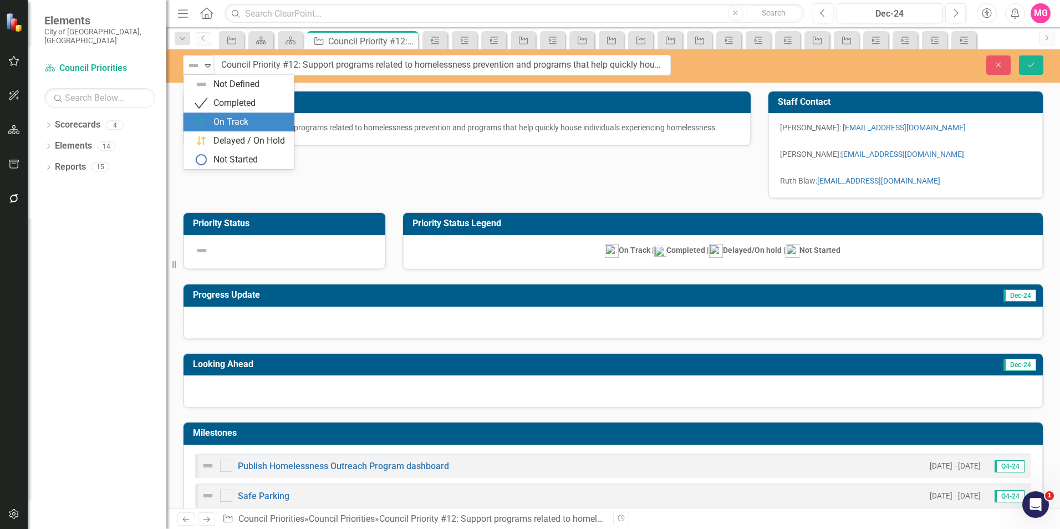
click at [232, 121] on div "On Track" at bounding box center [230, 122] width 35 height 13
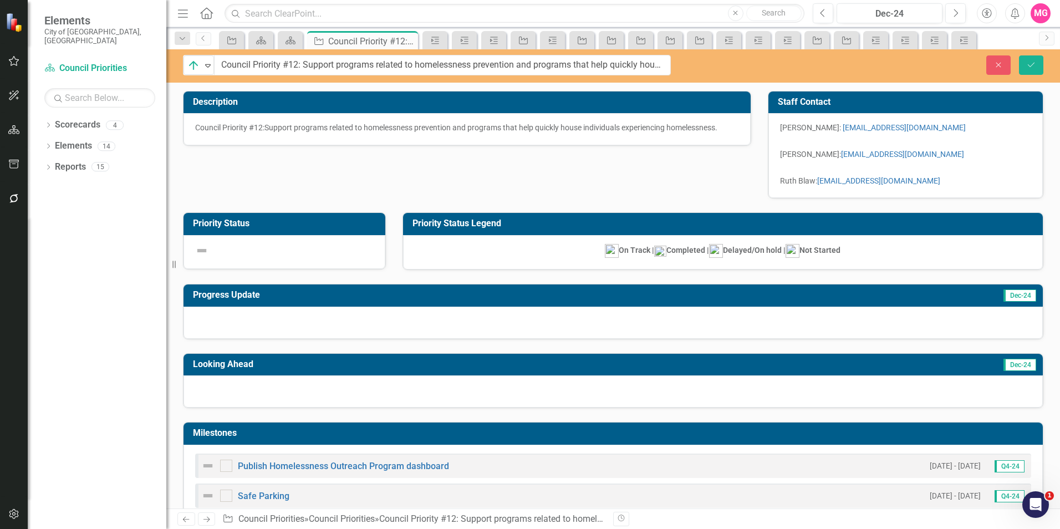
scroll to position [110, 0]
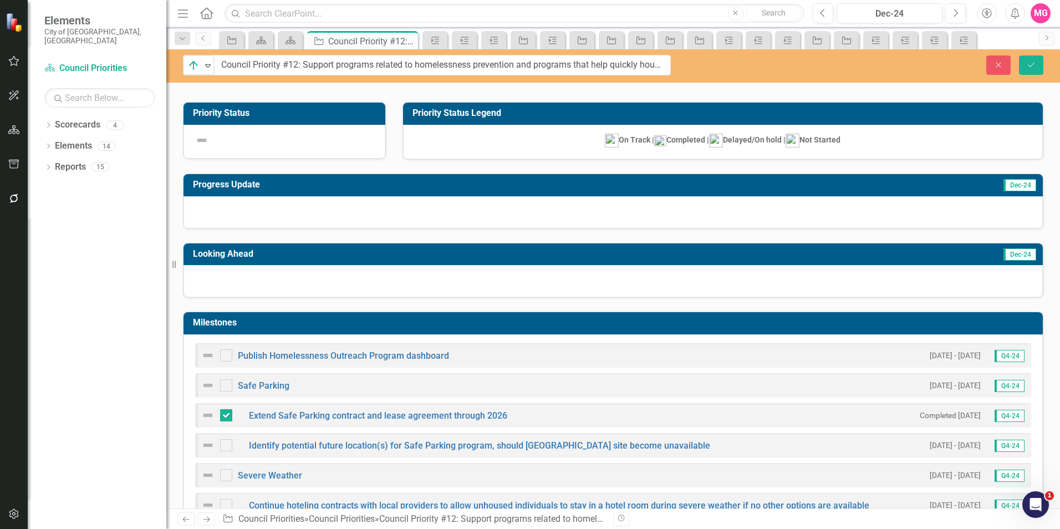
click at [572, 205] on div at bounding box center [613, 212] width 859 height 32
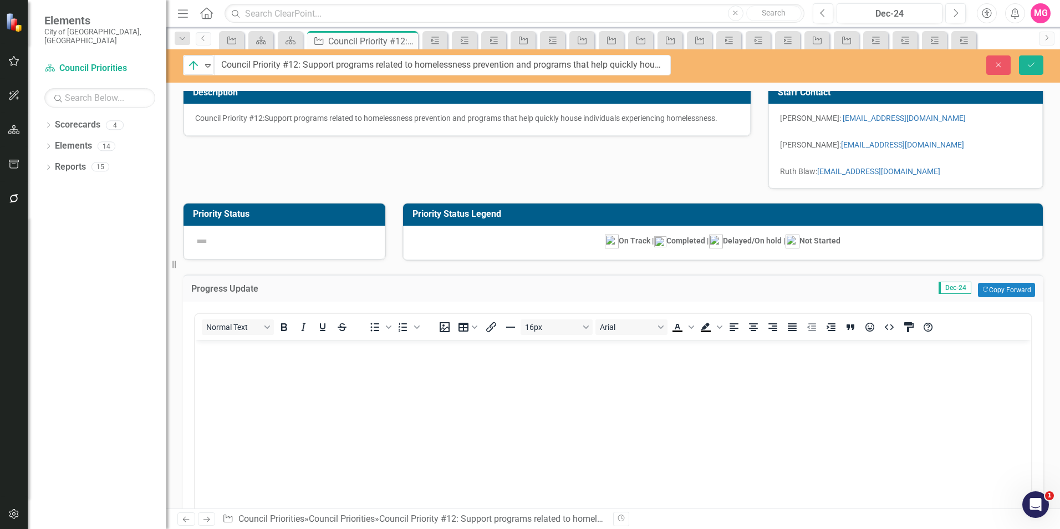
scroll to position [0, 0]
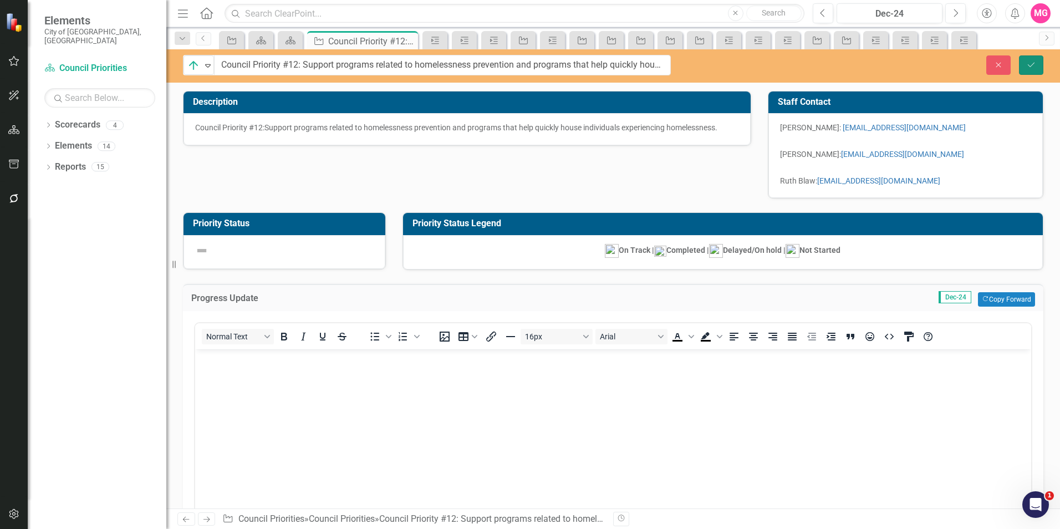
click at [1032, 58] on button "Save" at bounding box center [1031, 64] width 24 height 19
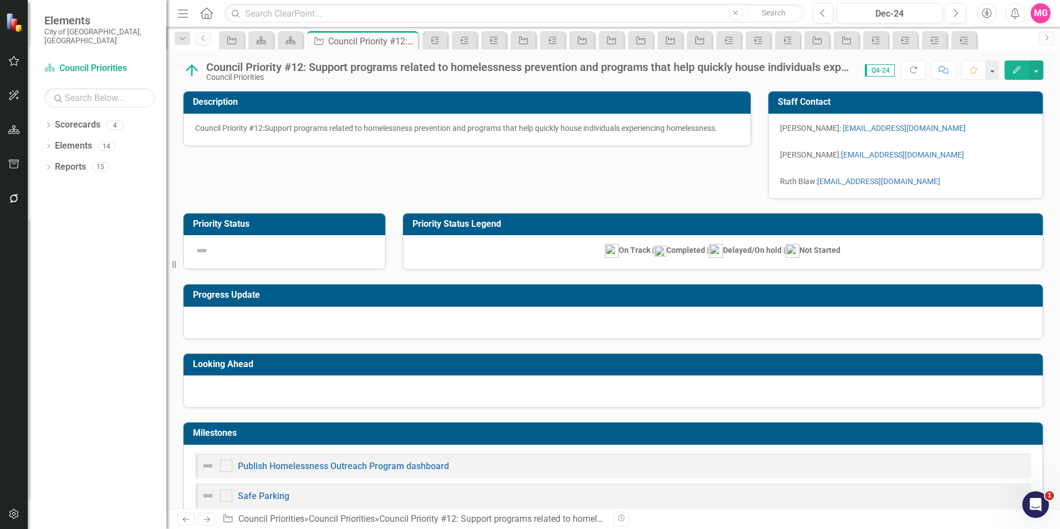
click at [398, 329] on div at bounding box center [613, 323] width 859 height 32
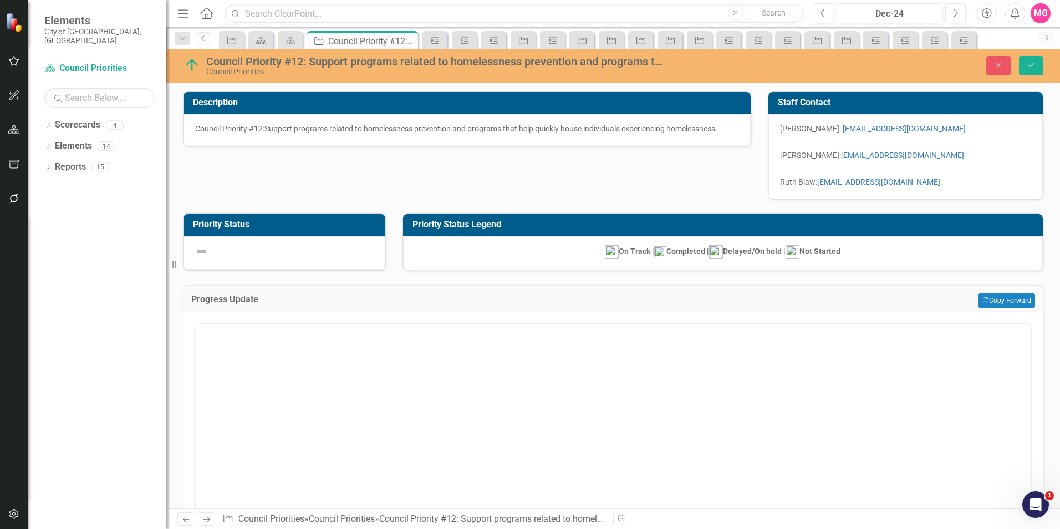
checkbox input "true"
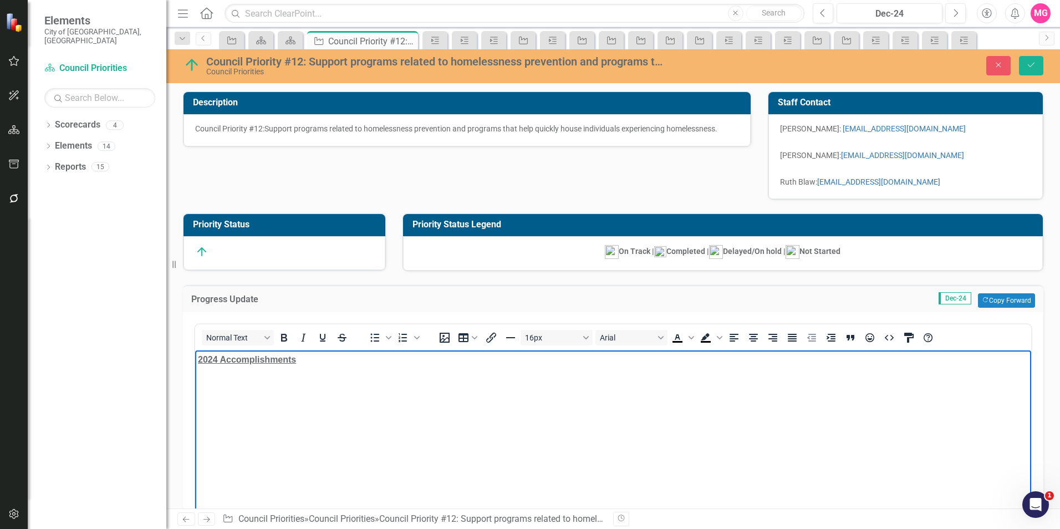
click at [396, 423] on body "2024 Accomplishments ﻿" at bounding box center [613, 433] width 836 height 166
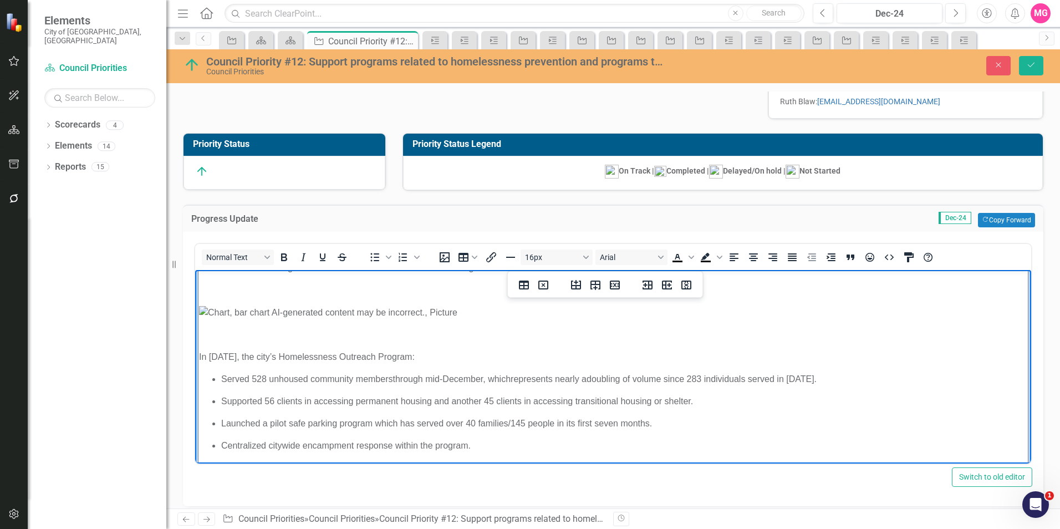
scroll to position [63, 0]
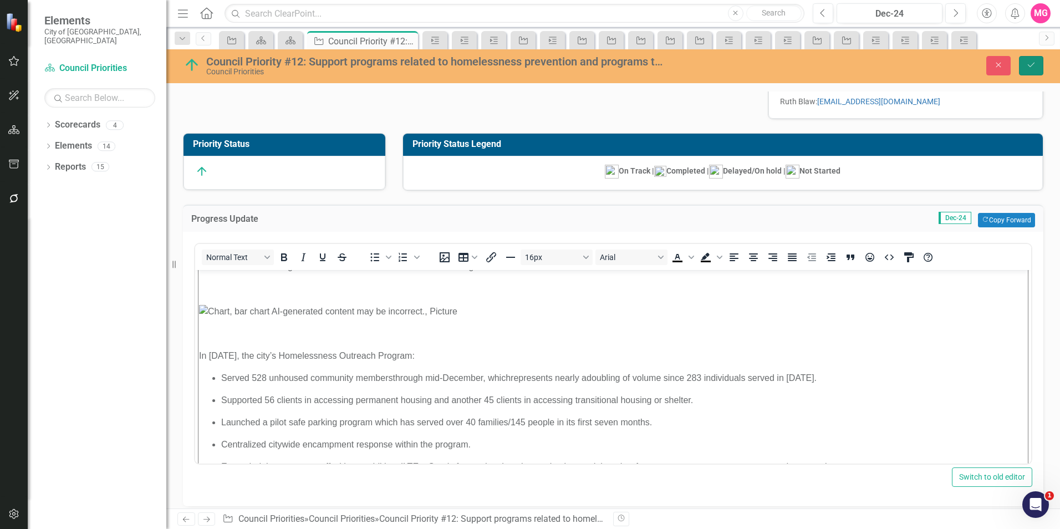
click at [1024, 65] on button "Save" at bounding box center [1031, 65] width 24 height 19
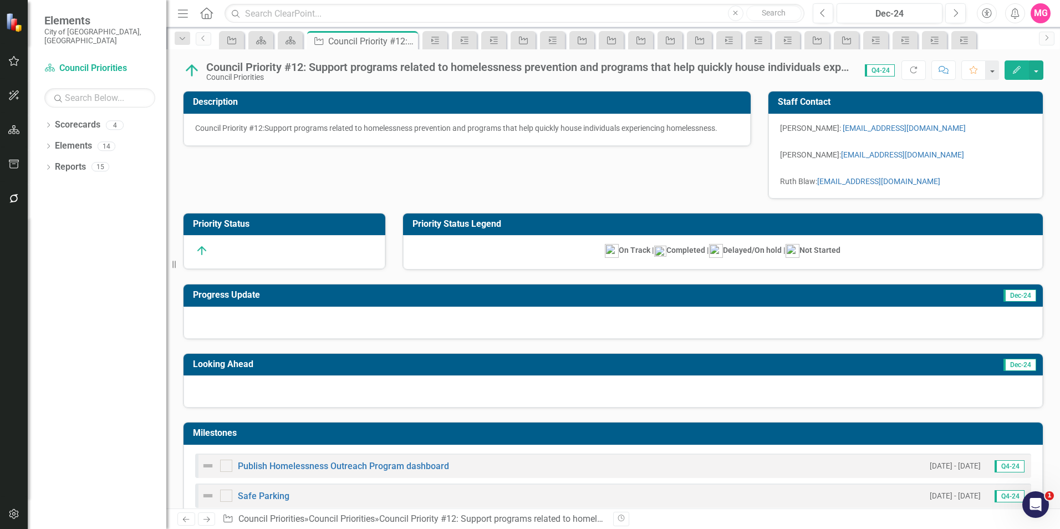
checkbox input "true"
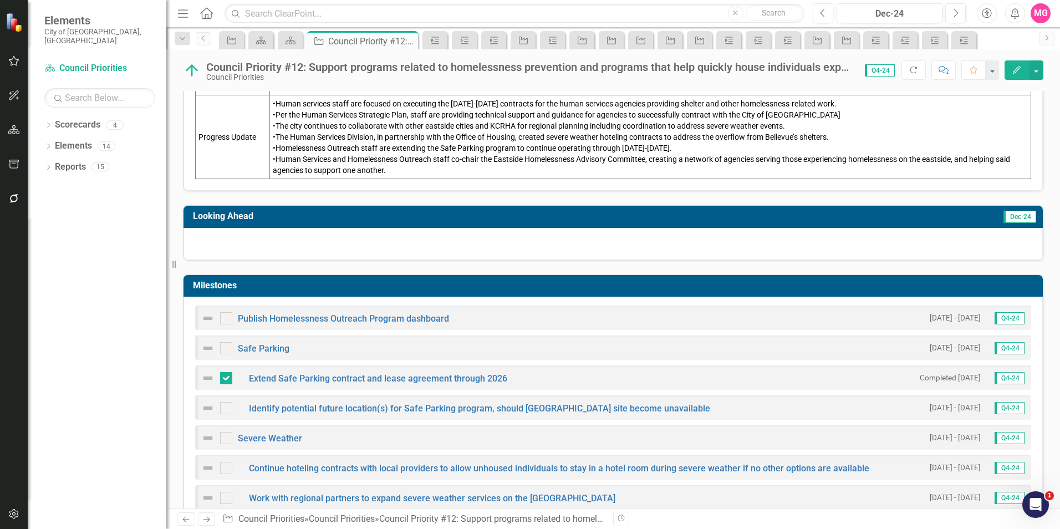
scroll to position [518, 0]
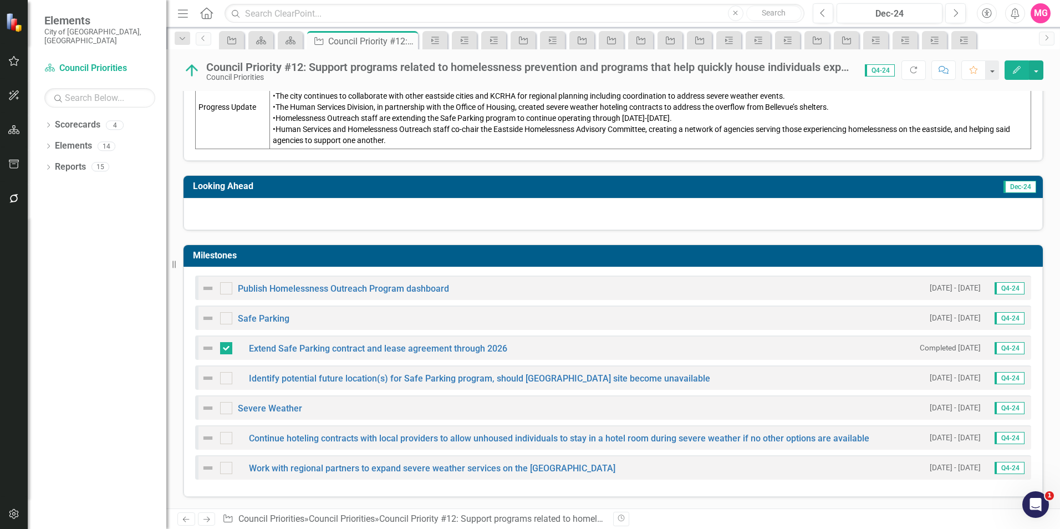
click at [455, 123] on span "•Homelessness Outreach staff are extending the Safe Parking program to continue…" at bounding box center [472, 118] width 399 height 9
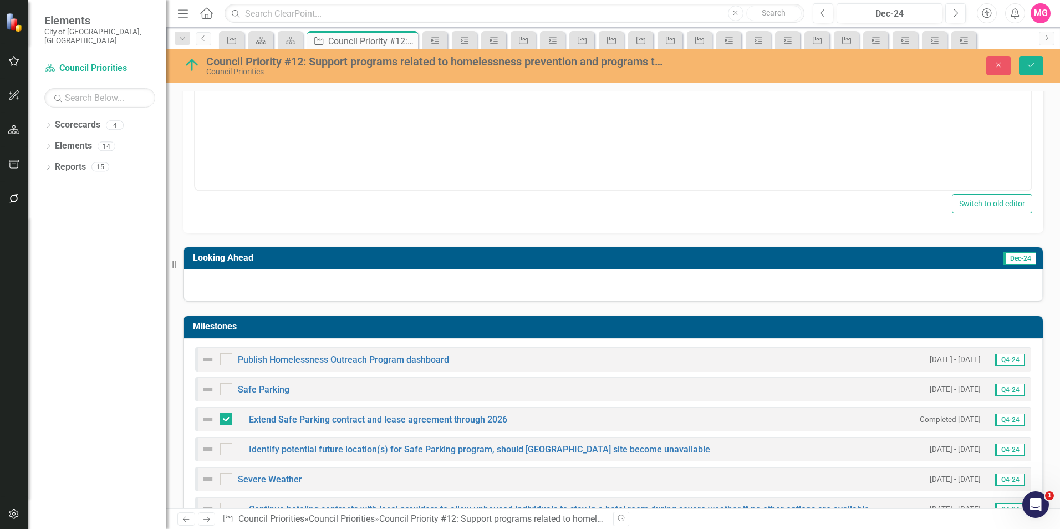
scroll to position [212, 0]
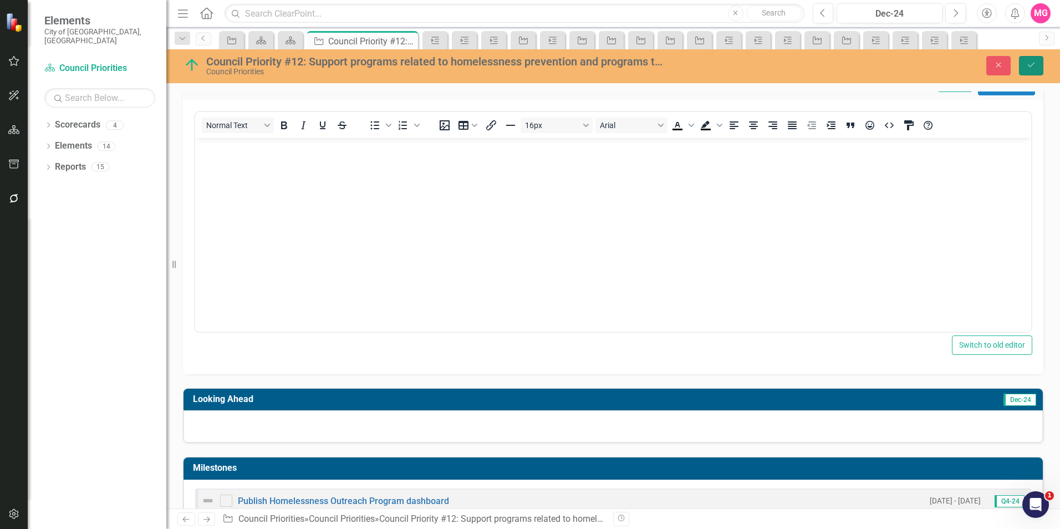
click at [1031, 73] on button "Save" at bounding box center [1031, 65] width 24 height 19
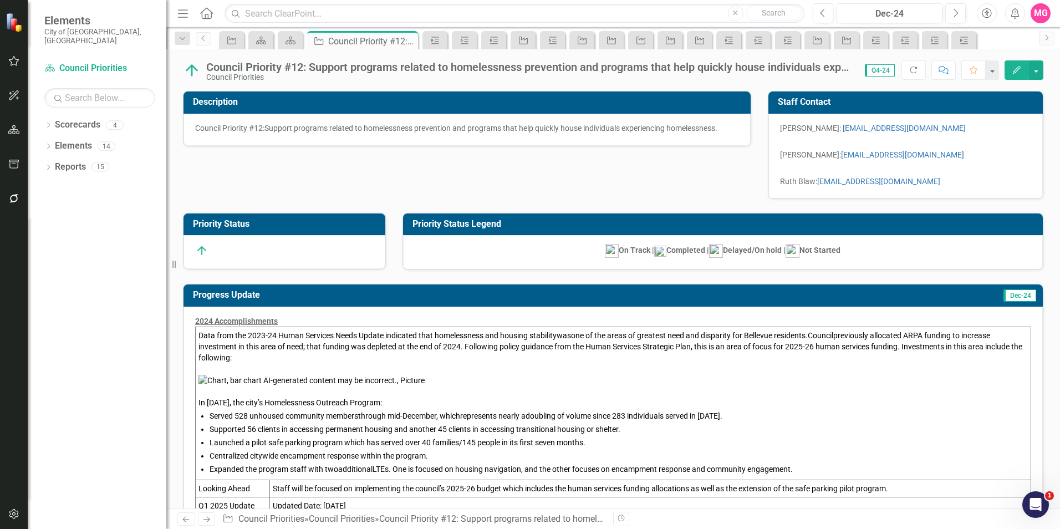
click at [722, 250] on strong "On Track | Completed | Delayed/On hold | Not Started" at bounding box center [723, 250] width 236 height 9
checkbox input "true"
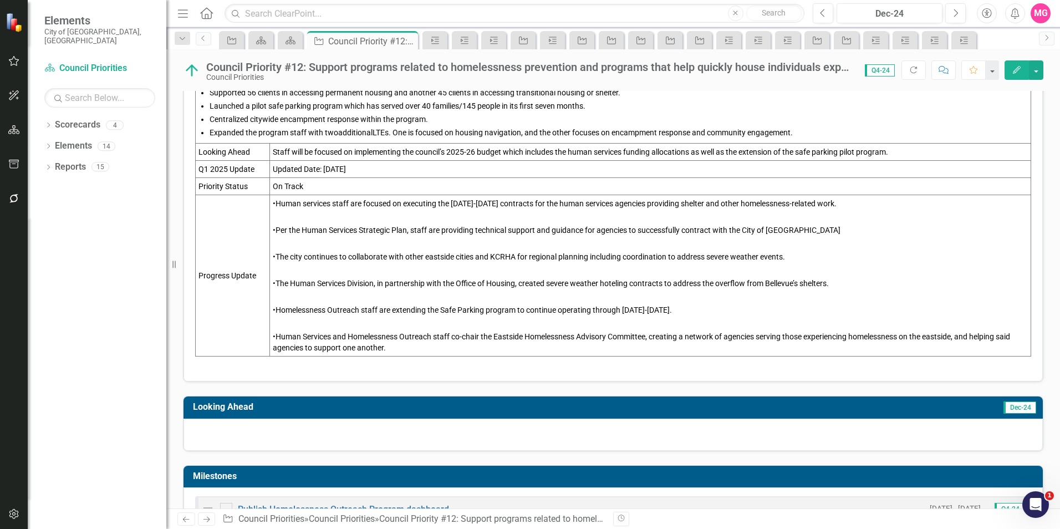
scroll to position [452, 0]
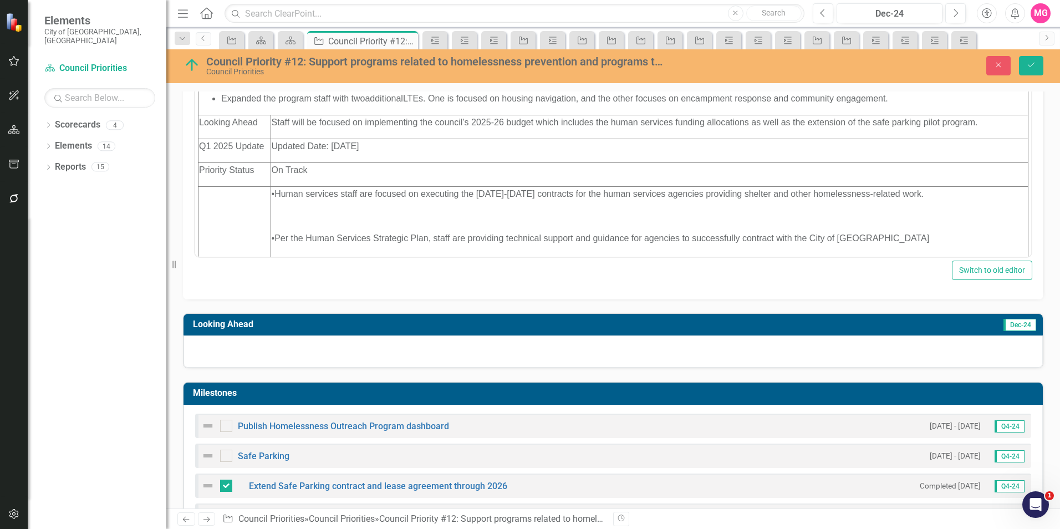
scroll to position [225, 0]
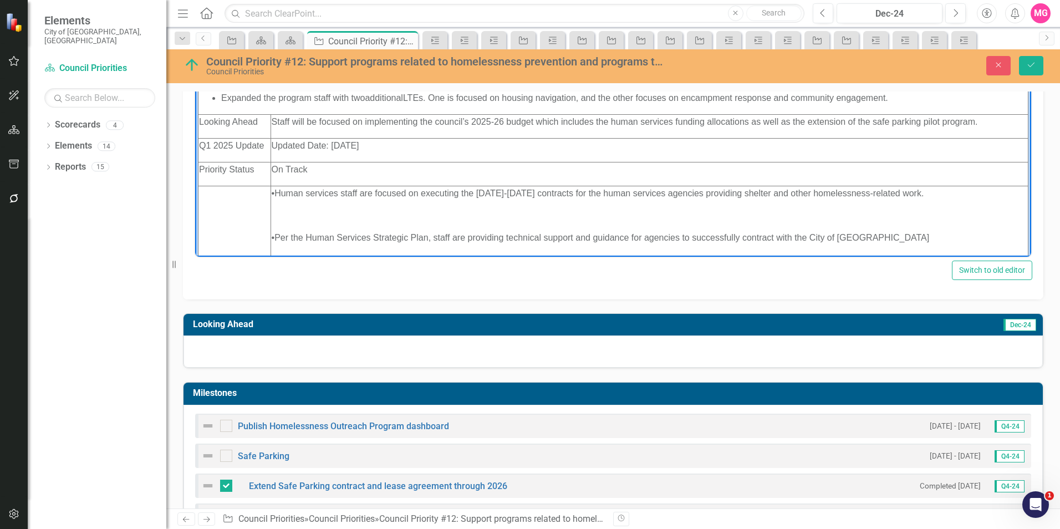
click at [843, 16] on p "Served 528 unhoused community members through mid-December, which represents ne…" at bounding box center [624, 8] width 806 height 13
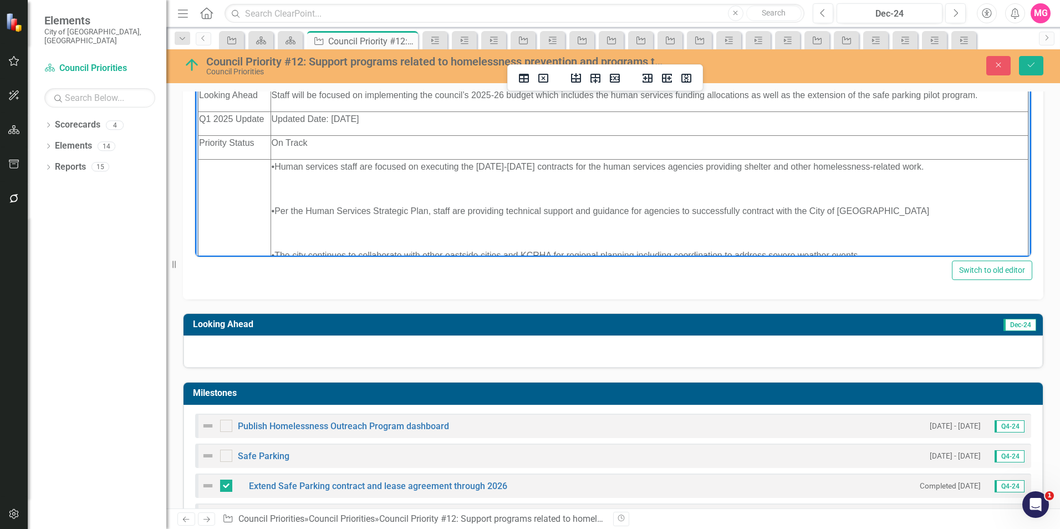
scroll to position [366, 0]
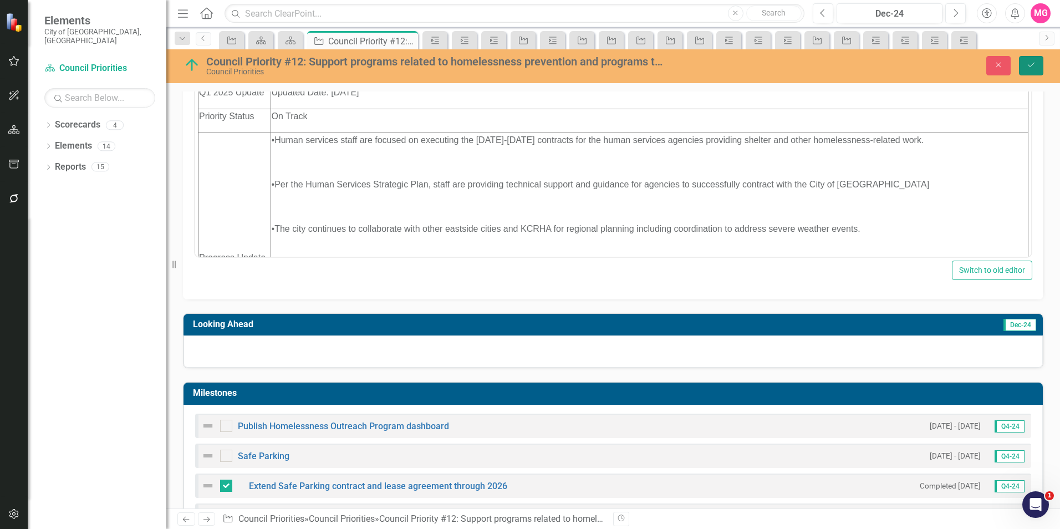
click at [1029, 73] on button "Save" at bounding box center [1031, 65] width 24 height 19
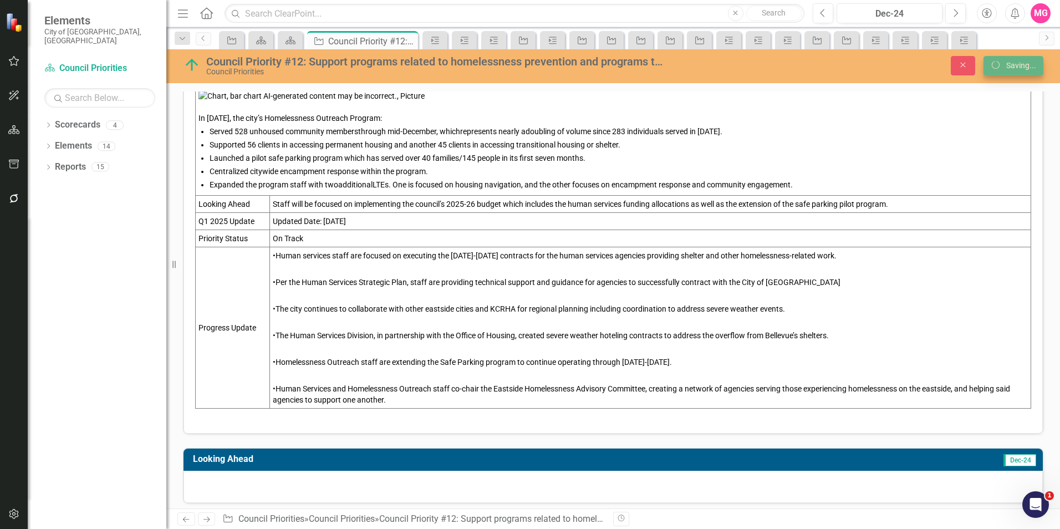
scroll to position [283, 0]
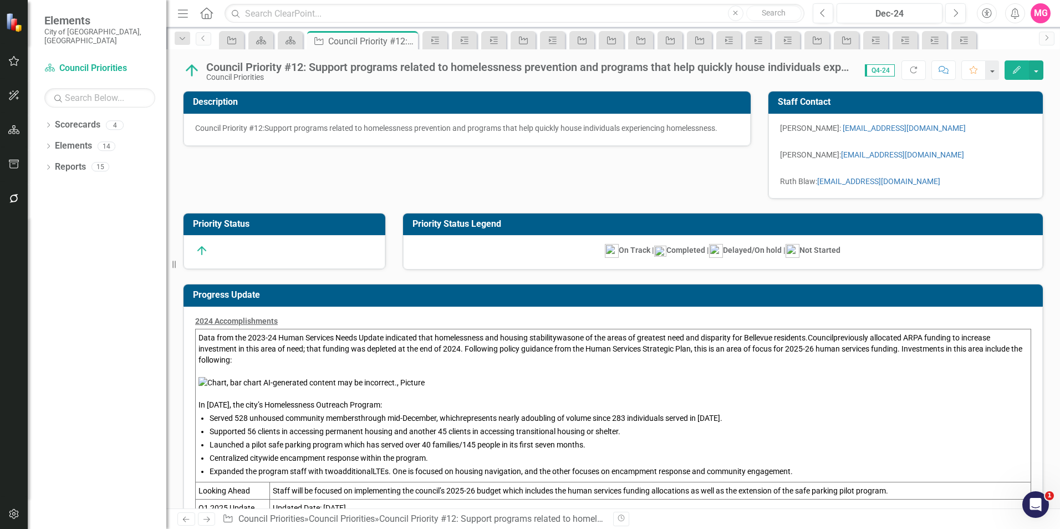
checkbox input "true"
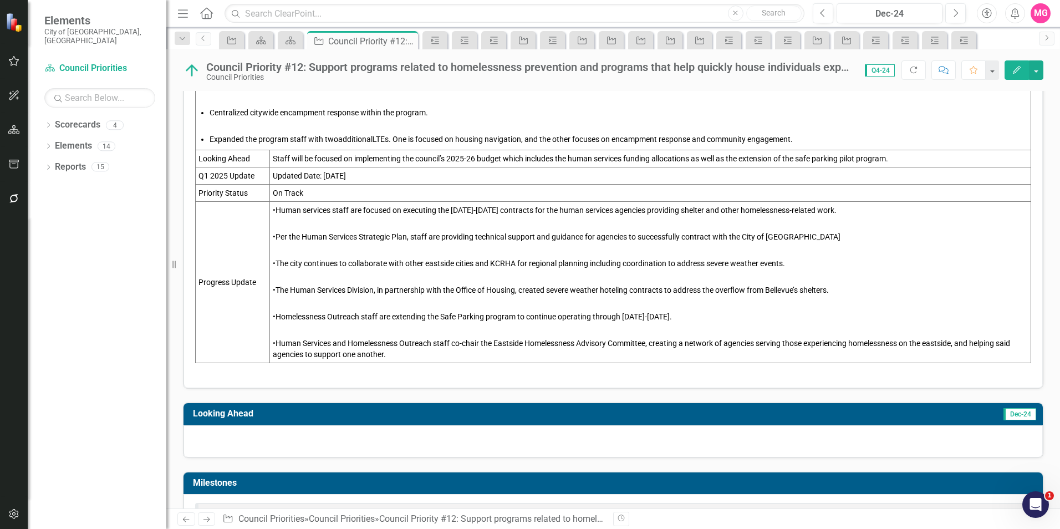
scroll to position [386, 0]
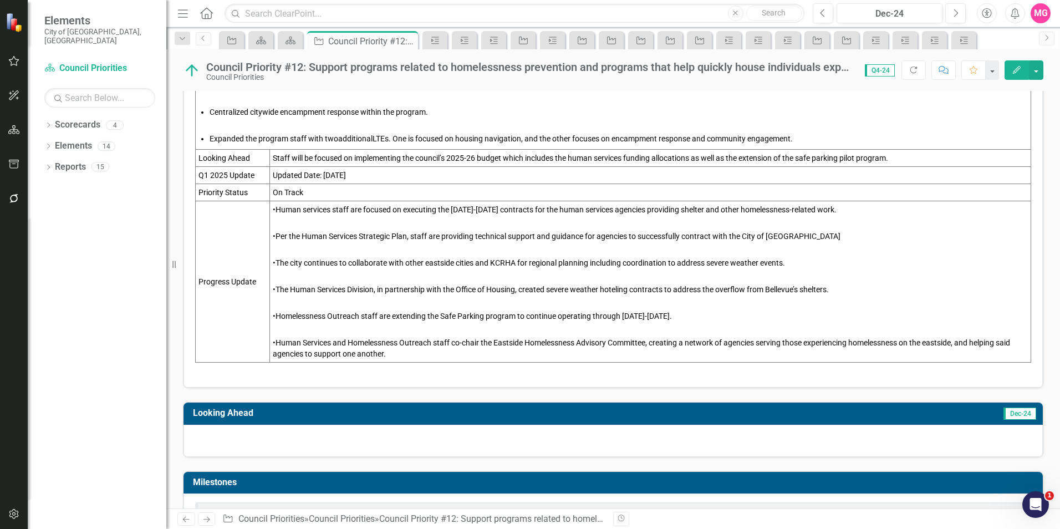
click at [281, 162] on span "Staff will be focused on implementing the council’s 2025-26 budget which includ…" at bounding box center [580, 158] width 615 height 9
click at [202, 162] on span "Looking Ahead" at bounding box center [224, 158] width 52 height 9
click at [201, 162] on span "Looking Ahead" at bounding box center [224, 158] width 52 height 9
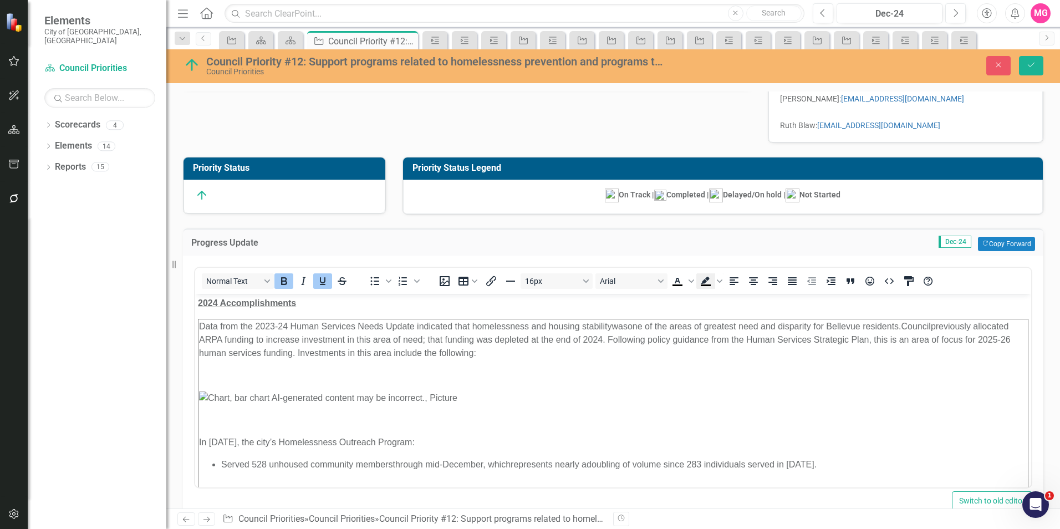
scroll to position [49, 0]
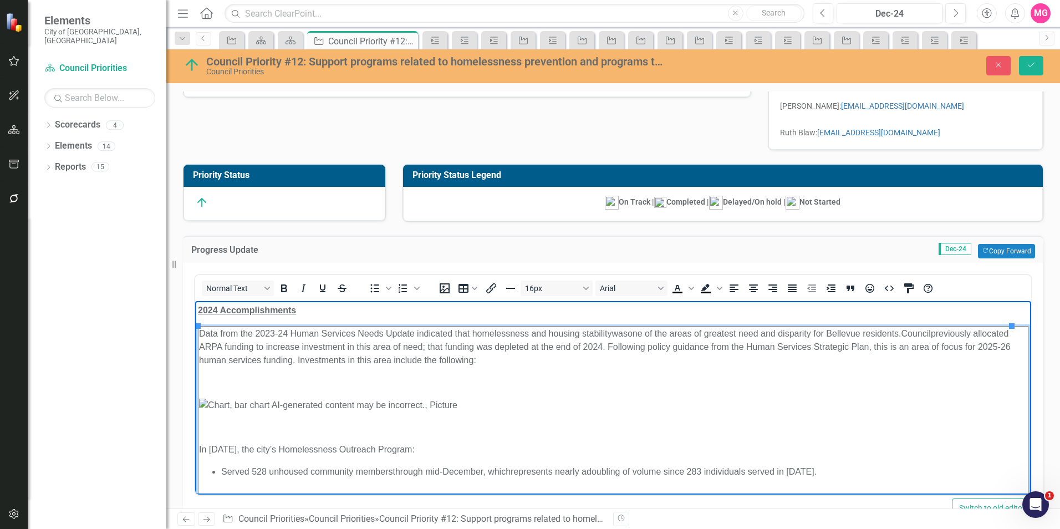
click at [852, 383] on p "Rich Text Area. Press ALT-0 for help." at bounding box center [613, 381] width 828 height 13
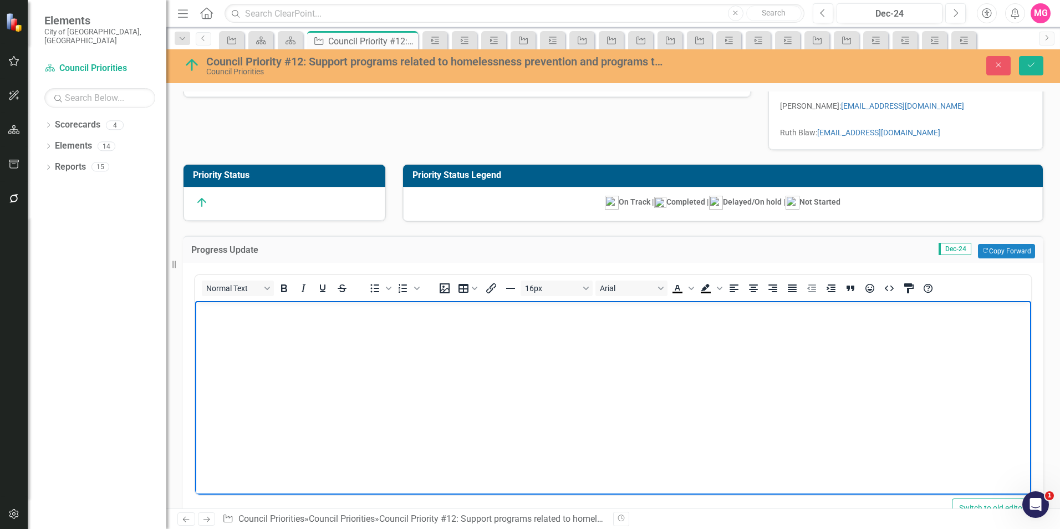
click at [511, 416] on body "Rich Text Area. Press ALT-0 for help." at bounding box center [613, 384] width 836 height 166
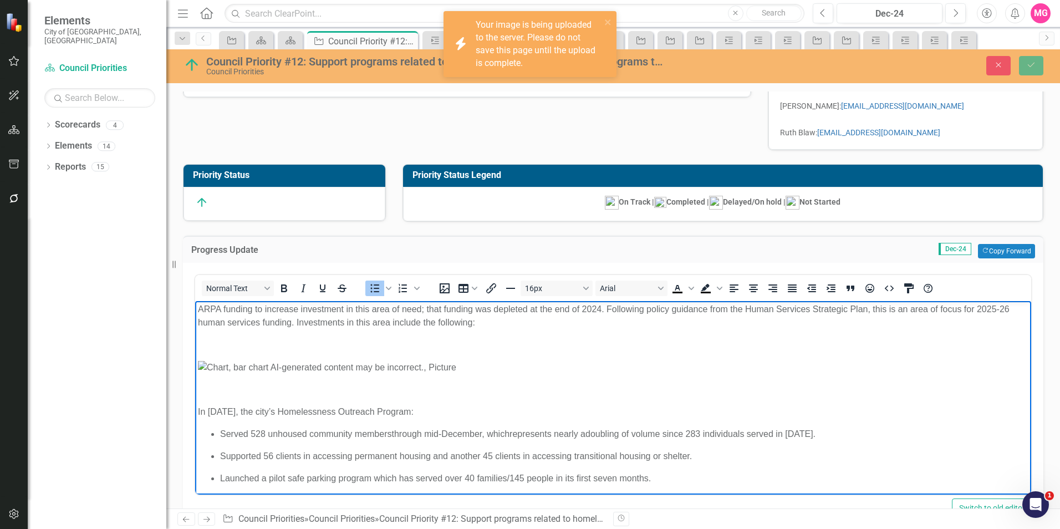
scroll to position [0, 0]
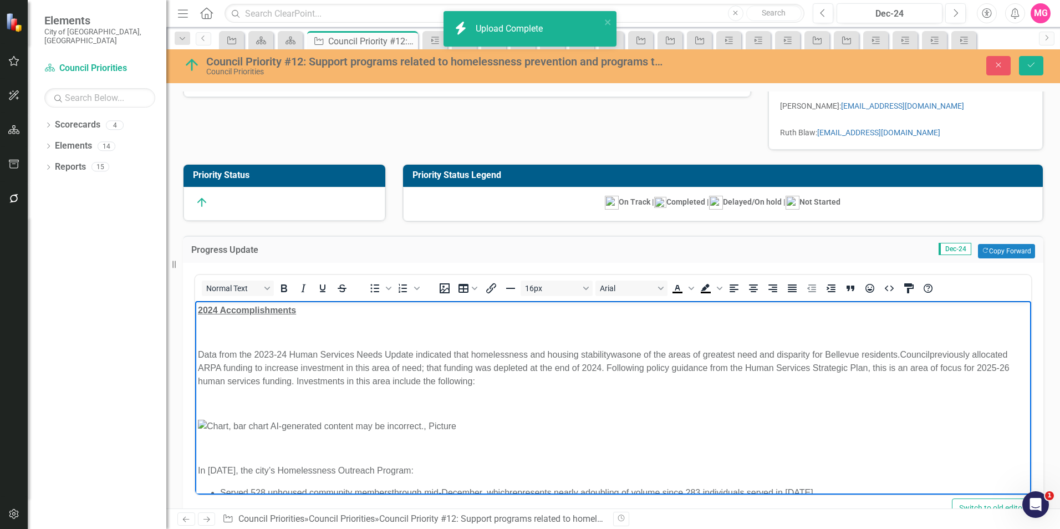
click at [243, 339] on body "2024 Accomplishments Data from the 2023-24 Human Services Needs Update indicate…" at bounding box center [613, 450] width 836 height 299
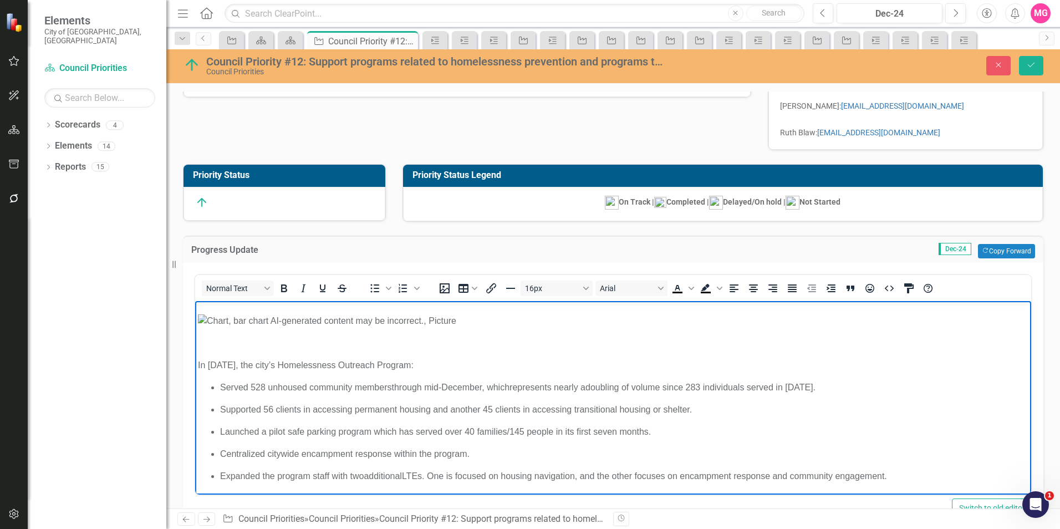
scroll to position [264, 0]
click at [859, 389] on p "Served 528 unhoused community members through mid-December, which represents ne…" at bounding box center [624, 386] width 808 height 13
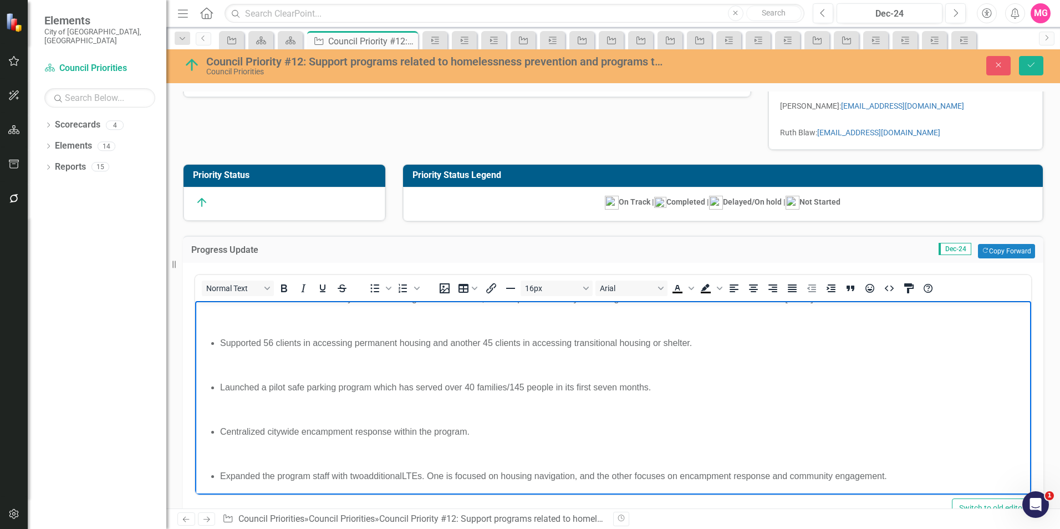
scroll to position [353, 0]
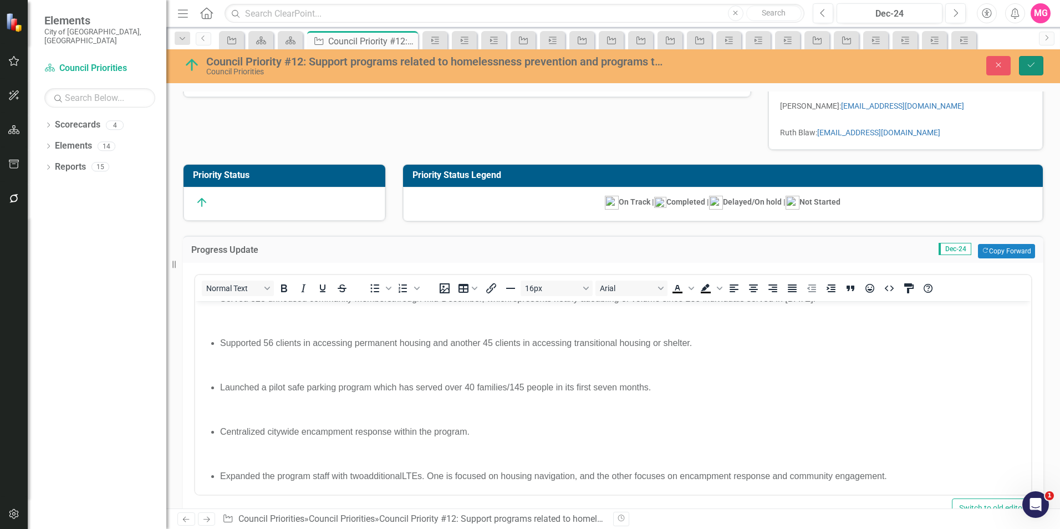
click at [1034, 66] on icon "Save" at bounding box center [1031, 65] width 10 height 8
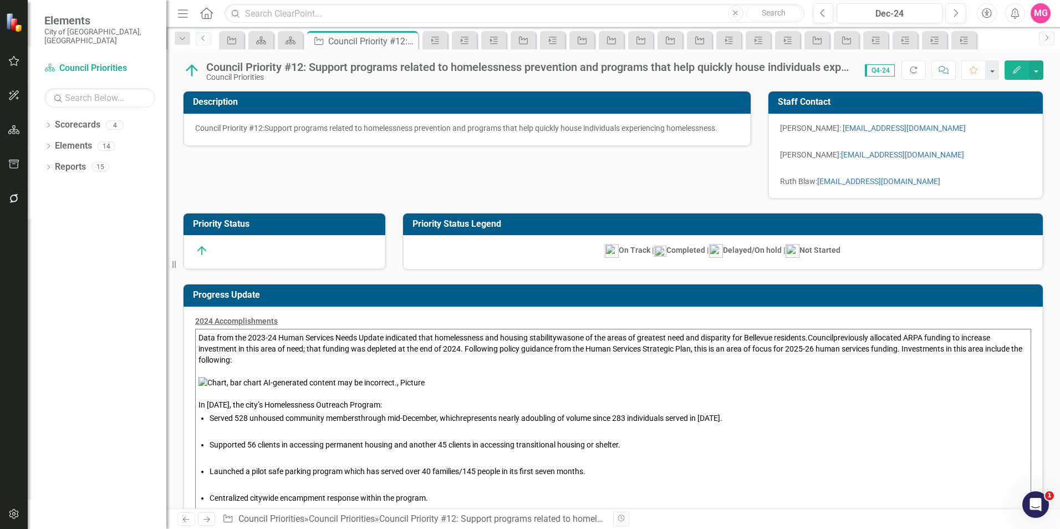
checkbox input "true"
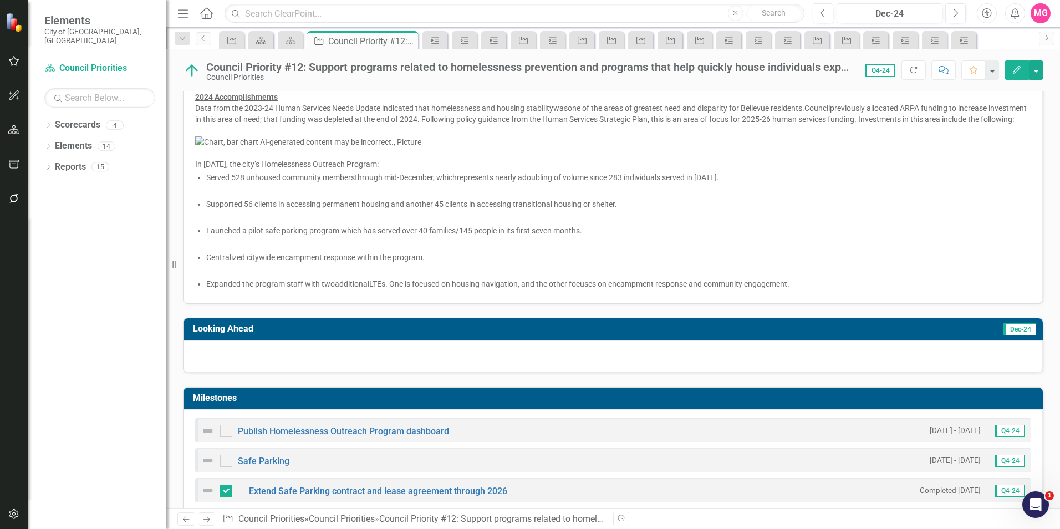
scroll to position [225, 0]
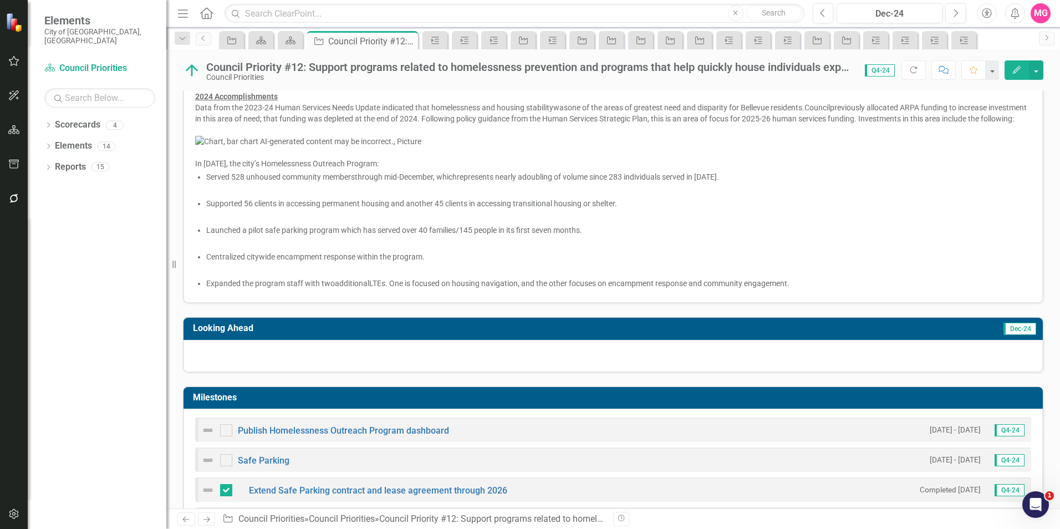
click at [499, 208] on span "Supported 56 clients in accessing permanent housing and another 45 clients in a…" at bounding box center [411, 203] width 411 height 9
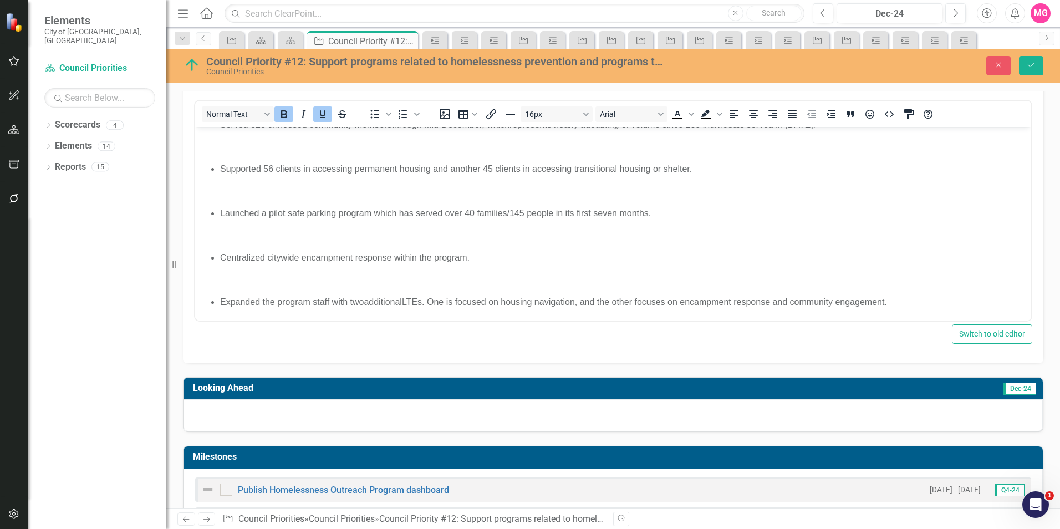
scroll to position [261, 0]
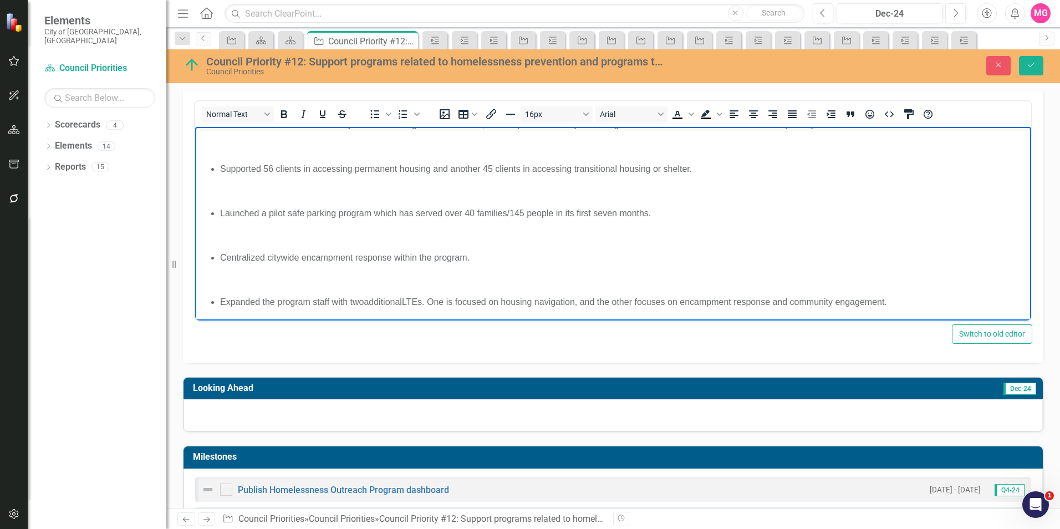
click at [325, 106] on span "In [DATE], the city’s Homelessness Outreach Program:" at bounding box center [306, 101] width 216 height 9
click at [224, 106] on span "In [DATE], the city’s Homelessness Outreach Program:" at bounding box center [306, 101] width 216 height 9
click at [378, 106] on span "In [DATE], the city’s Homelessness Outreach Program:" at bounding box center [306, 101] width 216 height 9
drag, startPoint x: 401, startPoint y: 194, endPoint x: 194, endPoint y: 198, distance: 207.4
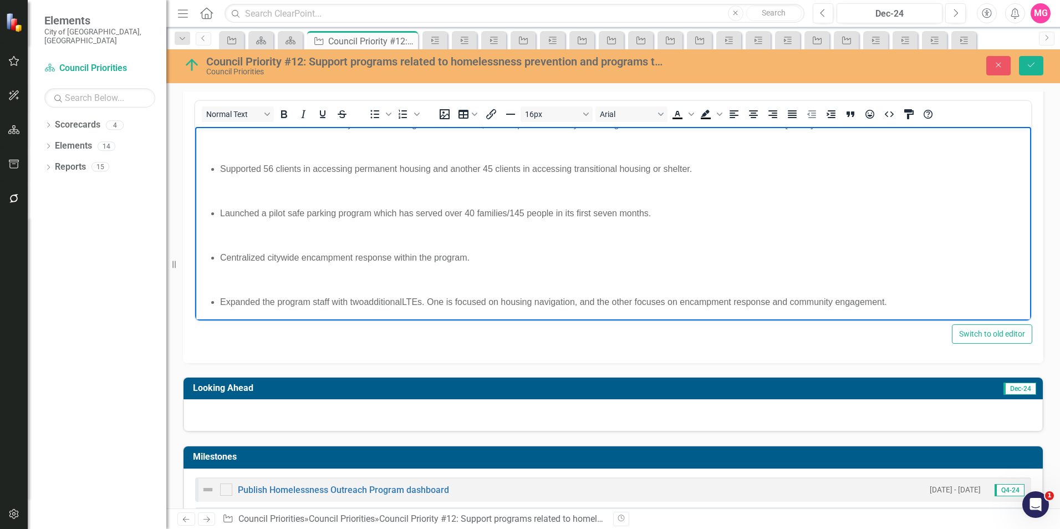
click at [195, 198] on html "2024 Accomplishments Data from the 2023-24 Human Services Needs Update indicate…" at bounding box center [613, 137] width 836 height 365
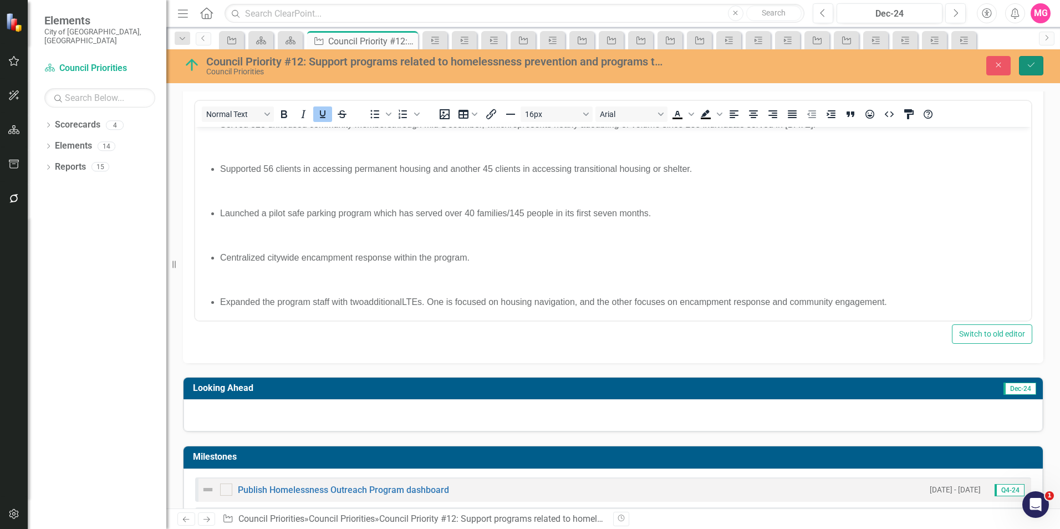
click at [1027, 70] on button "Save" at bounding box center [1031, 65] width 24 height 19
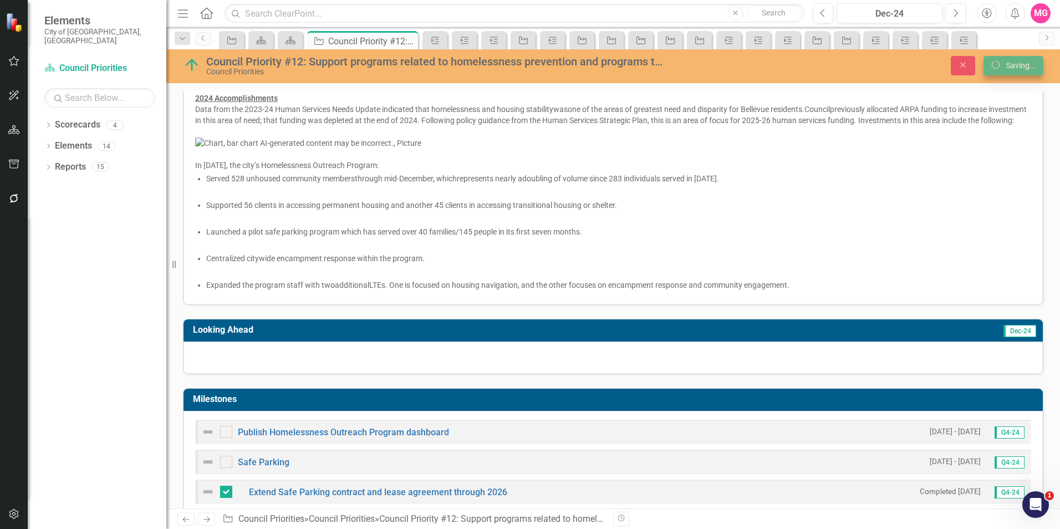
scroll to position [219, 0]
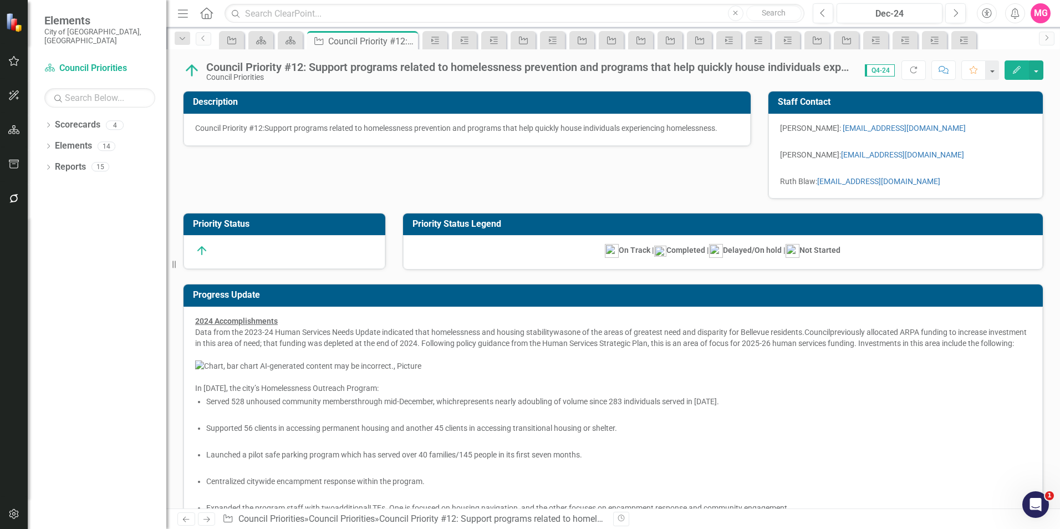
checkbox input "true"
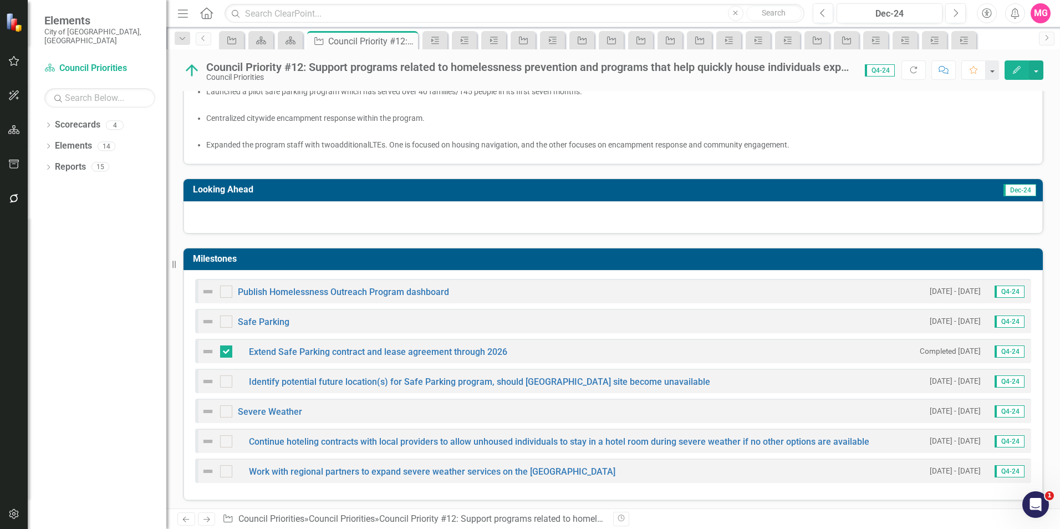
scroll to position [429, 0]
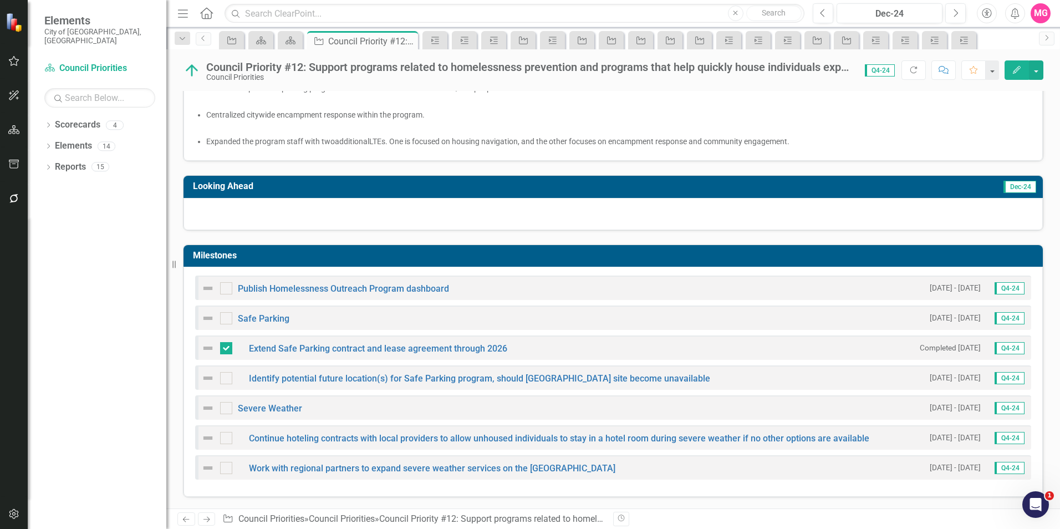
click at [544, 230] on div at bounding box center [613, 214] width 859 height 32
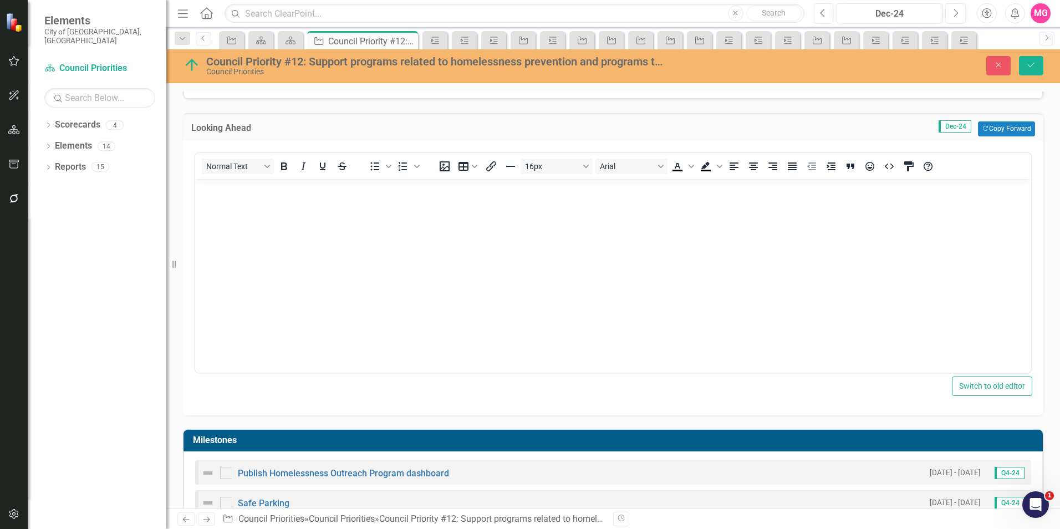
scroll to position [0, 0]
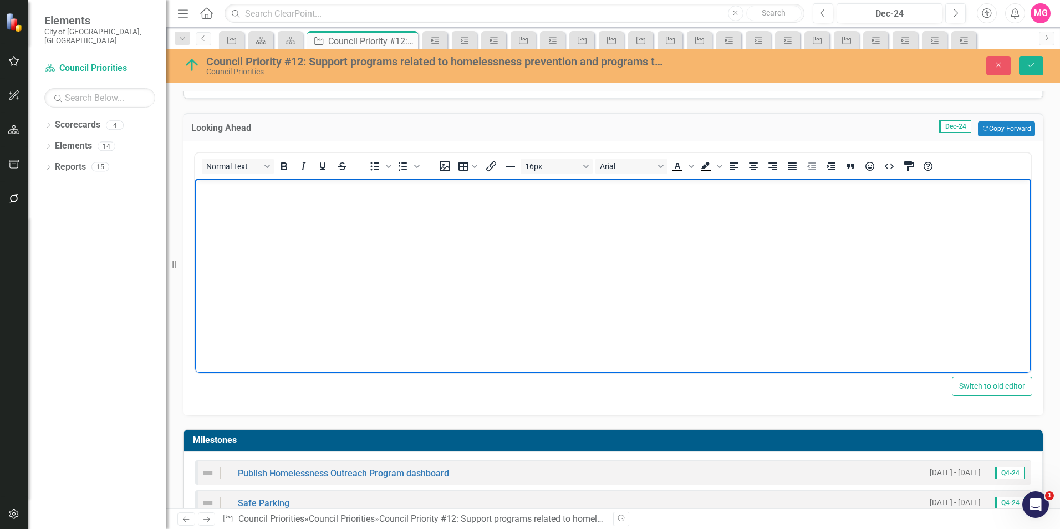
click at [467, 222] on body "Rich Text Area. Press ALT-0 for help." at bounding box center [613, 262] width 836 height 166
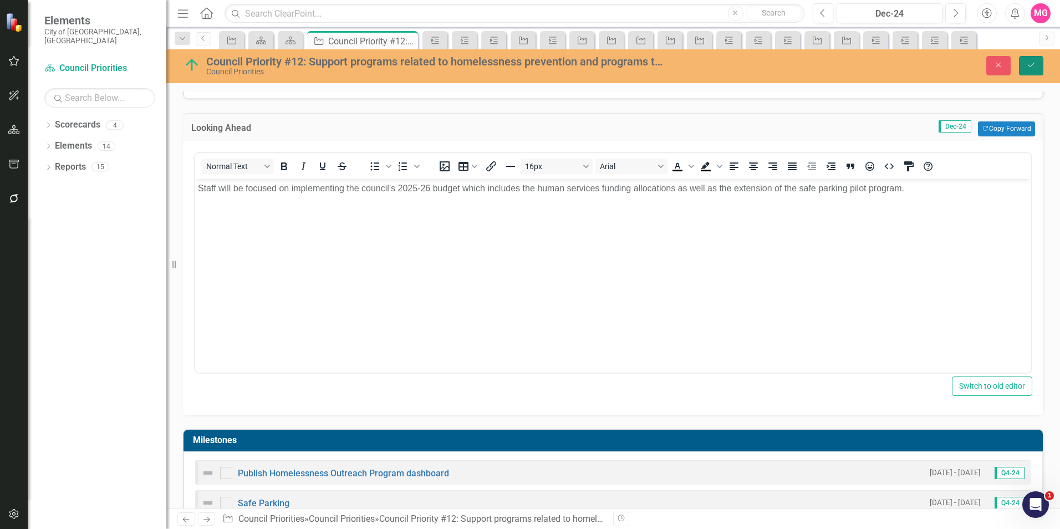
click at [1035, 64] on icon "Save" at bounding box center [1031, 65] width 10 height 8
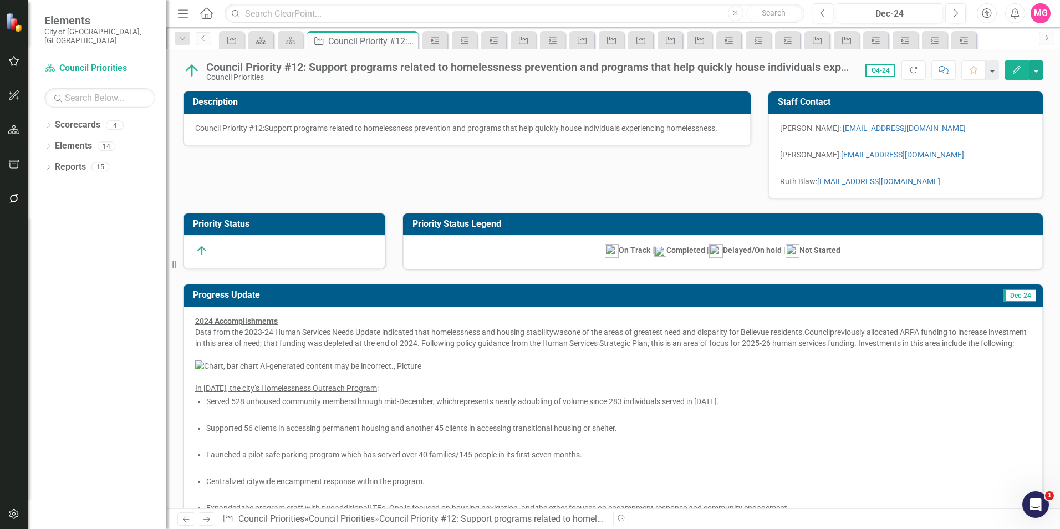
checkbox input "true"
click at [91, 119] on link "Scorecards" at bounding box center [77, 125] width 45 height 13
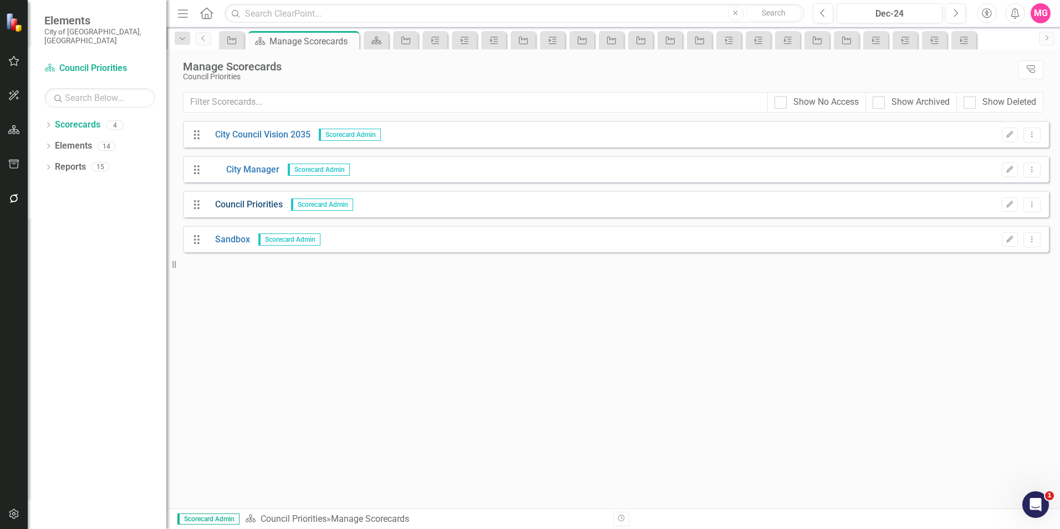
click at [277, 206] on link "Council Priorities" at bounding box center [245, 204] width 76 height 13
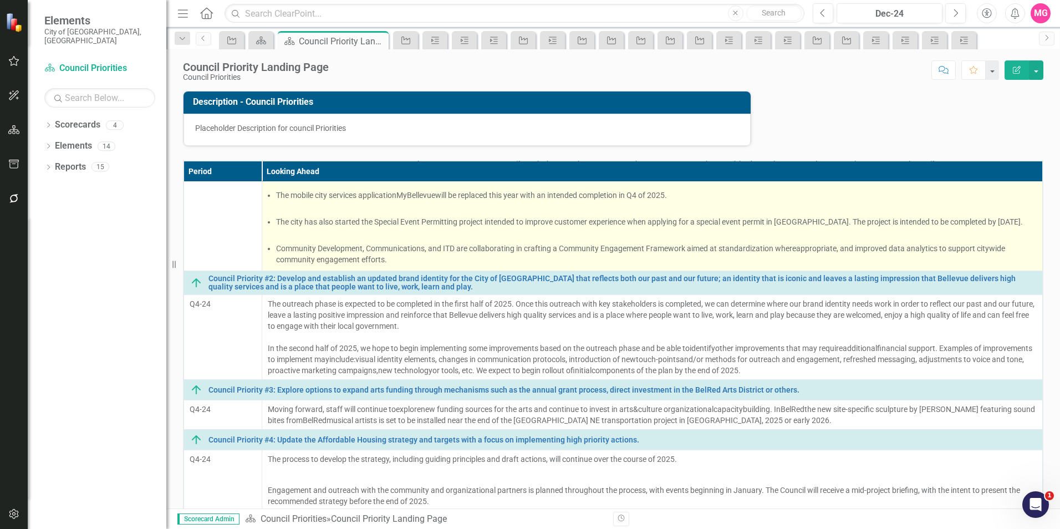
scroll to position [96, 0]
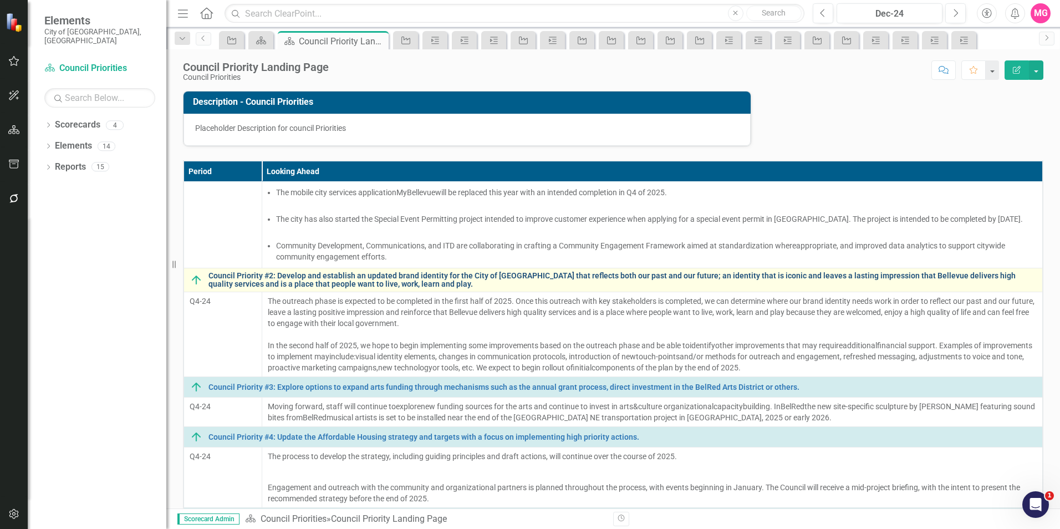
click at [368, 283] on link "Council Priority #2: Develop and establish an updated brand identity for the Ci…" at bounding box center [622, 280] width 828 height 17
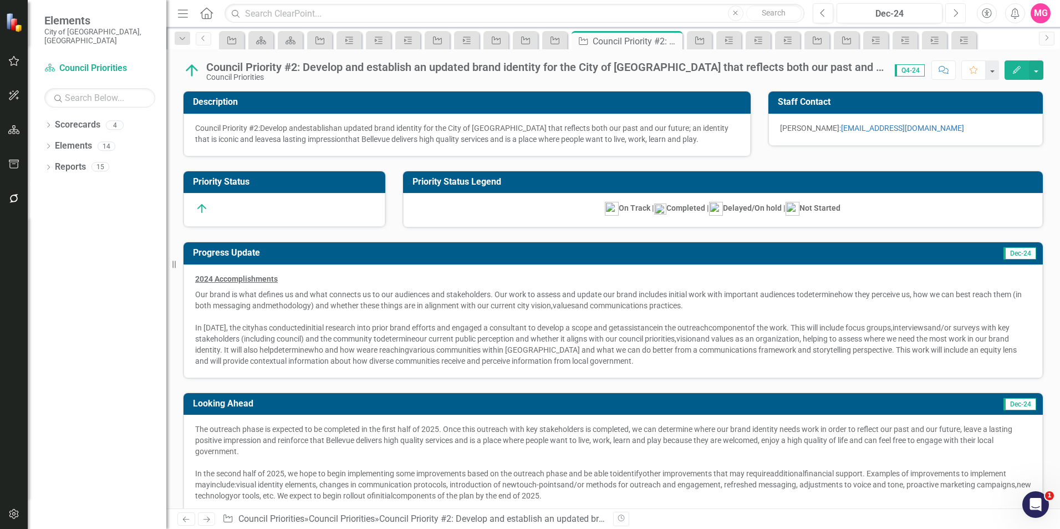
click at [958, 19] on button "Next" at bounding box center [955, 13] width 21 height 20
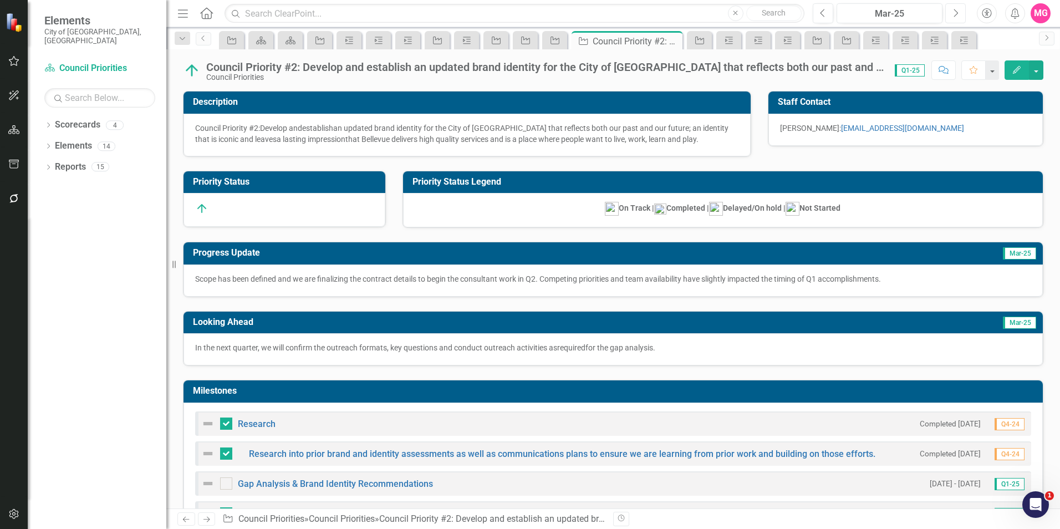
click at [958, 19] on button "Next" at bounding box center [955, 13] width 21 height 20
click at [192, 77] on img at bounding box center [192, 71] width 18 height 18
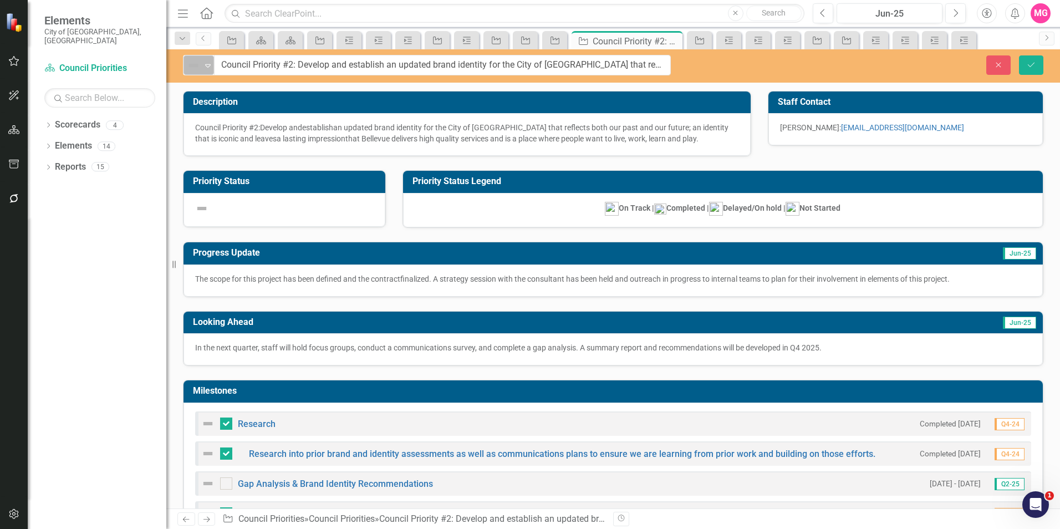
click at [191, 63] on img at bounding box center [193, 65] width 13 height 13
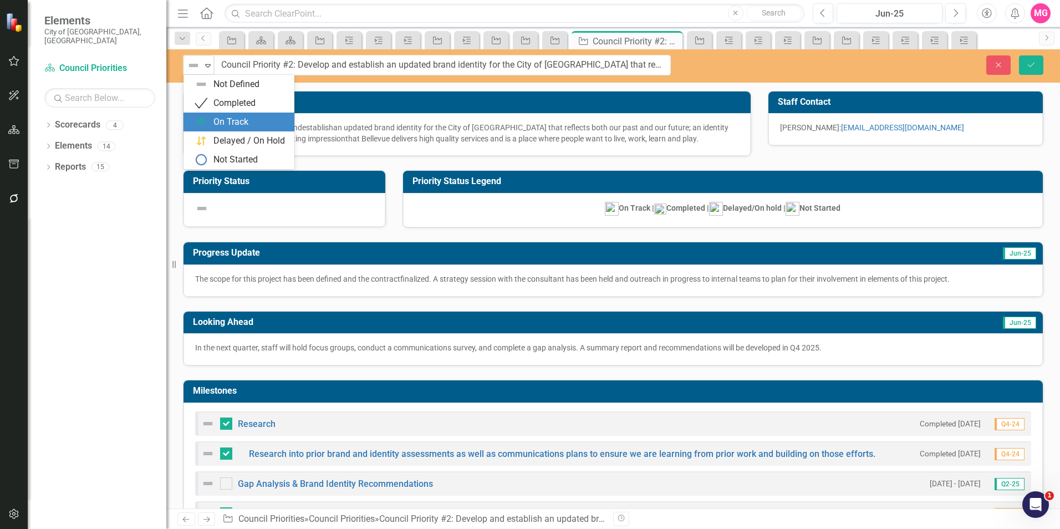
click at [220, 123] on div "On Track" at bounding box center [230, 122] width 35 height 13
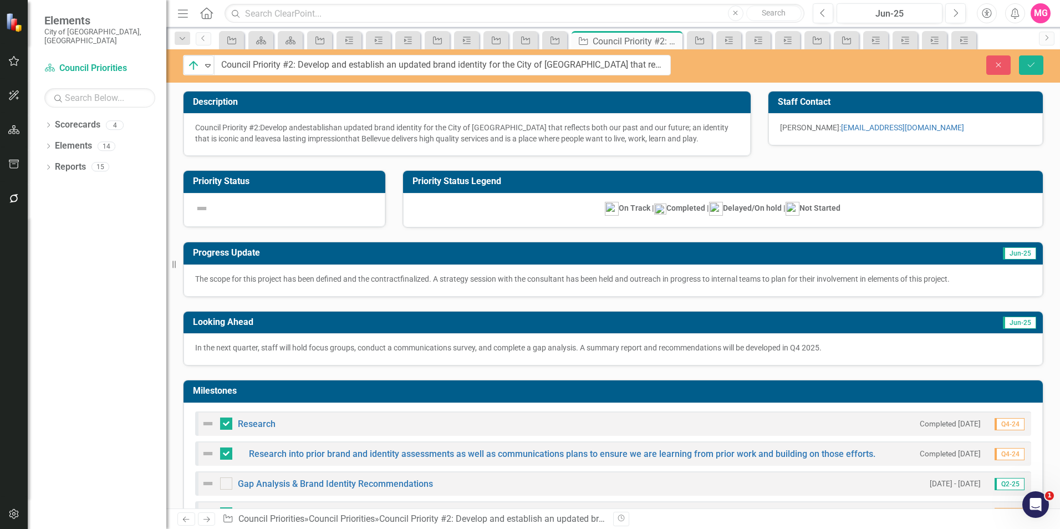
click at [1044, 71] on div "Close Save" at bounding box center [874, 64] width 356 height 19
click at [1040, 70] on button "Save" at bounding box center [1031, 64] width 24 height 19
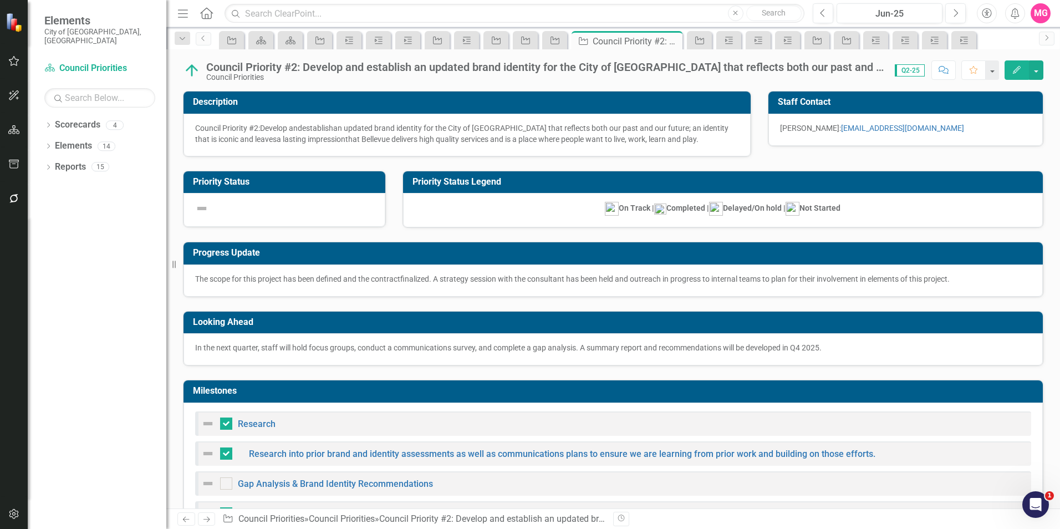
checkbox input "false"
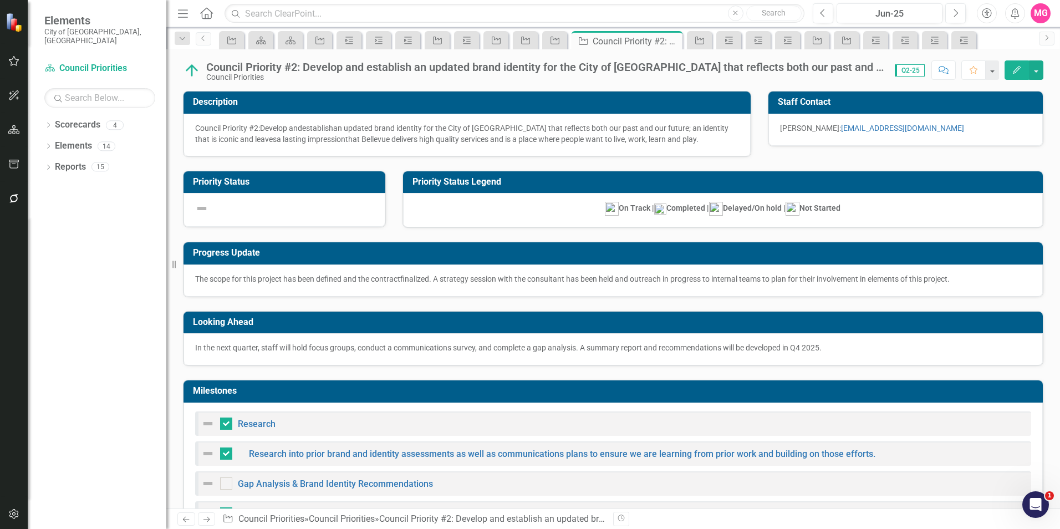
checkbox input "false"
checkbox input "true"
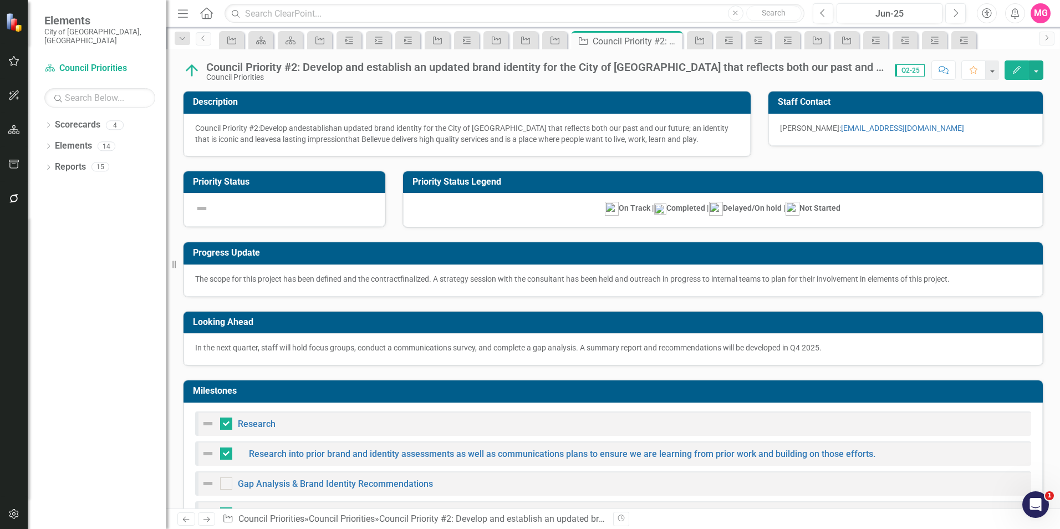
checkbox input "true"
checkbox input "false"
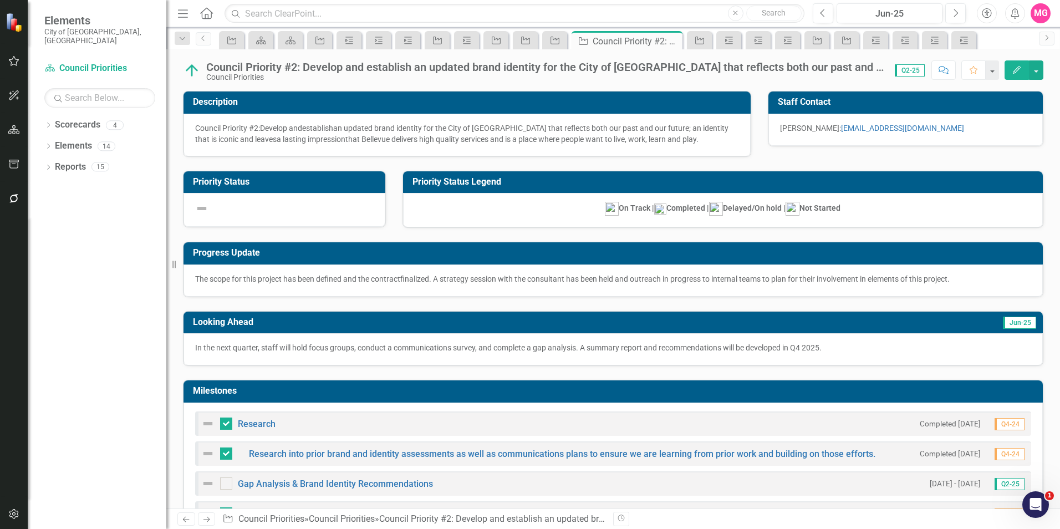
checkbox input "false"
checkbox input "true"
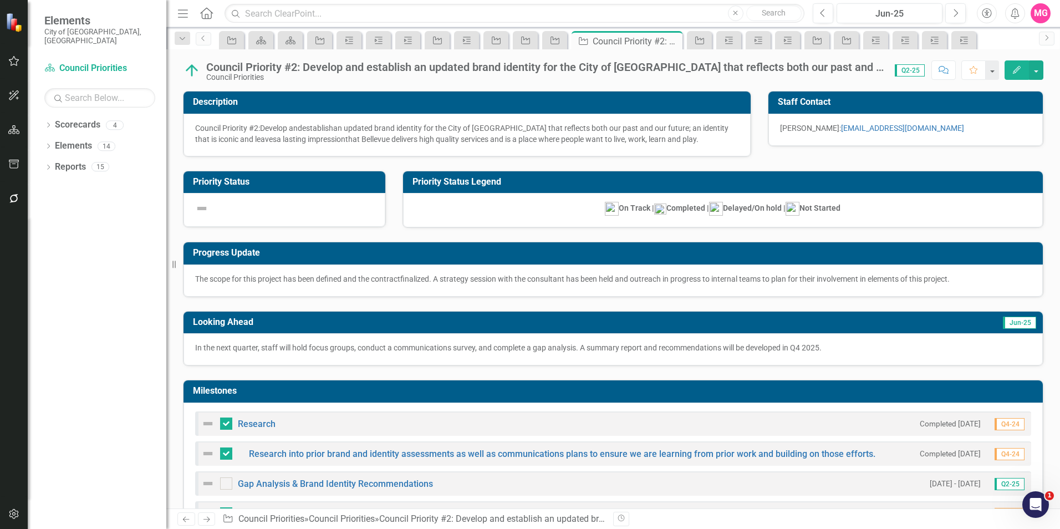
checkbox input "true"
click at [85, 119] on link "Scorecards" at bounding box center [77, 125] width 45 height 13
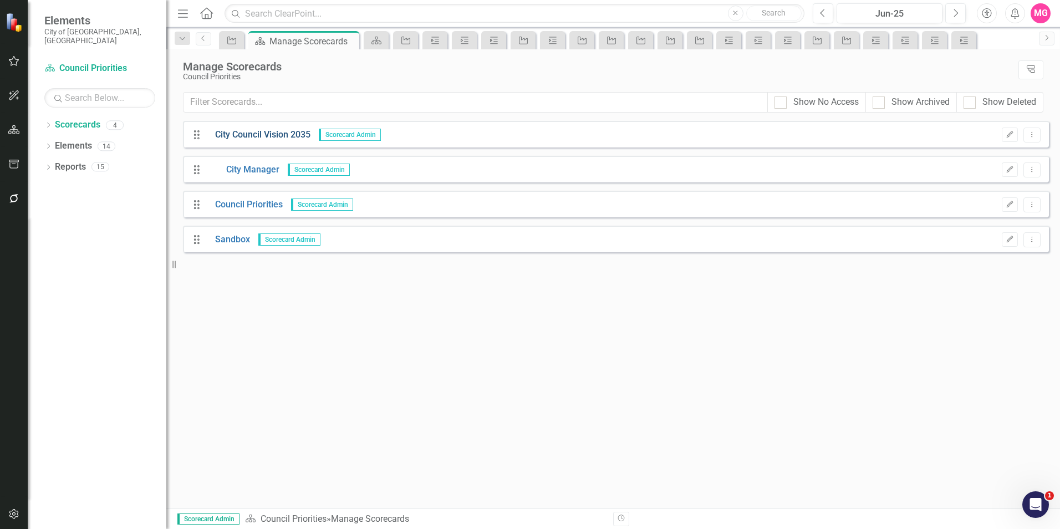
click at [250, 139] on link "City Council Vision 2035" at bounding box center [259, 135] width 104 height 13
click at [272, 205] on link "Council Priorities" at bounding box center [245, 204] width 76 height 13
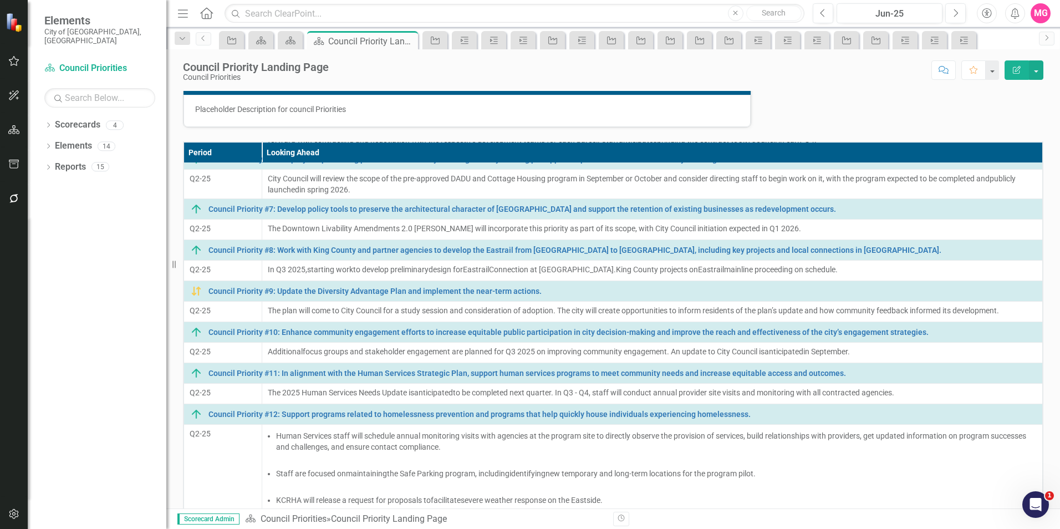
scroll to position [88, 0]
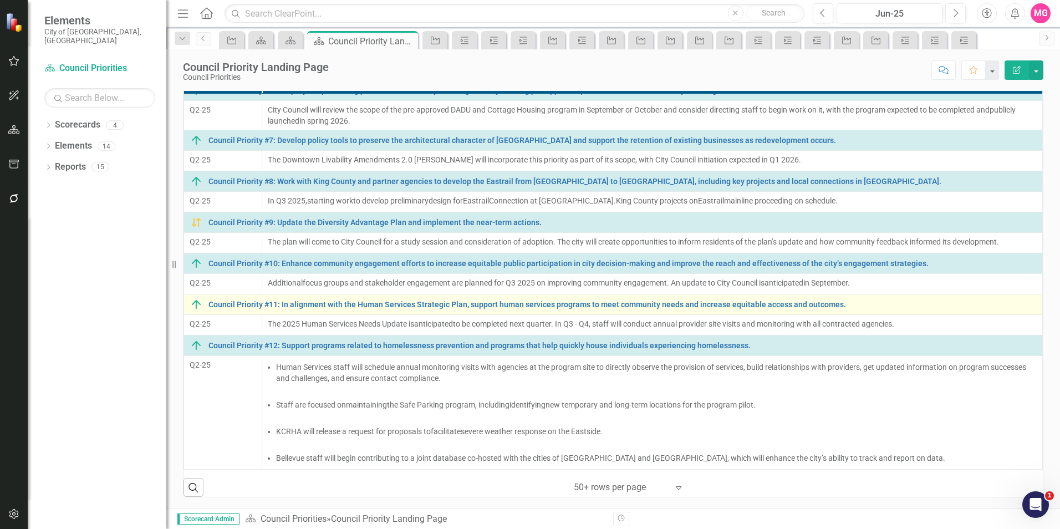
click at [327, 310] on div "Council Priority #11: In alignment with the Human Services Strategic Plan, supp…" at bounding box center [613, 304] width 847 height 13
click at [320, 303] on link "Council Priority #11: In alignment with the Human Services Strategic Plan, supp…" at bounding box center [622, 305] width 828 height 8
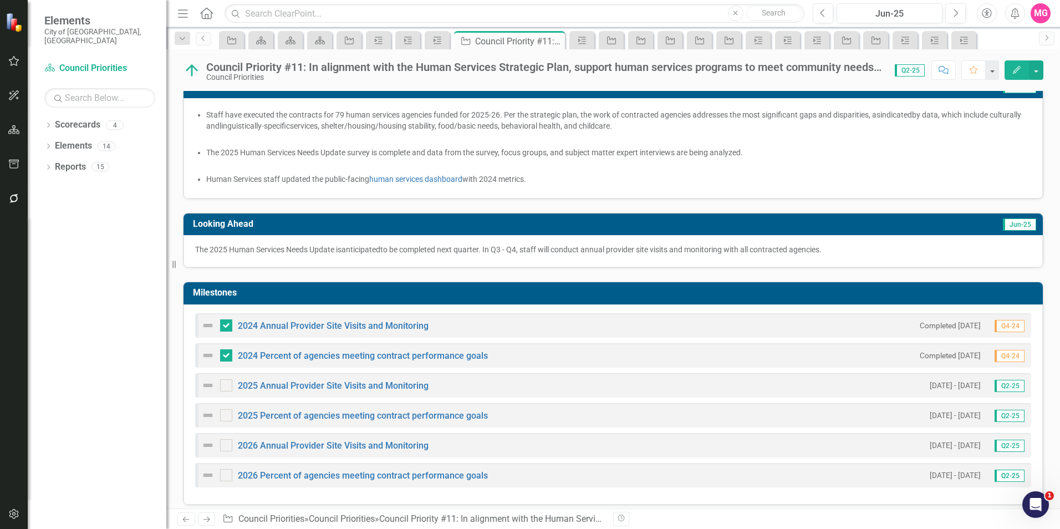
scroll to position [176, 0]
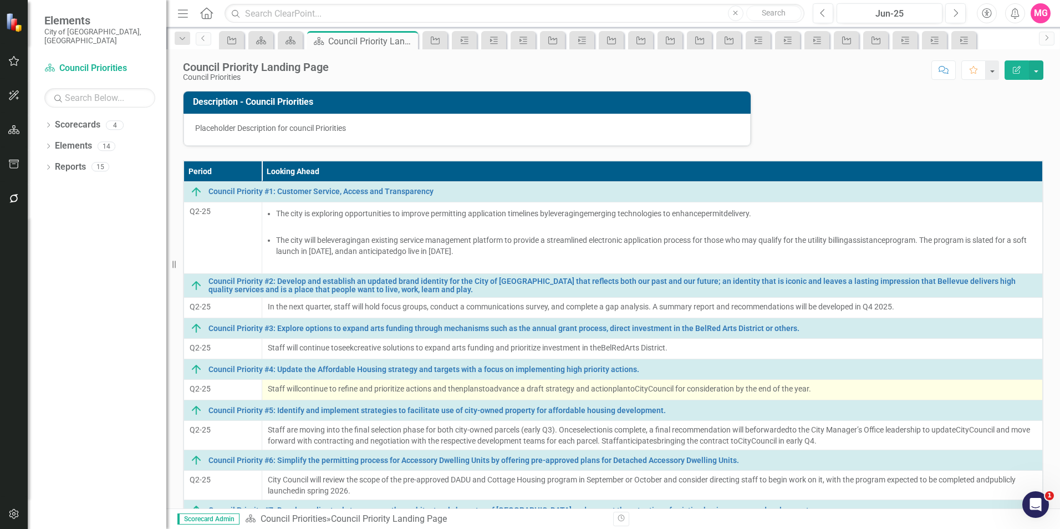
scroll to position [282, 0]
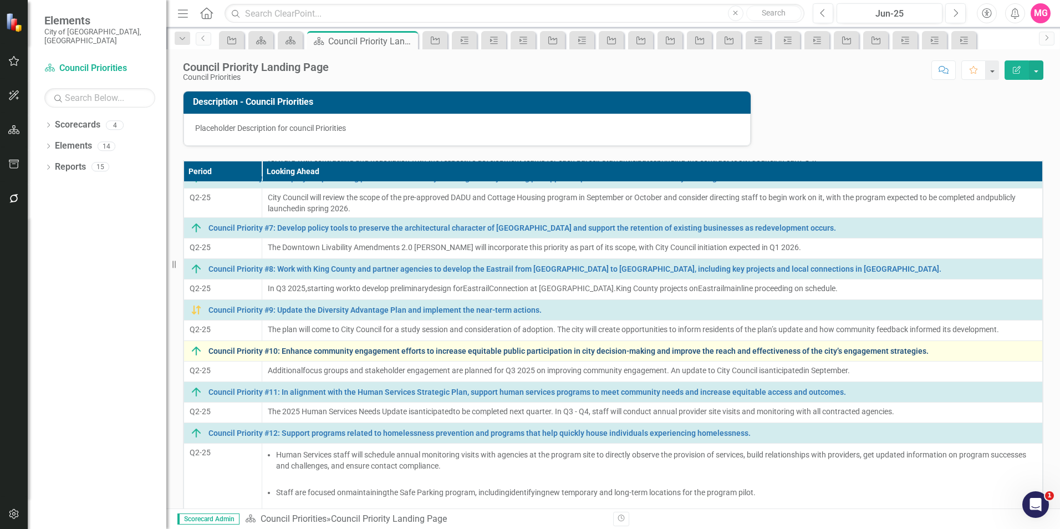
click at [294, 350] on link "Council Priority #10: Enhance community engagement efforts to increase equitabl…" at bounding box center [622, 351] width 828 height 8
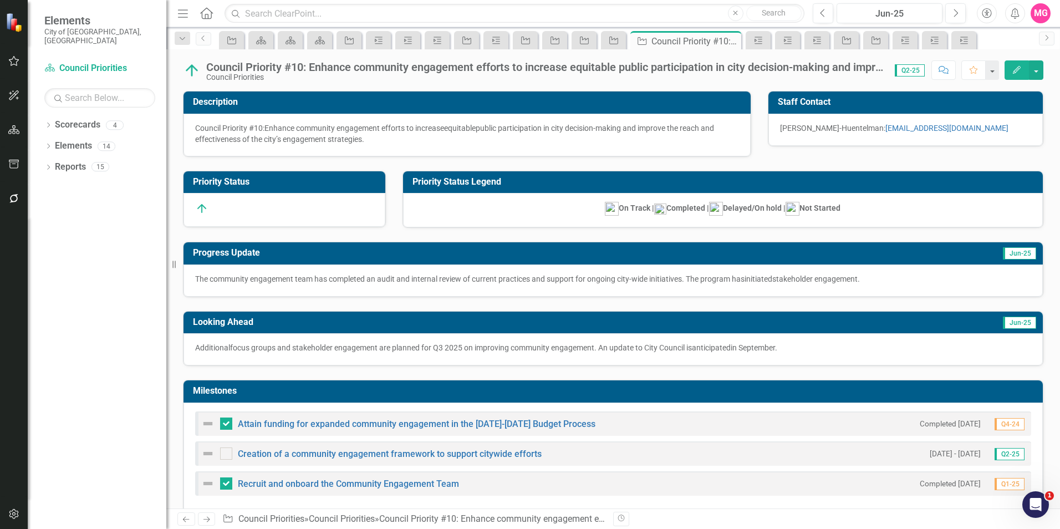
scroll to position [1, 0]
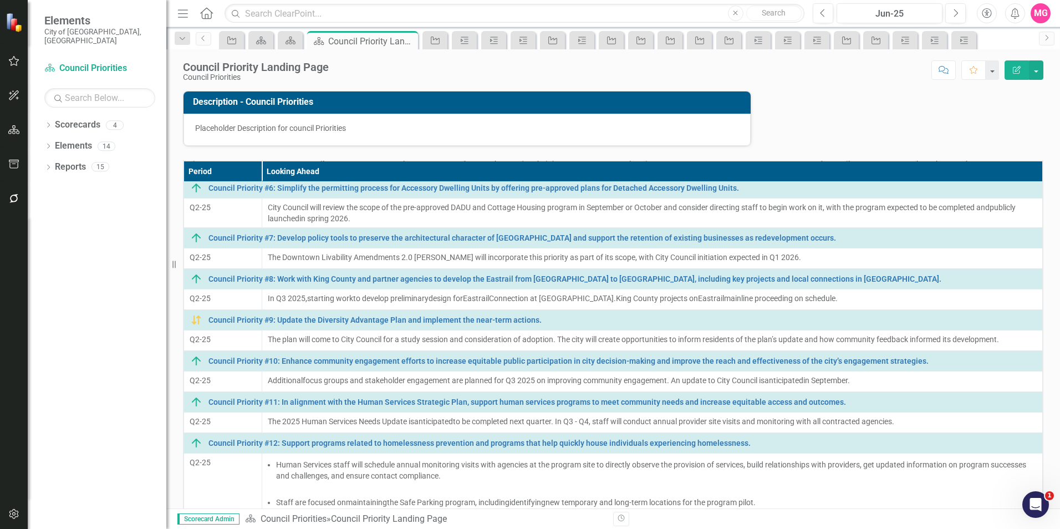
scroll to position [282, 0]
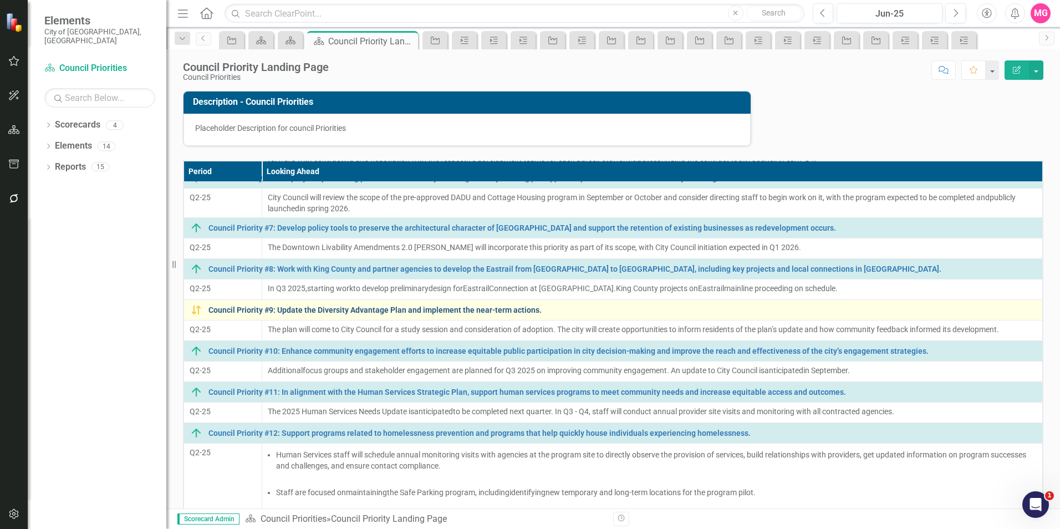
click at [305, 313] on link "Council Priority #9: Update the Diversity Advantage Plan and implement the near…" at bounding box center [622, 310] width 828 height 8
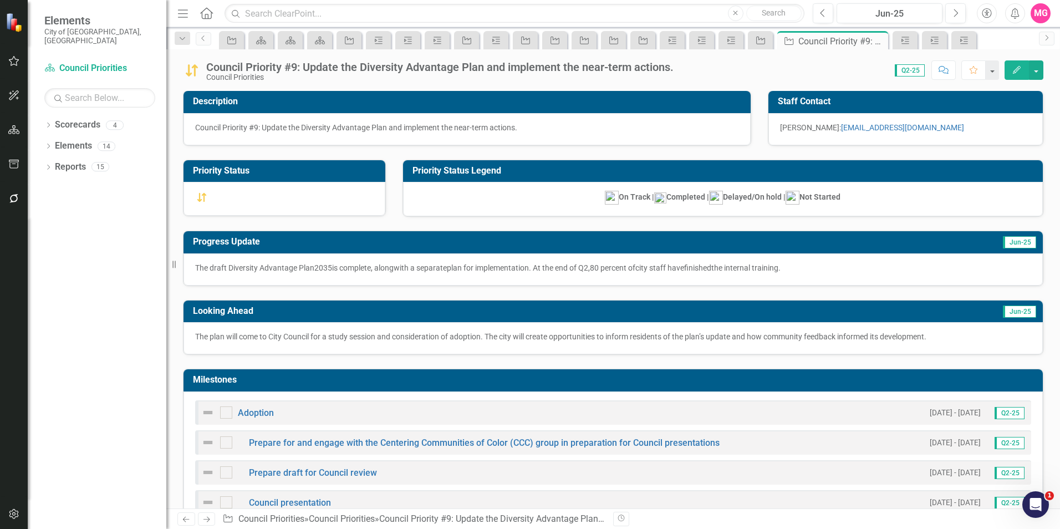
scroll to position [365, 0]
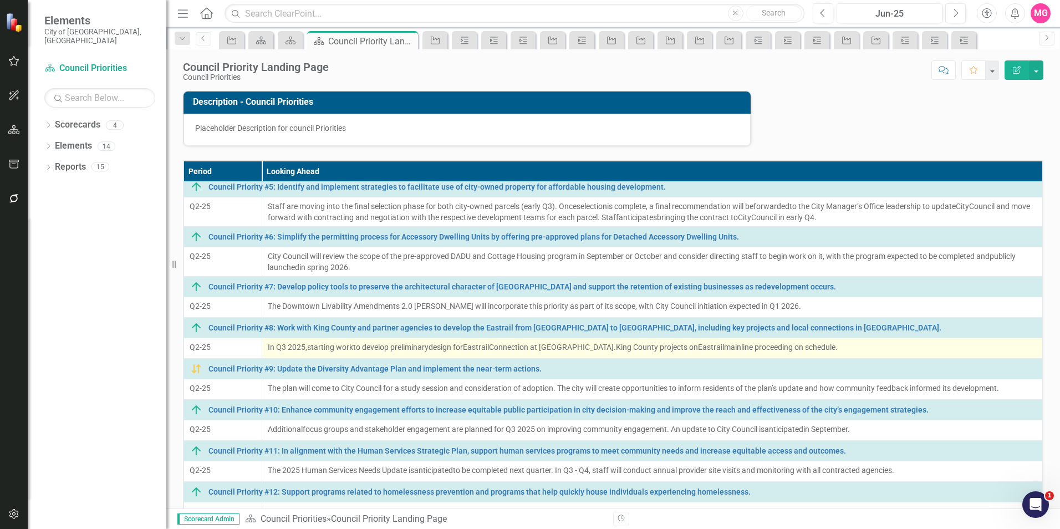
scroll to position [224, 0]
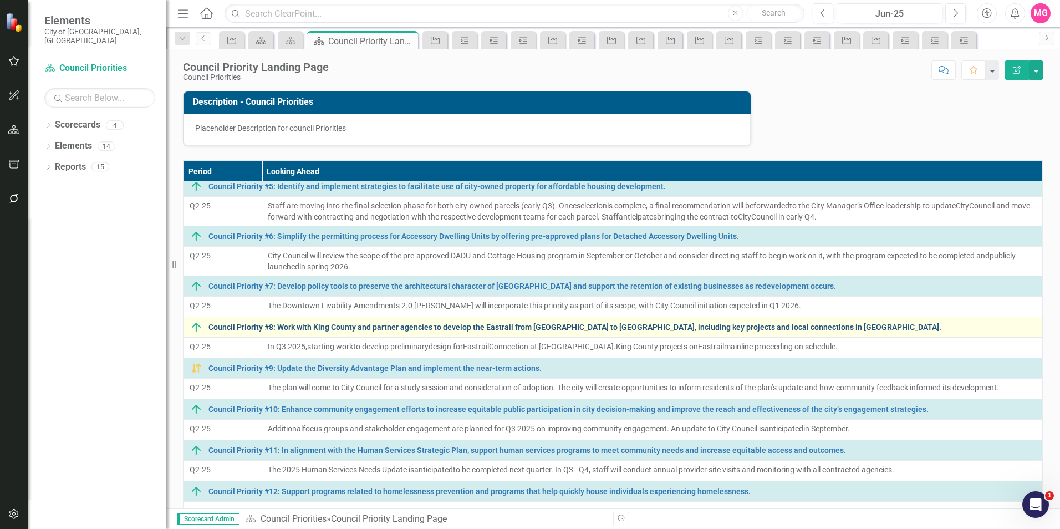
click at [310, 327] on link "Council Priority #8: Work with King County and partner agencies to develop the …" at bounding box center [622, 327] width 828 height 8
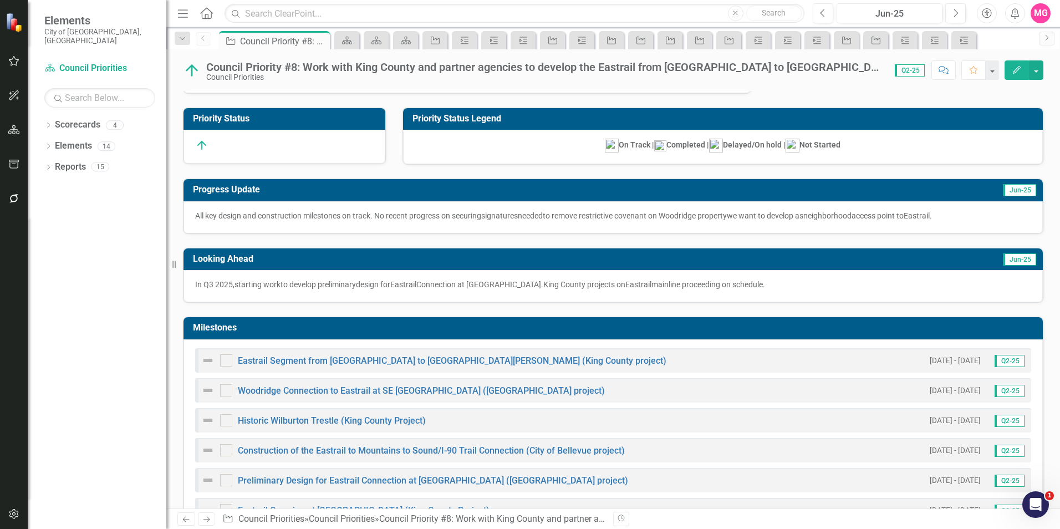
scroll to position [136, 0]
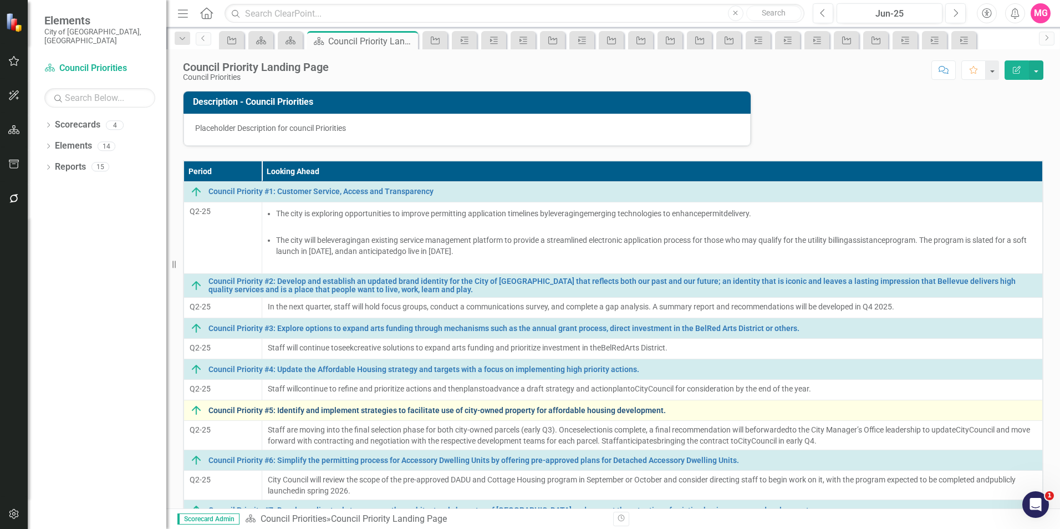
click at [342, 408] on link "Council Priority #5: Identify and implement strategies to facilitate use of cit…" at bounding box center [622, 410] width 828 height 8
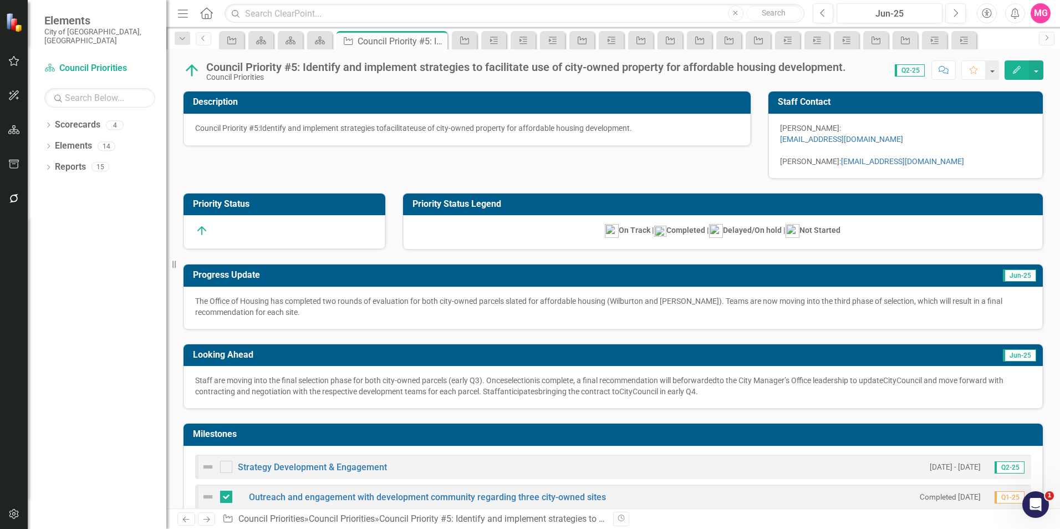
click at [915, 129] on p "[PERSON_NAME]:" at bounding box center [905, 128] width 251 height 11
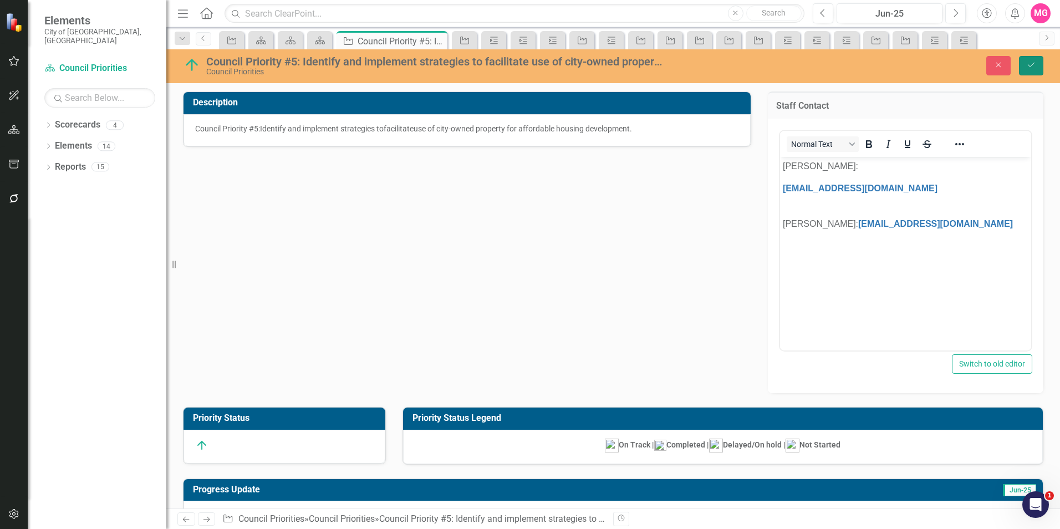
click at [1037, 61] on button "Save" at bounding box center [1031, 65] width 24 height 19
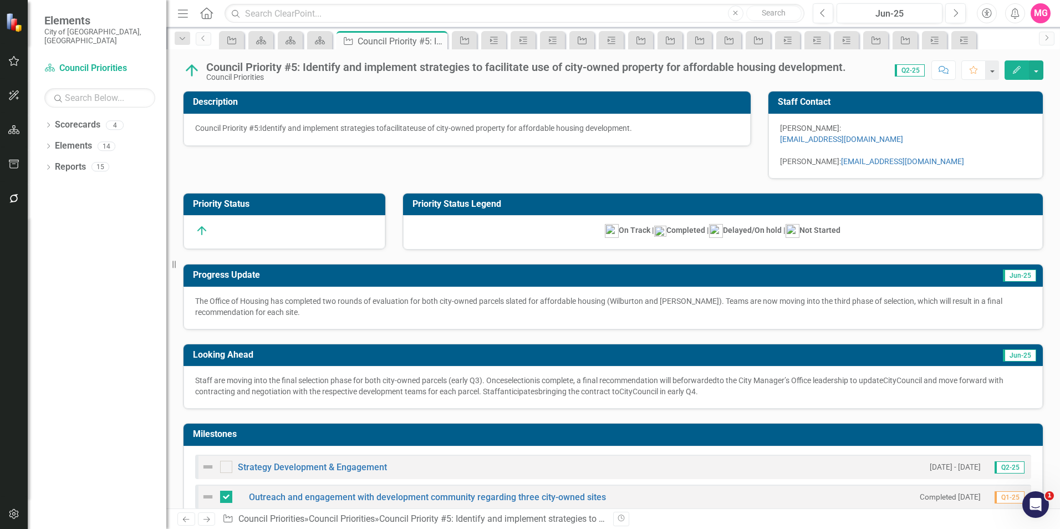
click at [921, 130] on p "[PERSON_NAME]:" at bounding box center [905, 128] width 251 height 11
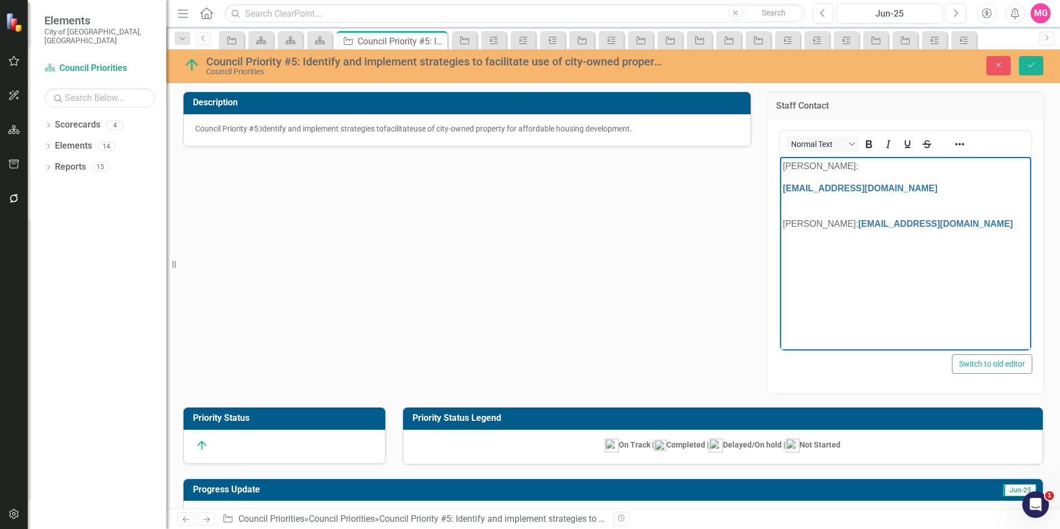
click at [883, 166] on p "[PERSON_NAME]:" at bounding box center [905, 165] width 246 height 13
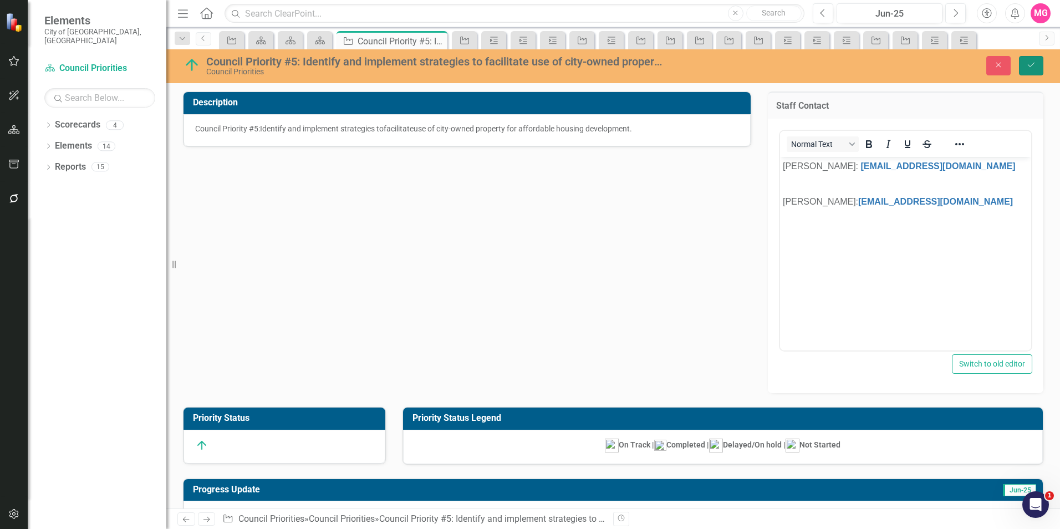
click at [1030, 68] on icon "Save" at bounding box center [1031, 65] width 10 height 8
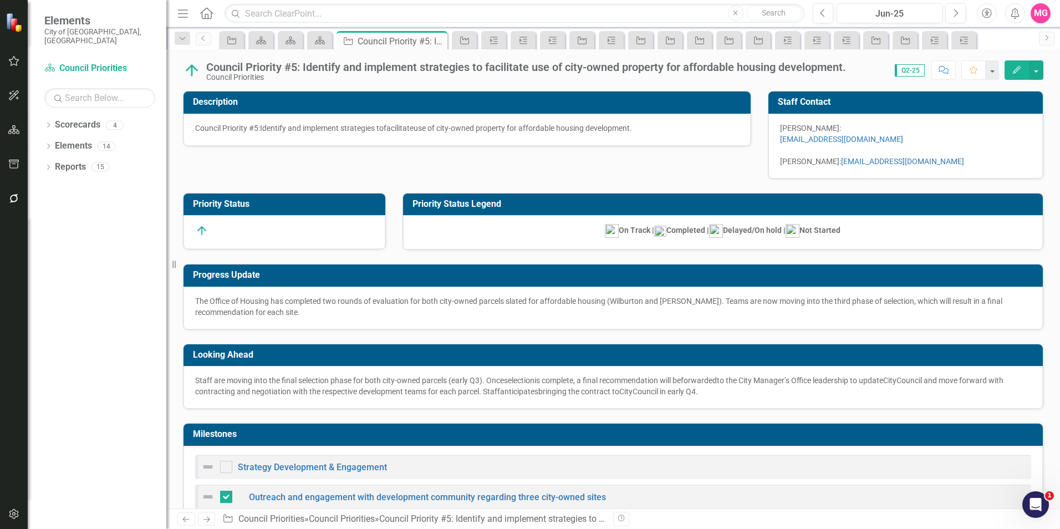
checkbox input "false"
checkbox input "true"
checkbox input "false"
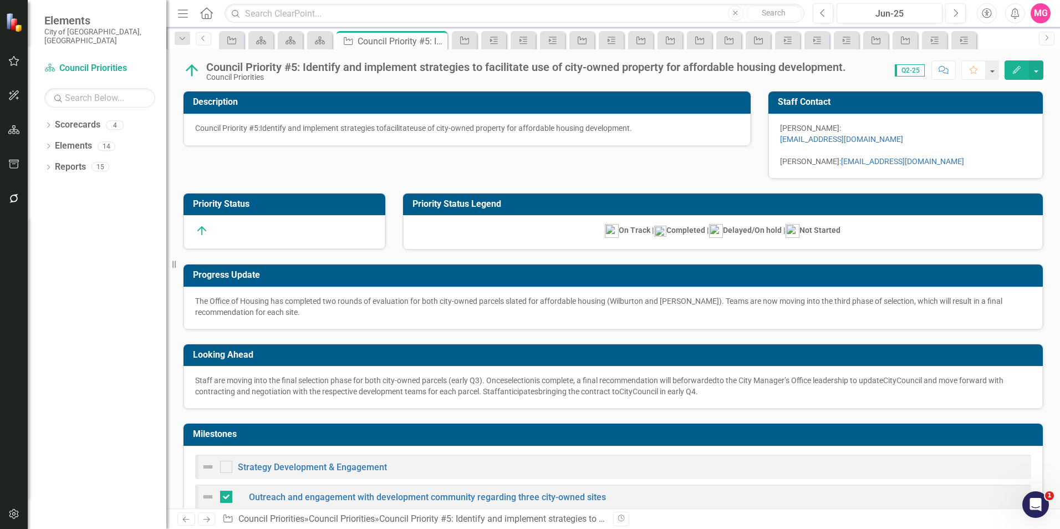
checkbox input "false"
checkbox input "true"
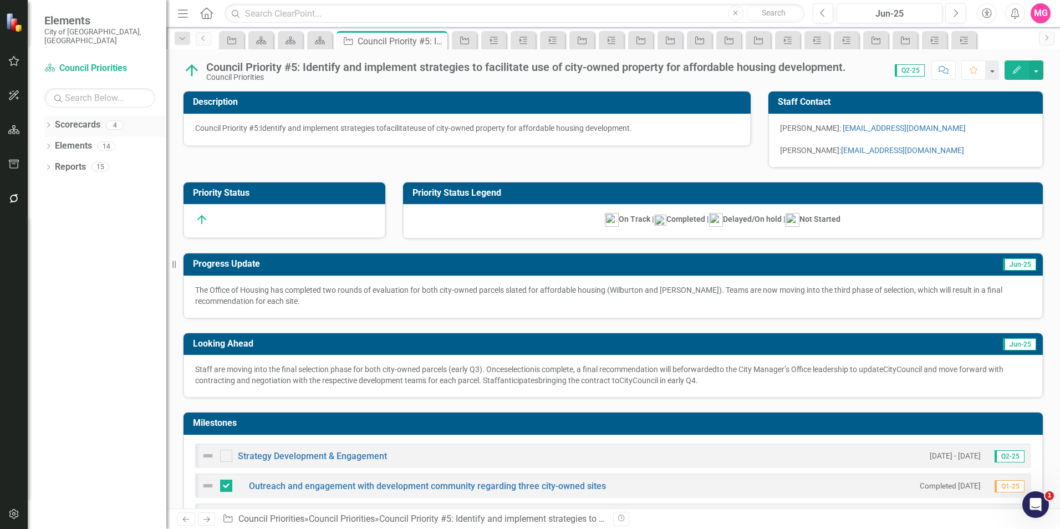
click at [72, 116] on div "Scorecards" at bounding box center [77, 125] width 45 height 18
click at [94, 122] on link "Scorecards" at bounding box center [77, 125] width 45 height 13
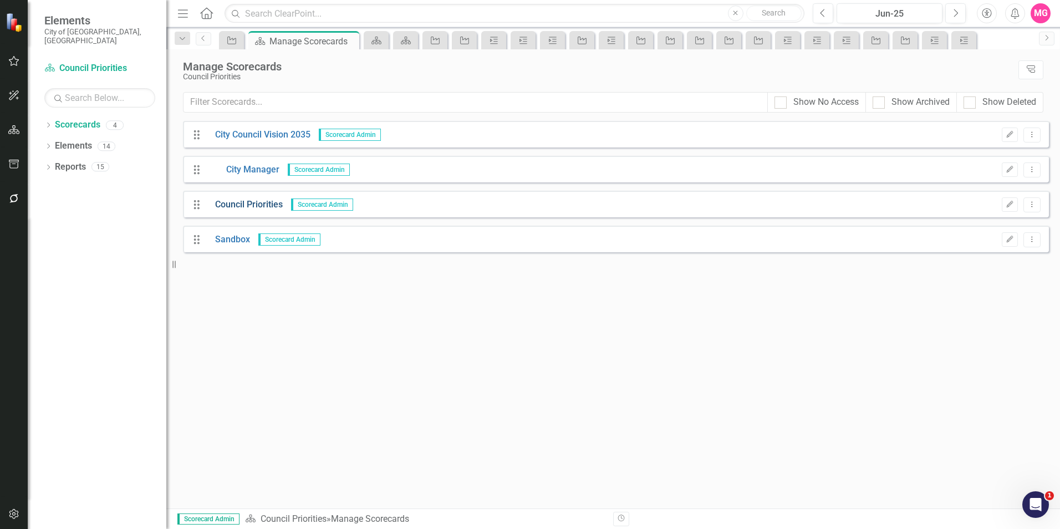
click at [271, 208] on link "Council Priorities" at bounding box center [245, 204] width 76 height 13
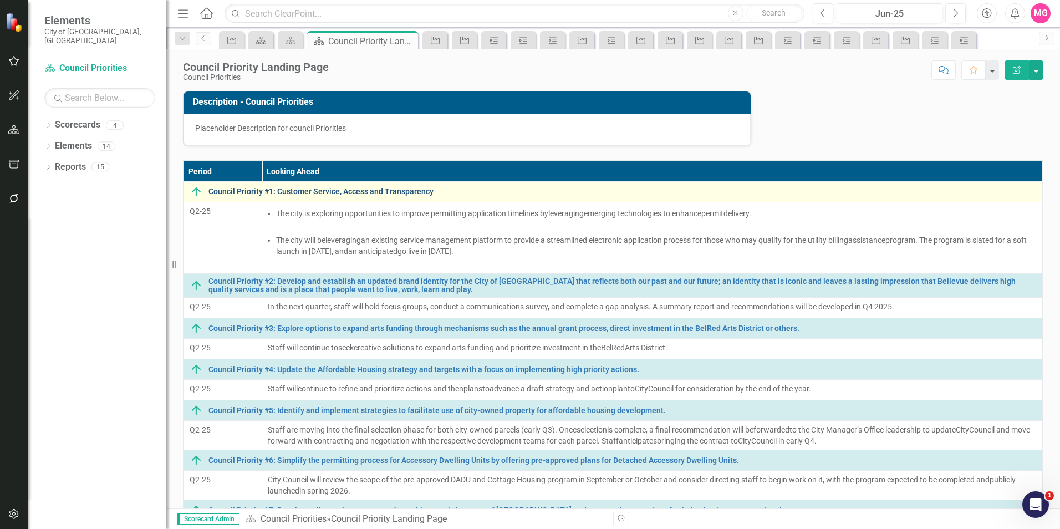
click at [407, 196] on link "Council Priority #1: Customer Service, Access and Transparency" at bounding box center [622, 191] width 828 height 8
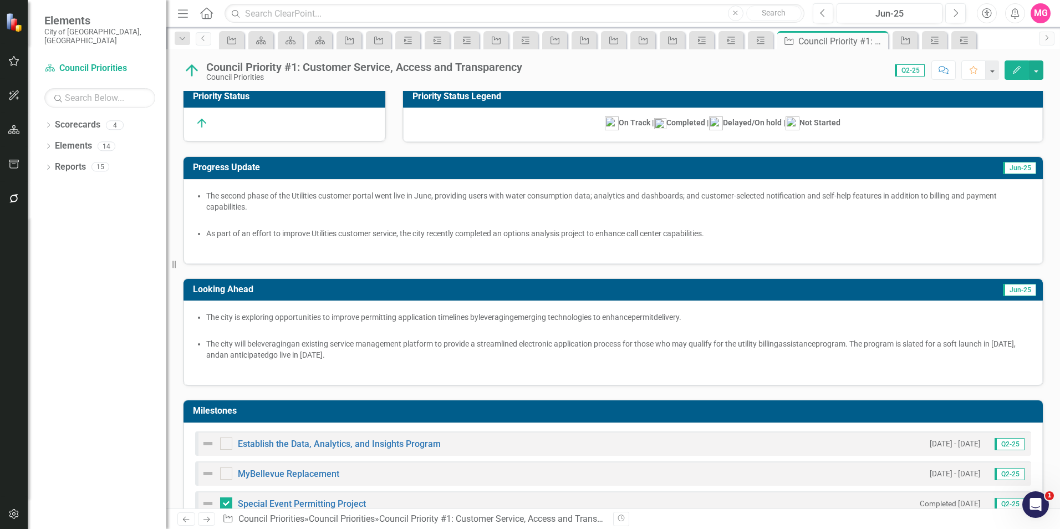
scroll to position [85, 0]
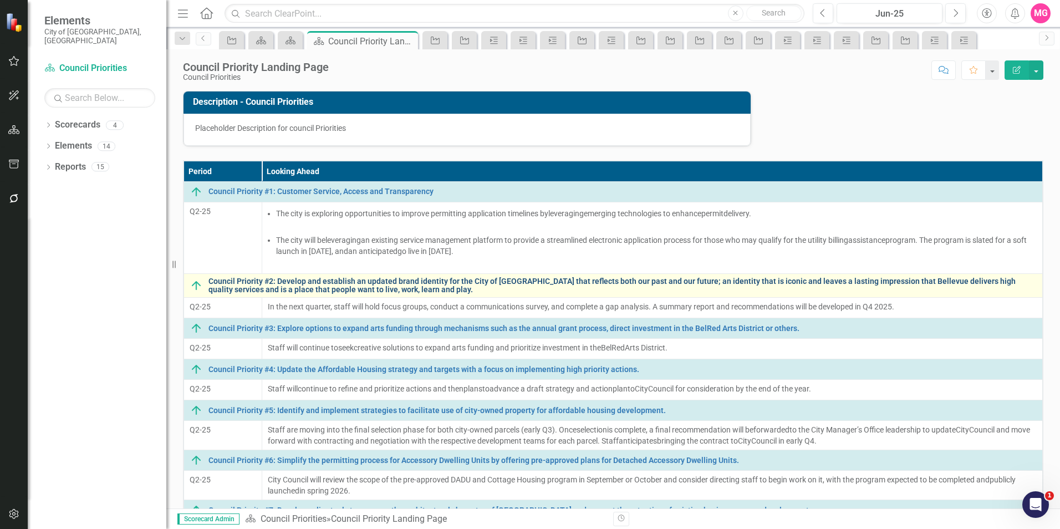
click at [358, 291] on link "Council Priority #2: Develop and establish an updated brand identity for the Ci…" at bounding box center [622, 285] width 828 height 17
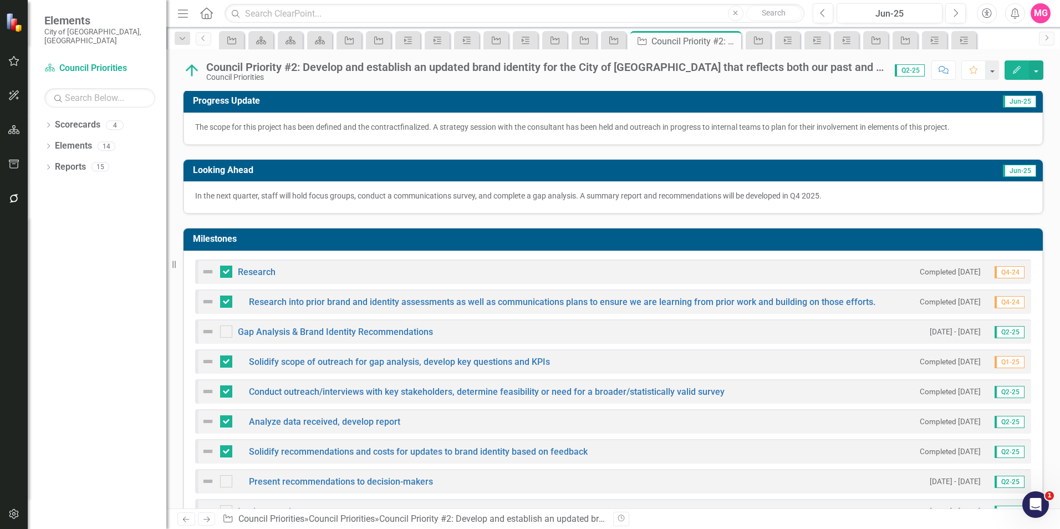
scroll to position [156, 0]
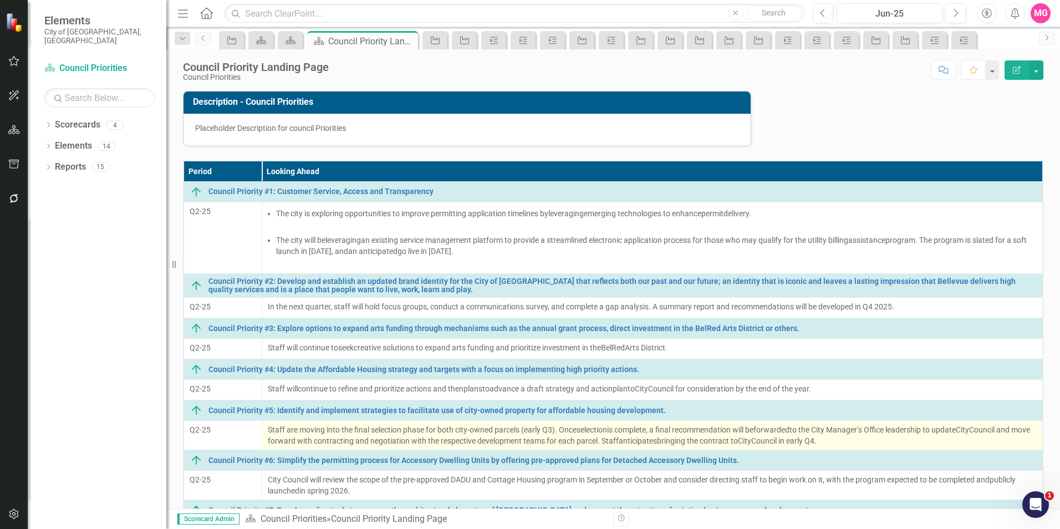
scroll to position [155, 0]
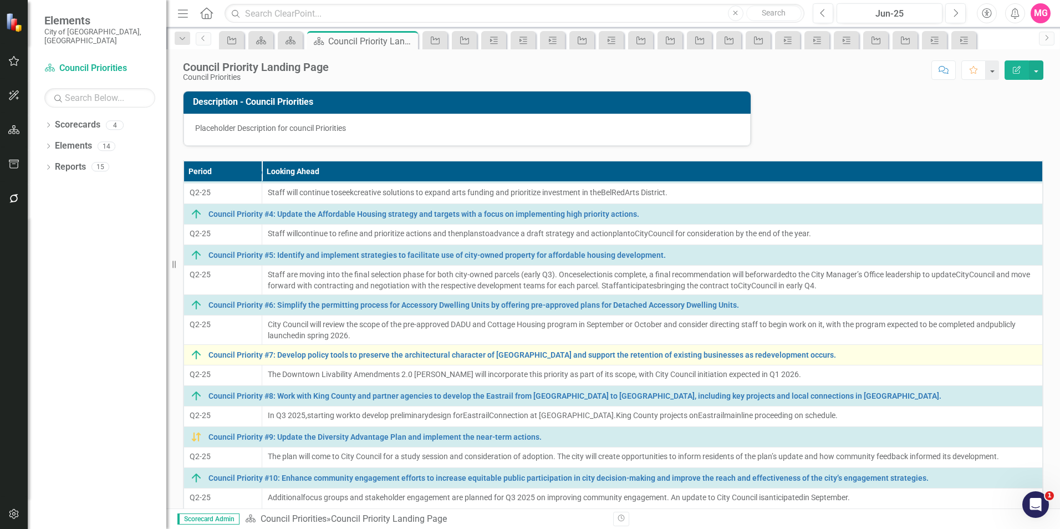
click at [417, 350] on div "Council Priority #7: Develop policy tools to preserve the architectural charact…" at bounding box center [613, 354] width 847 height 13
click at [421, 352] on link "Council Priority #7: Develop policy tools to preserve the architectural charact…" at bounding box center [622, 355] width 828 height 8
